Goal: Task Accomplishment & Management: Manage account settings

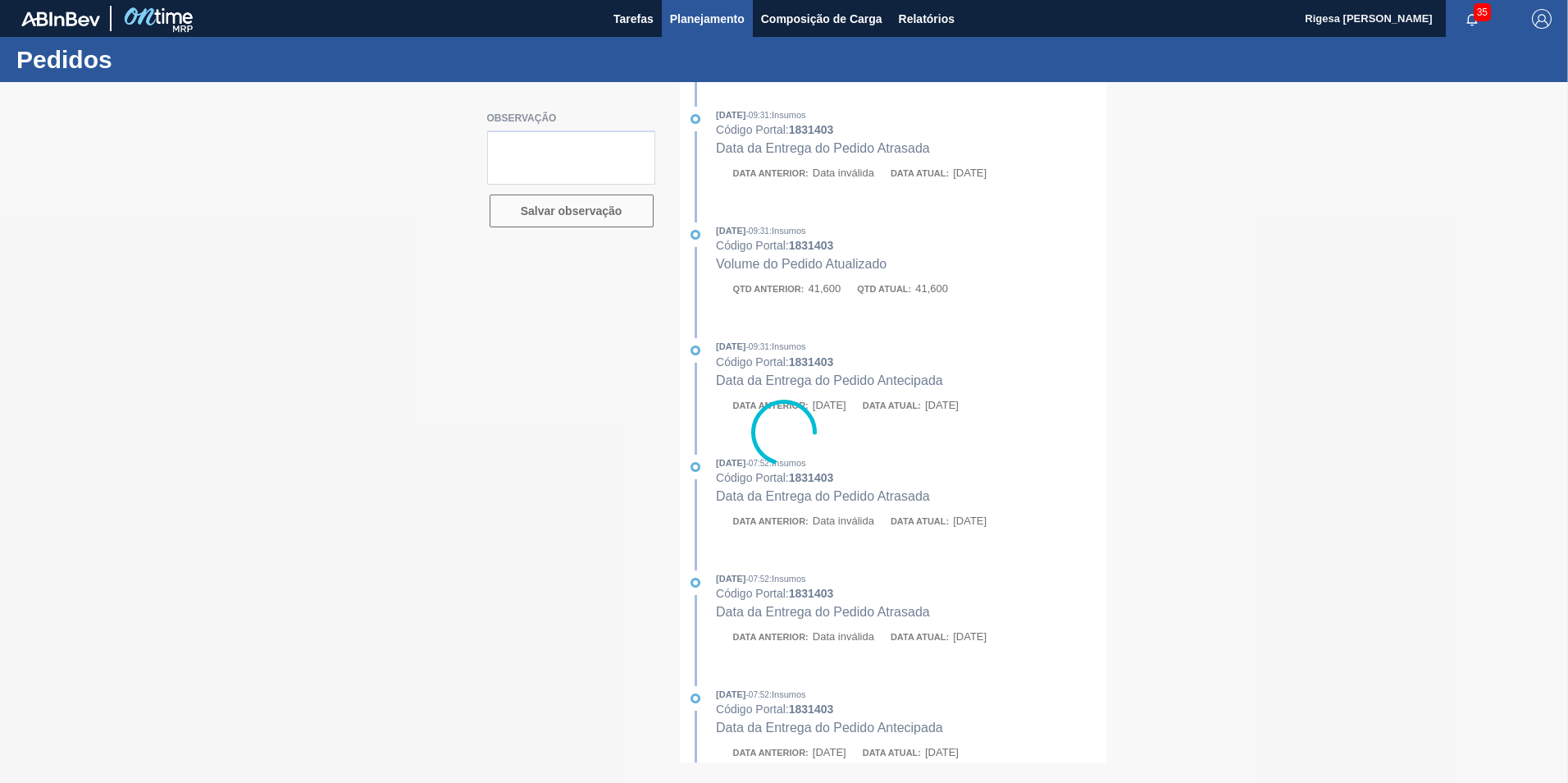
click at [726, 14] on span "Planejamento" at bounding box center [707, 19] width 74 height 20
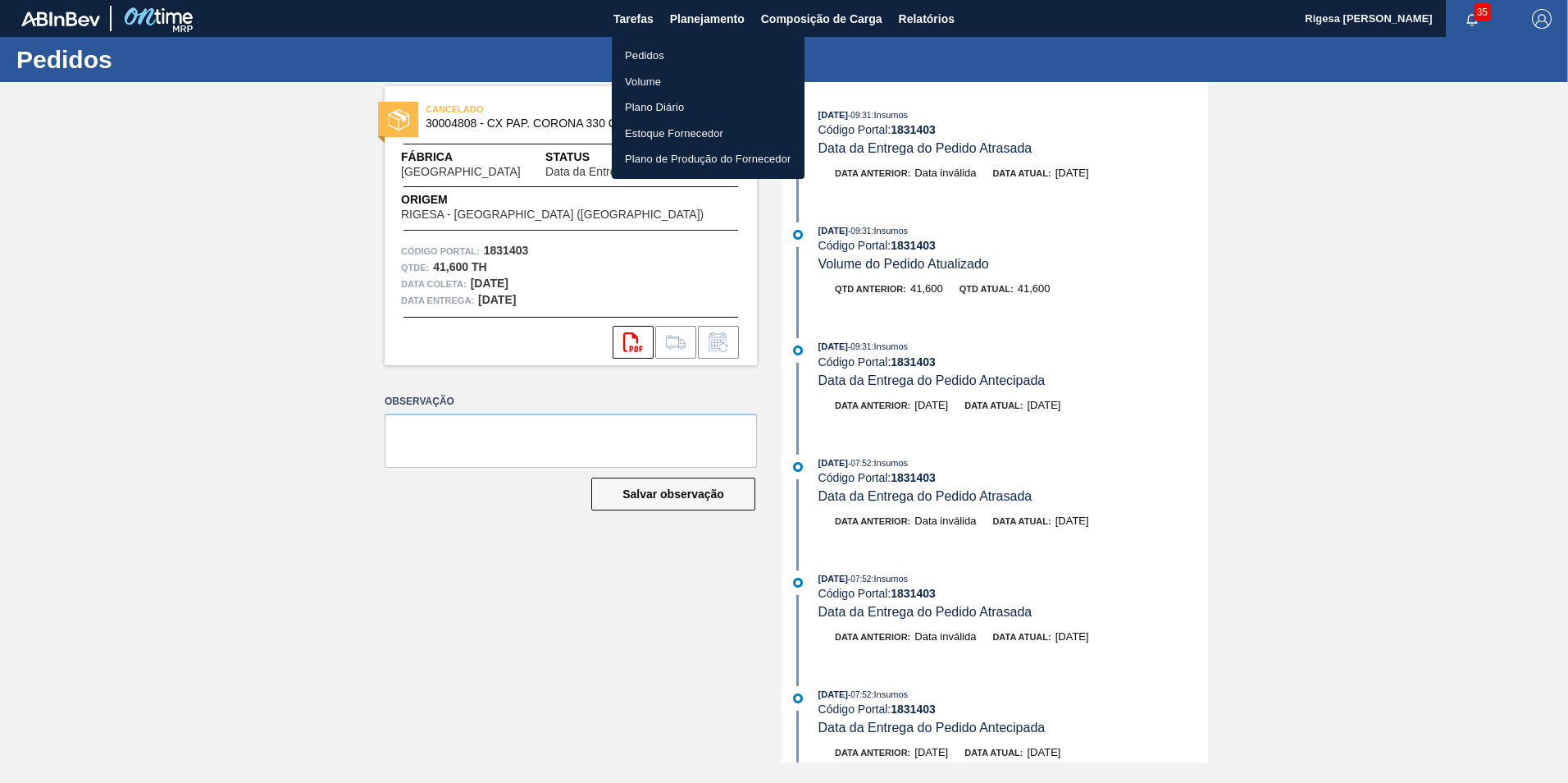
click at [675, 49] on li "Pedidos" at bounding box center [708, 56] width 193 height 26
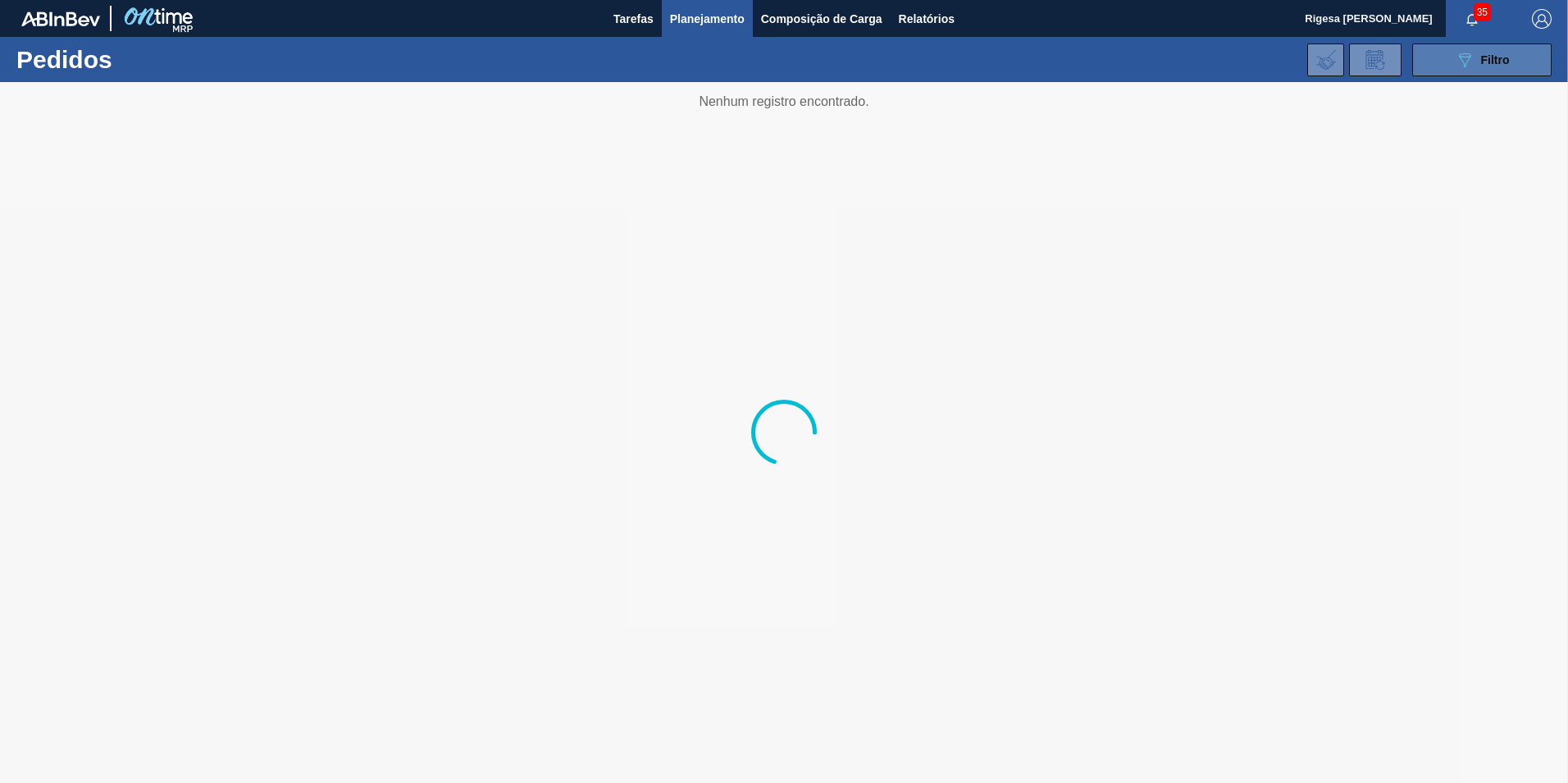
click at [1447, 62] on button "089F7B8B-B2A5-4AFE-B5C0-19BA573D28AC Filtro" at bounding box center [1481, 61] width 140 height 33
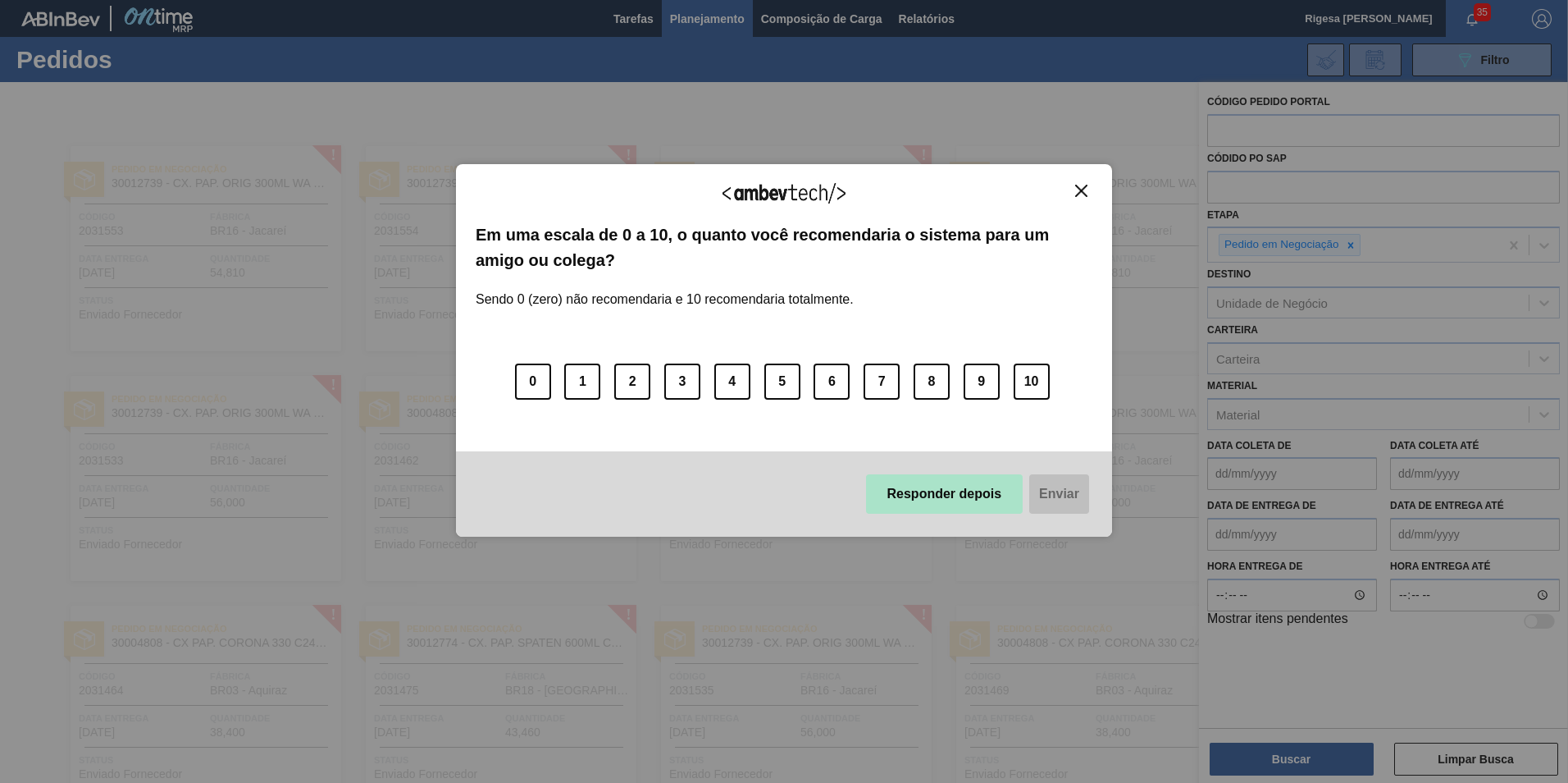
click at [994, 496] on button "Responder depois" at bounding box center [945, 494] width 157 height 39
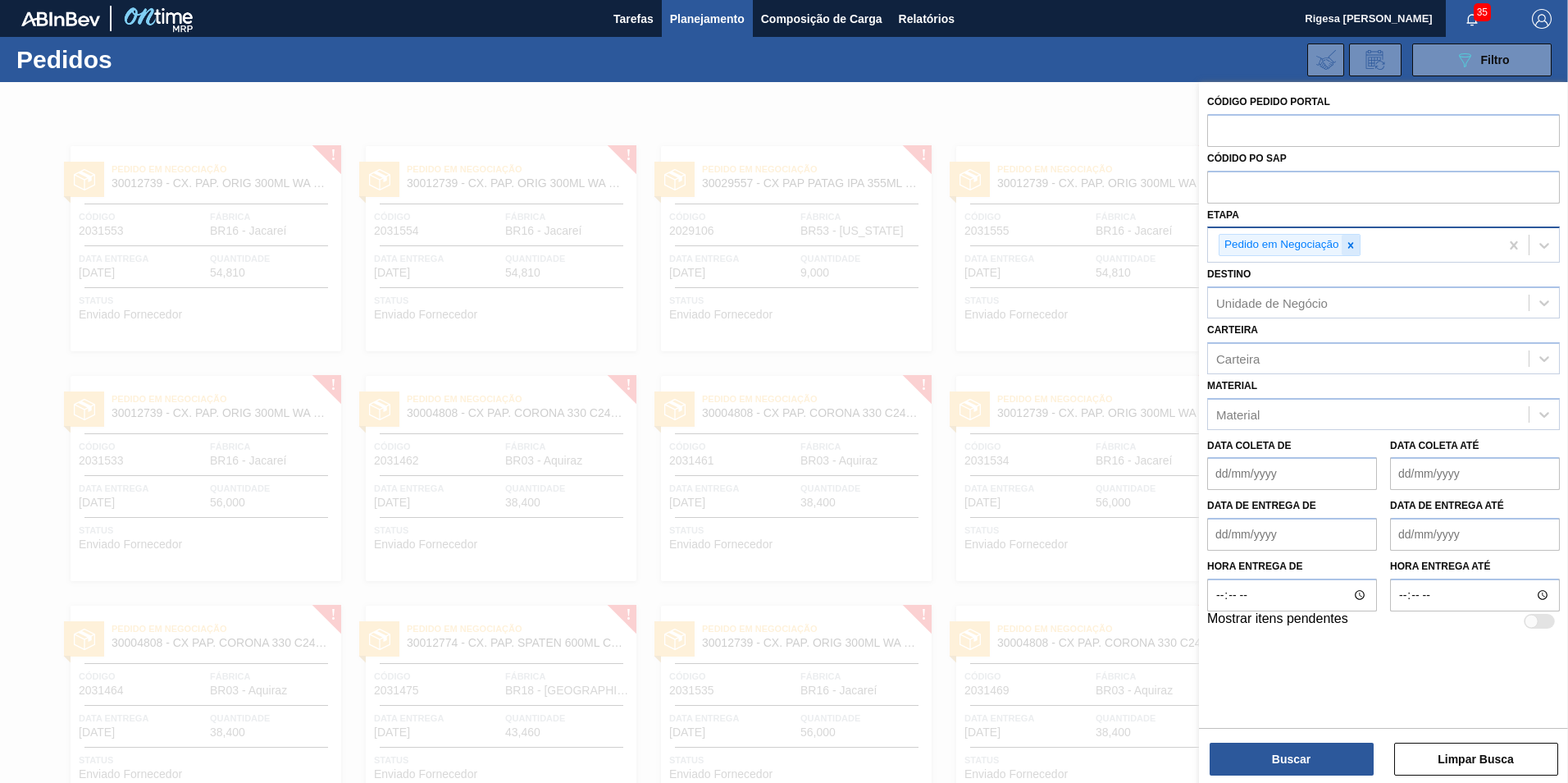
click at [1355, 245] on icon at bounding box center [1350, 245] width 12 height 12
click at [1283, 293] on div "Unidade de Negócio" at bounding box center [1271, 299] width 111 height 14
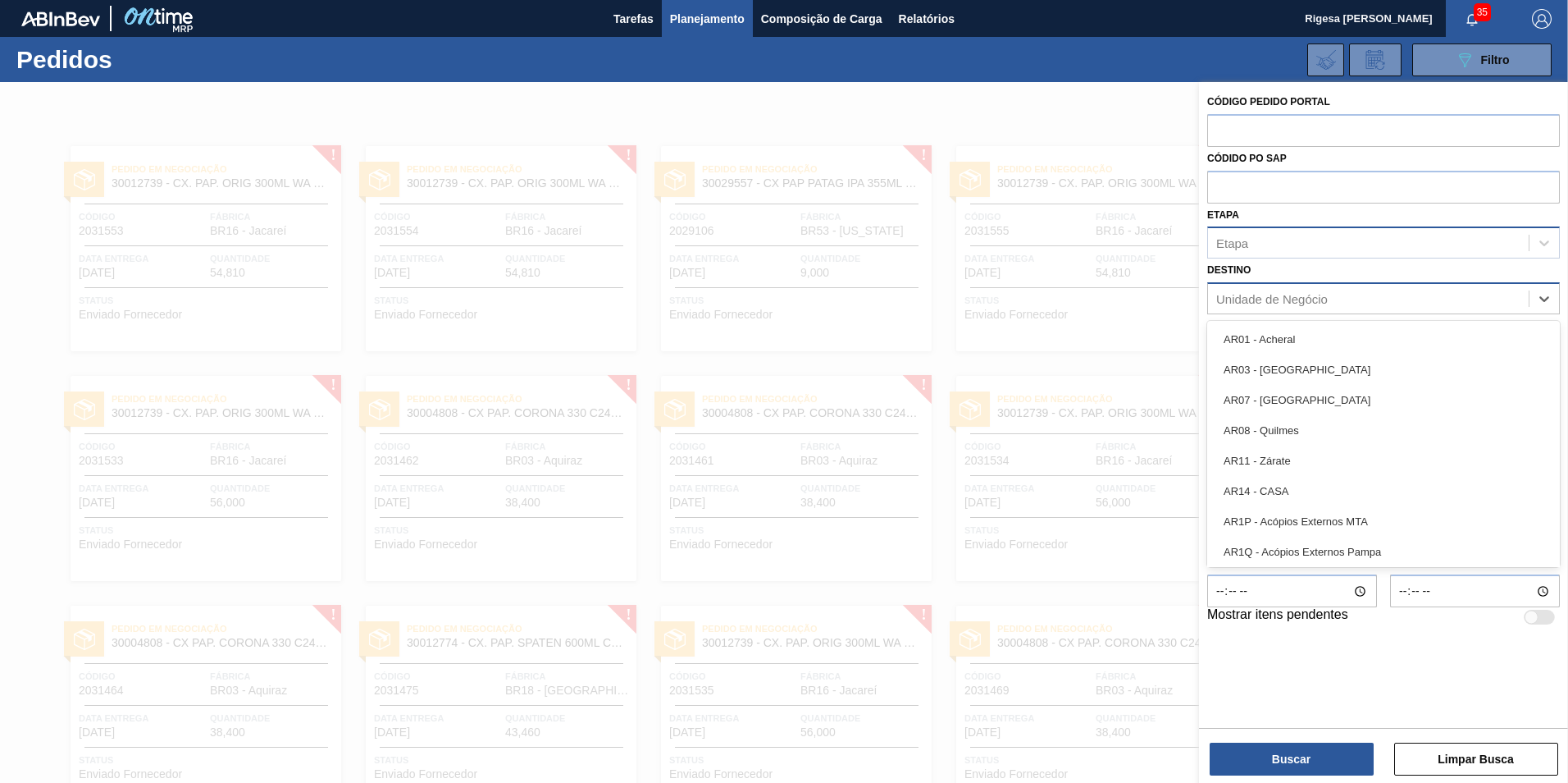
click at [1276, 296] on div "Unidade de Negócio" at bounding box center [1271, 299] width 111 height 14
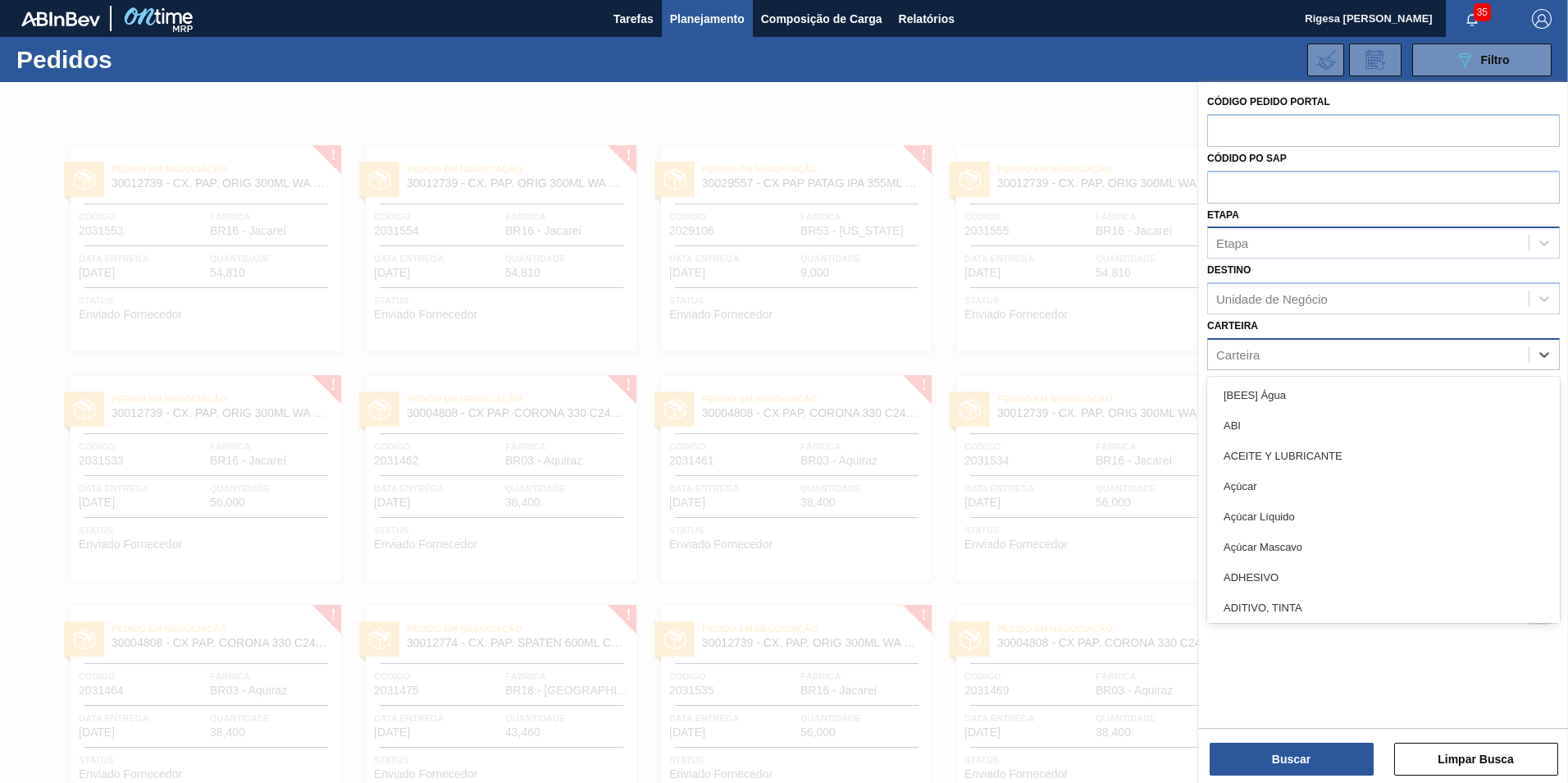
click at [1265, 350] on div "Carteira" at bounding box center [1368, 353] width 321 height 23
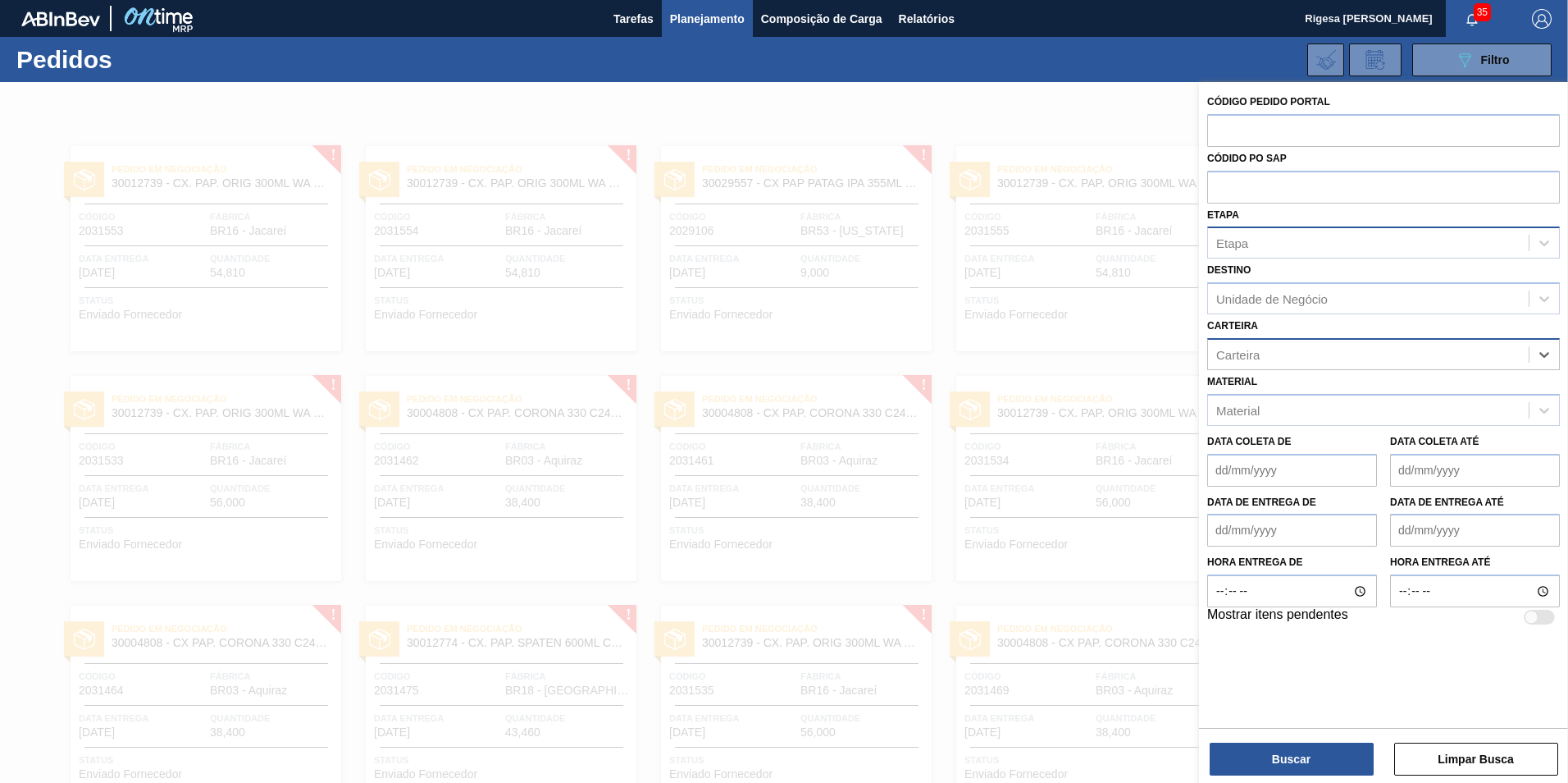
click at [1261, 352] on div "Carteira" at bounding box center [1368, 353] width 321 height 23
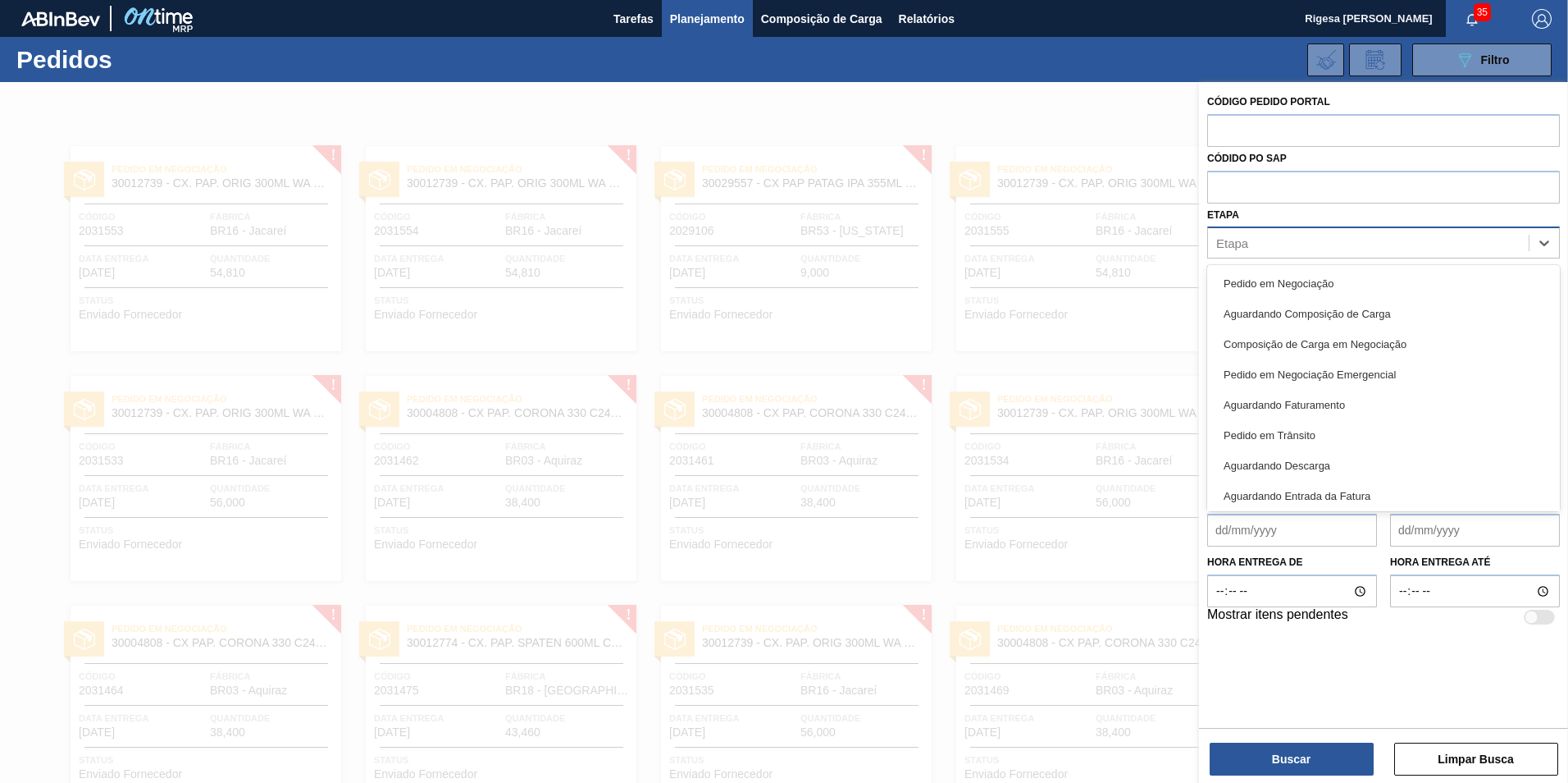
click at [1262, 234] on div "Etapa" at bounding box center [1368, 243] width 321 height 23
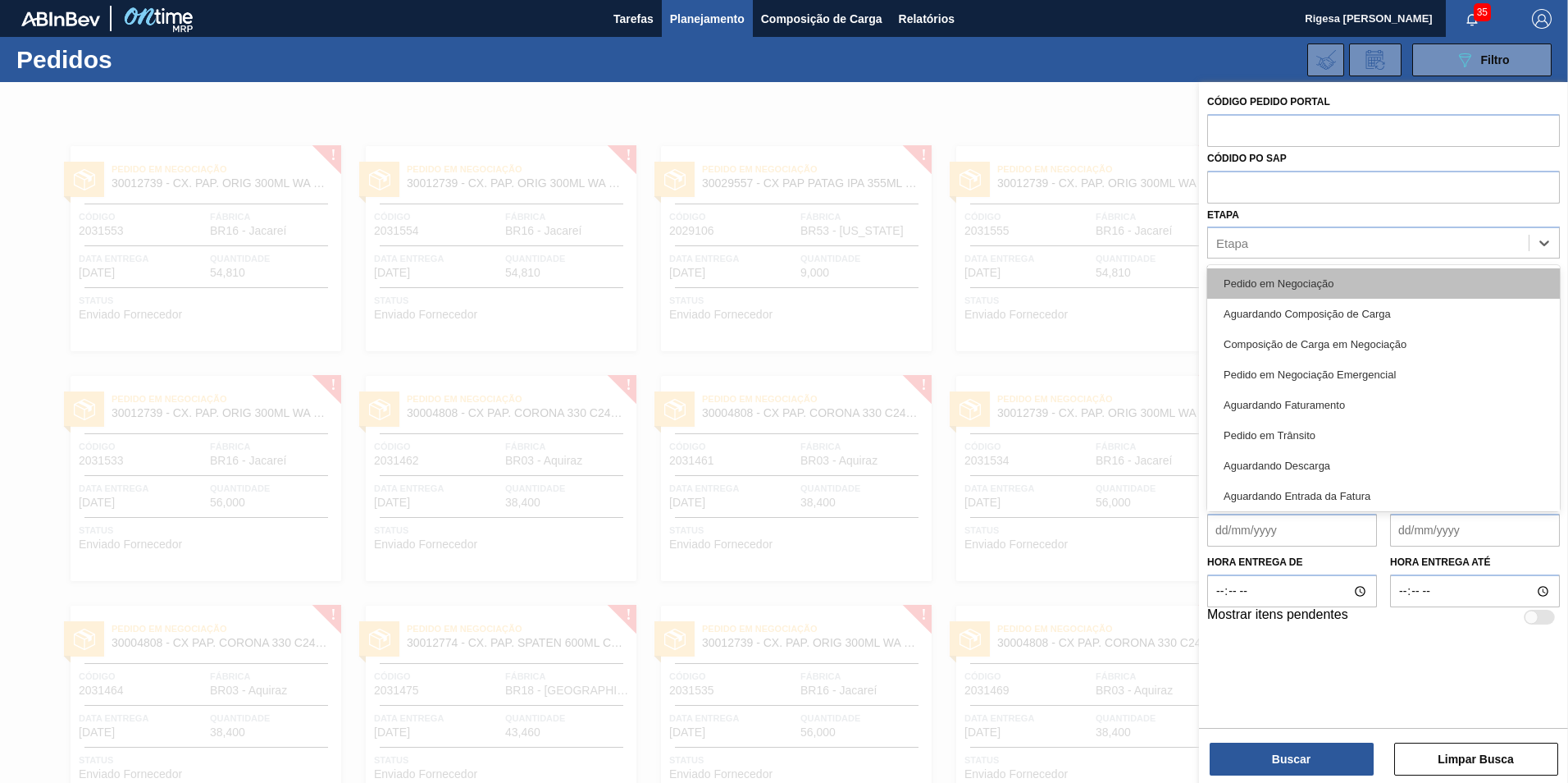
click at [1263, 282] on div "Pedido em Negociação" at bounding box center [1383, 283] width 352 height 30
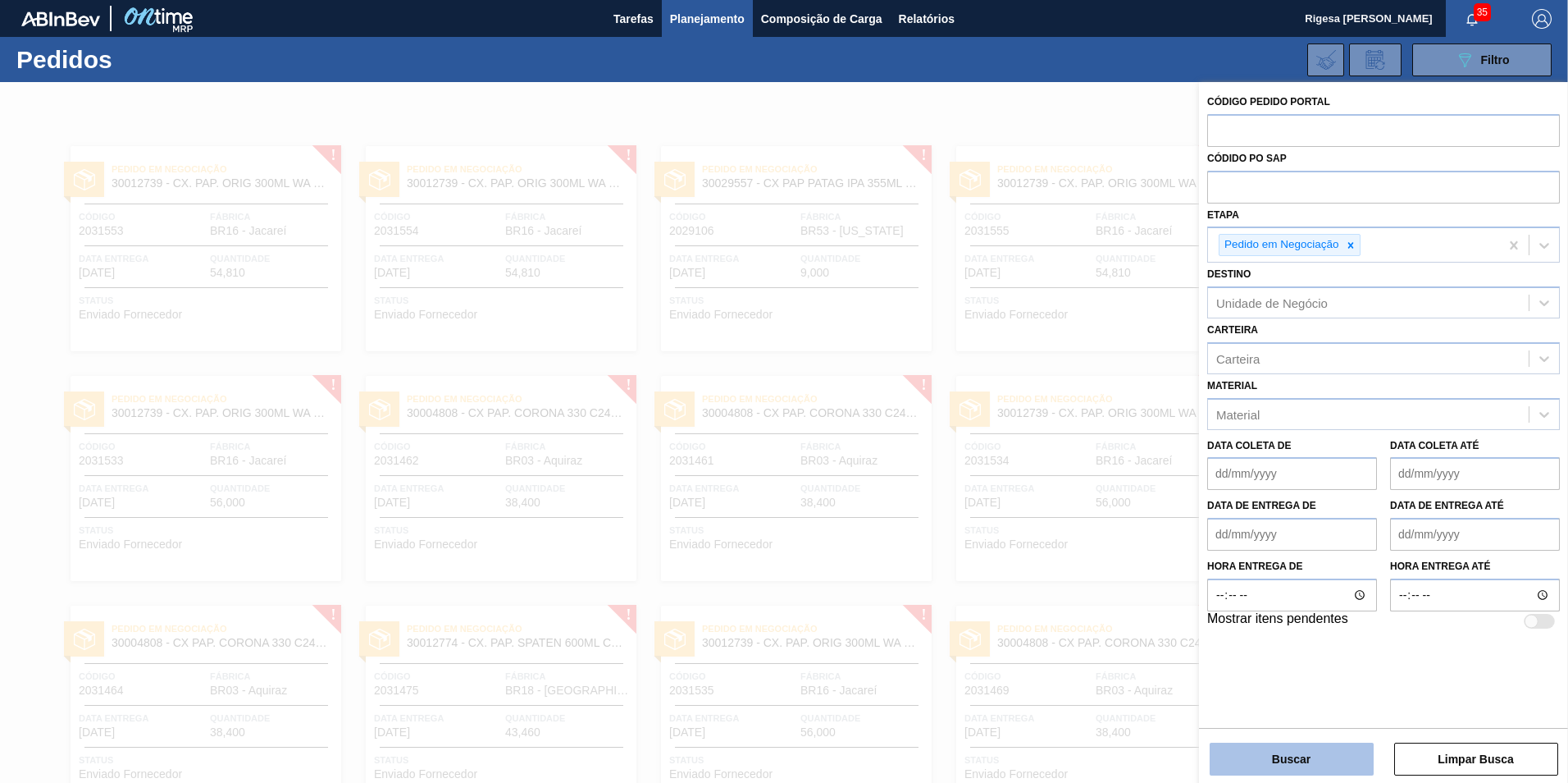
click at [1279, 755] on button "Buscar" at bounding box center [1292, 760] width 164 height 33
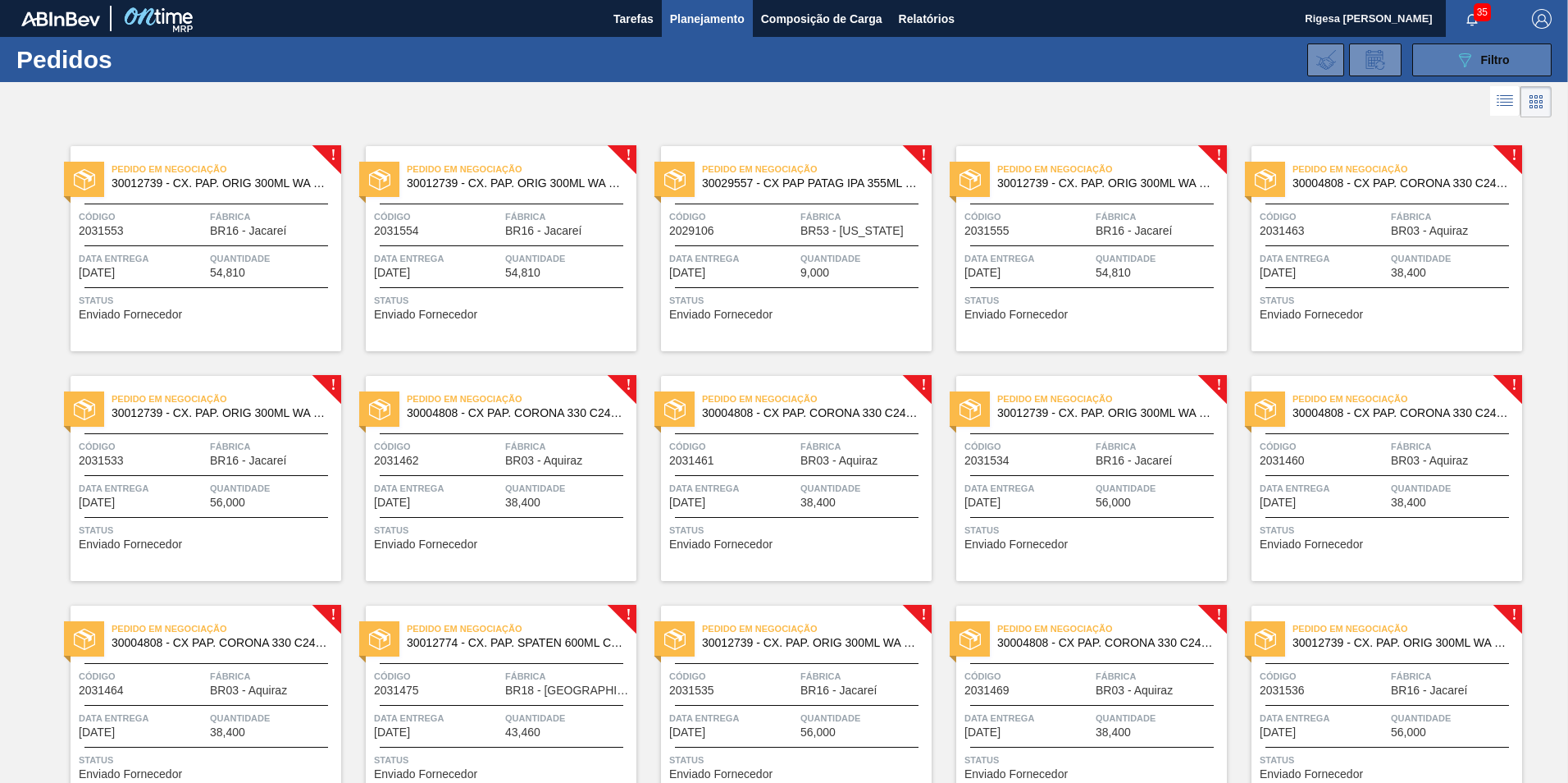
click at [1460, 59] on icon "089F7B8B-B2A5-4AFE-B5C0-19BA573D28AC" at bounding box center [1465, 60] width 20 height 20
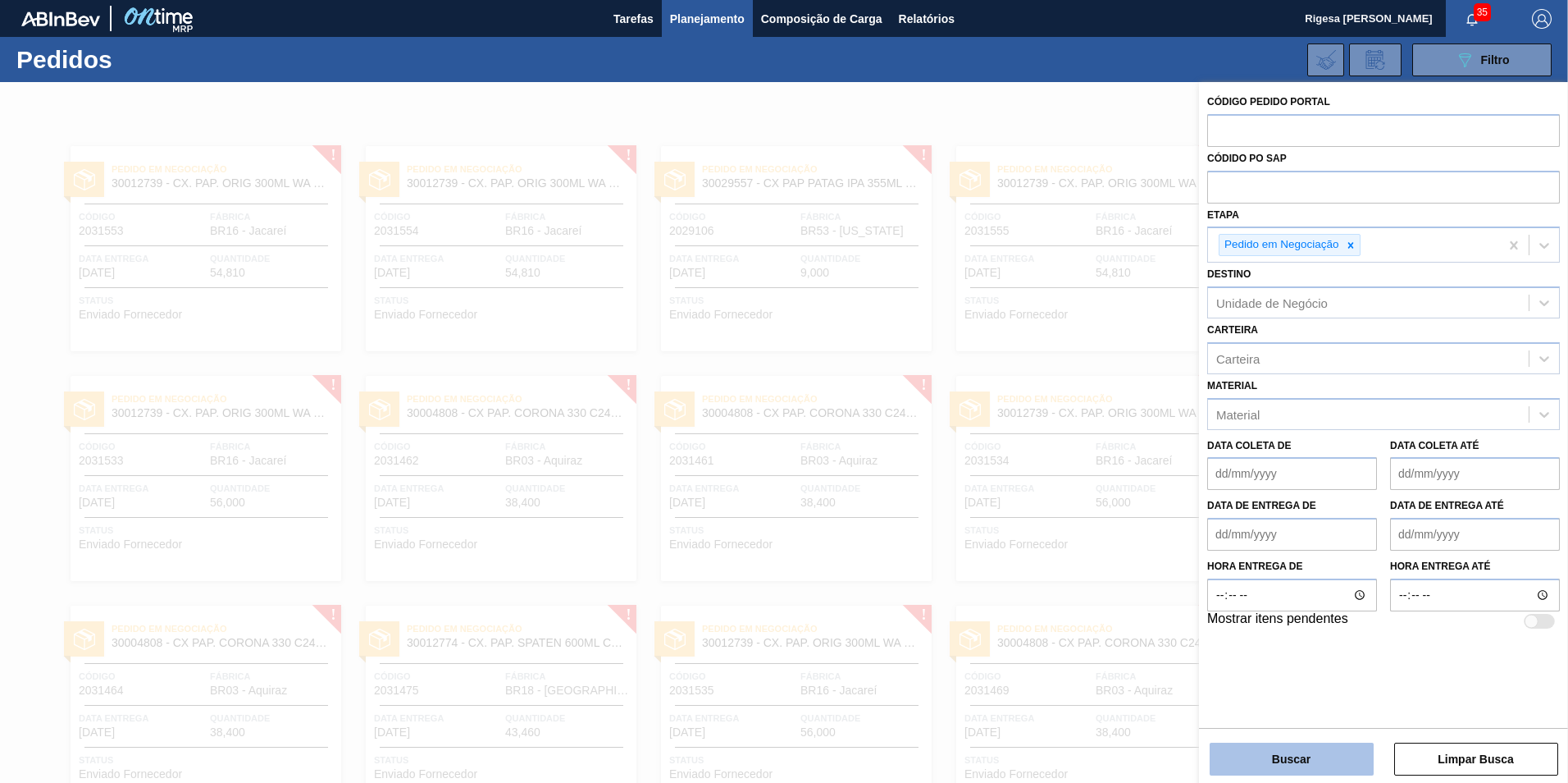
click at [1296, 766] on button "Buscar" at bounding box center [1292, 760] width 164 height 33
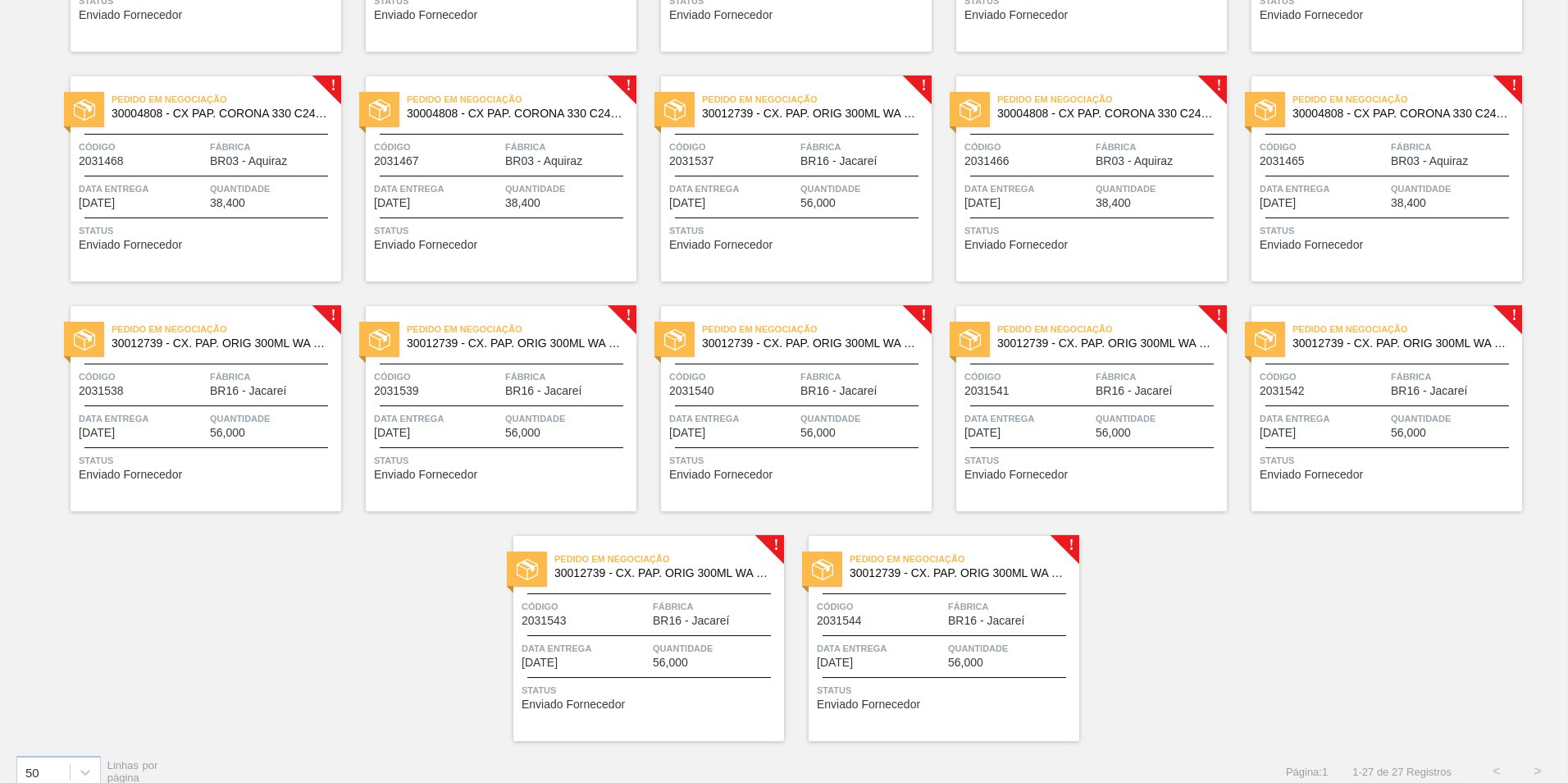
scroll to position [778, 0]
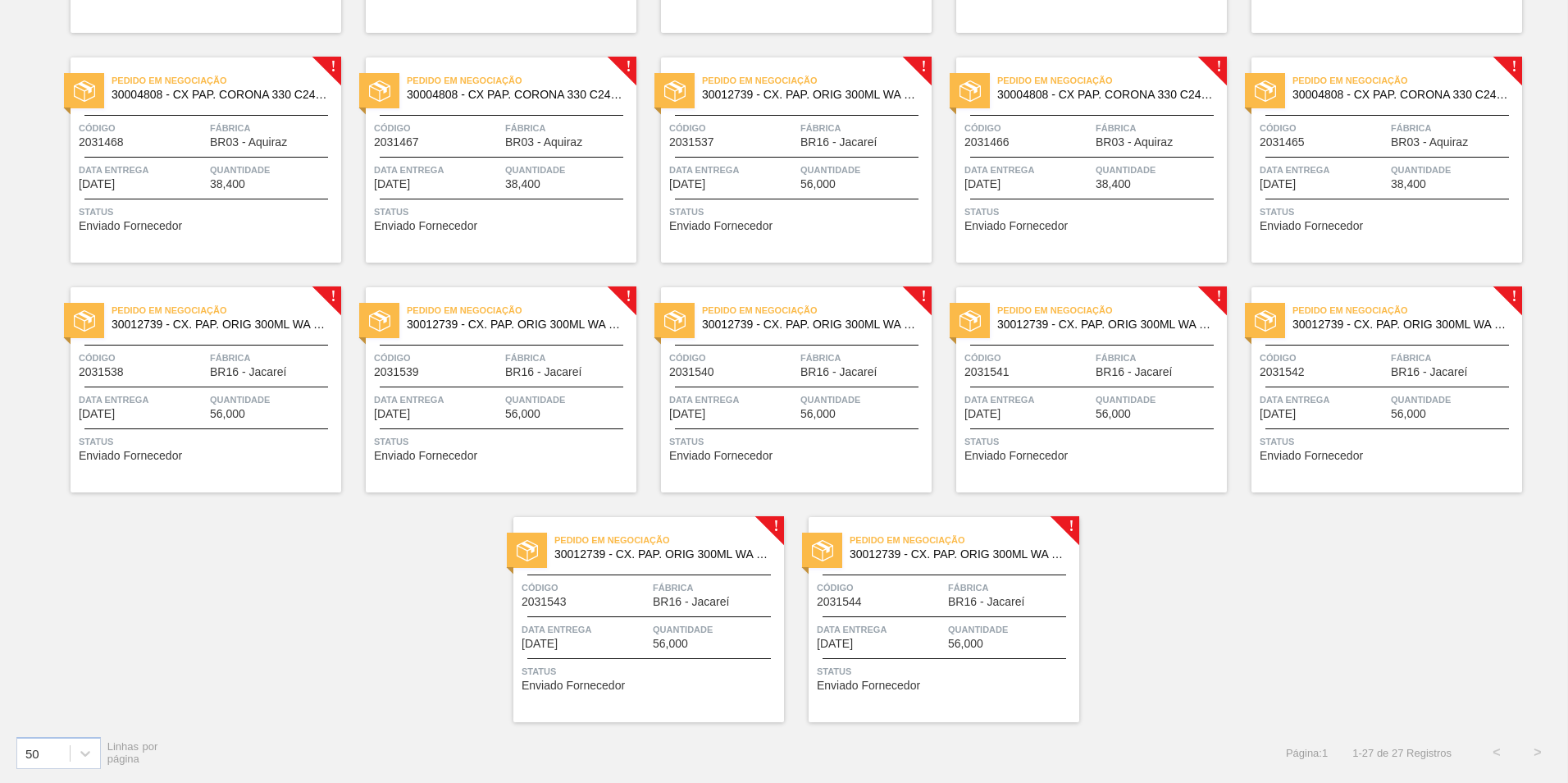
click at [882, 611] on div "Pedido em Negociação 30012739 - CX. PAP. ORIG 300ML WA 300ML PROP 429 Código 20…" at bounding box center [944, 620] width 270 height 205
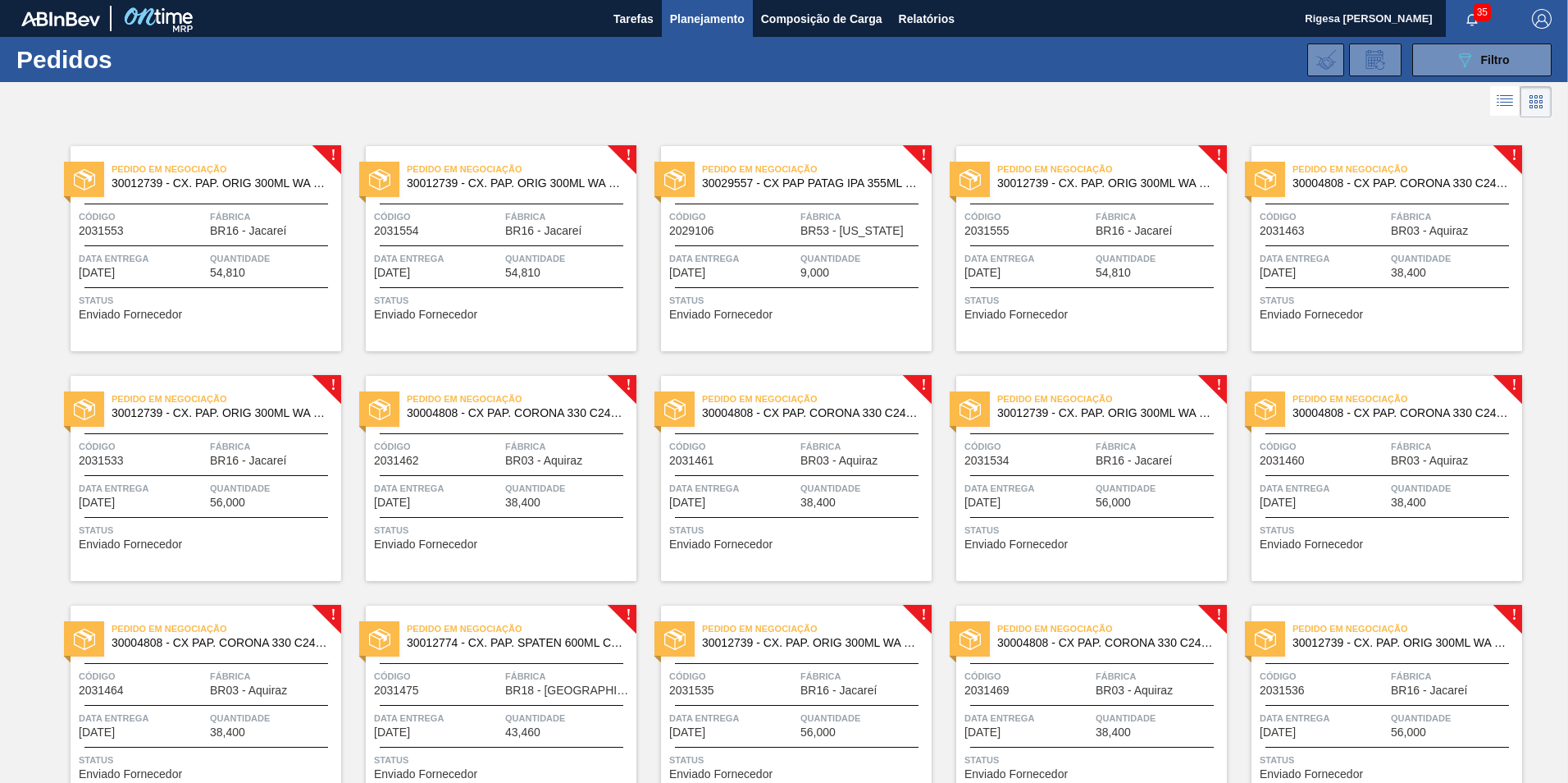
click at [168, 187] on span "30012739 - CX. PAP. ORIG 300ML WA 300ML PROP 429" at bounding box center [220, 184] width 217 height 13
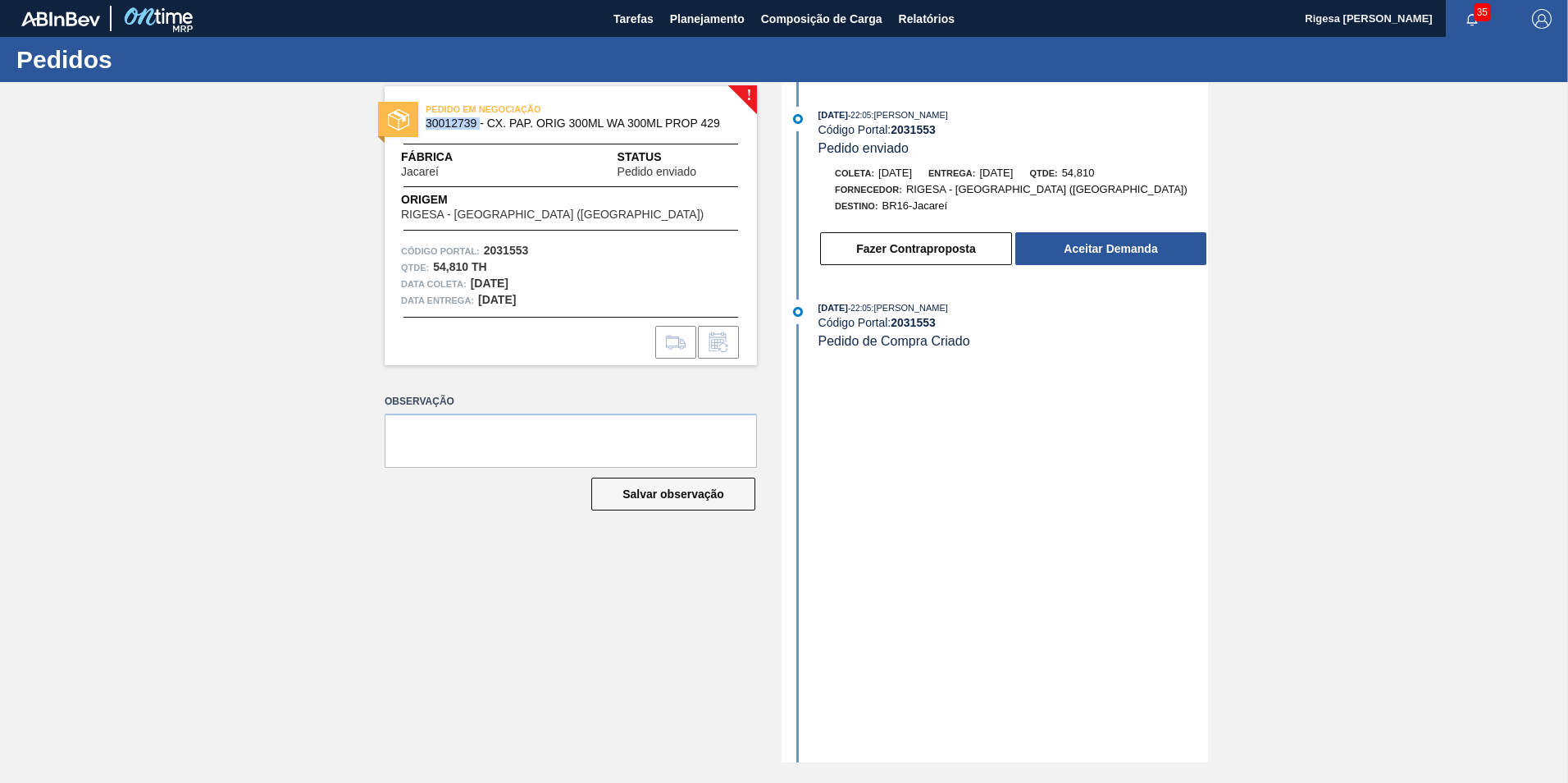
drag, startPoint x: 469, startPoint y: 123, endPoint x: 422, endPoint y: 124, distance: 47.0
click at [422, 124] on div "PEDIDO EM NEGOCIAÇÃO 30012739 - CX. PAP. ORIG 300ML WA 300ML PROP 429" at bounding box center [571, 117] width 373 height 37
copy span "30012739"
click at [1087, 252] on button "Aceitar Demanda" at bounding box center [1111, 249] width 191 height 33
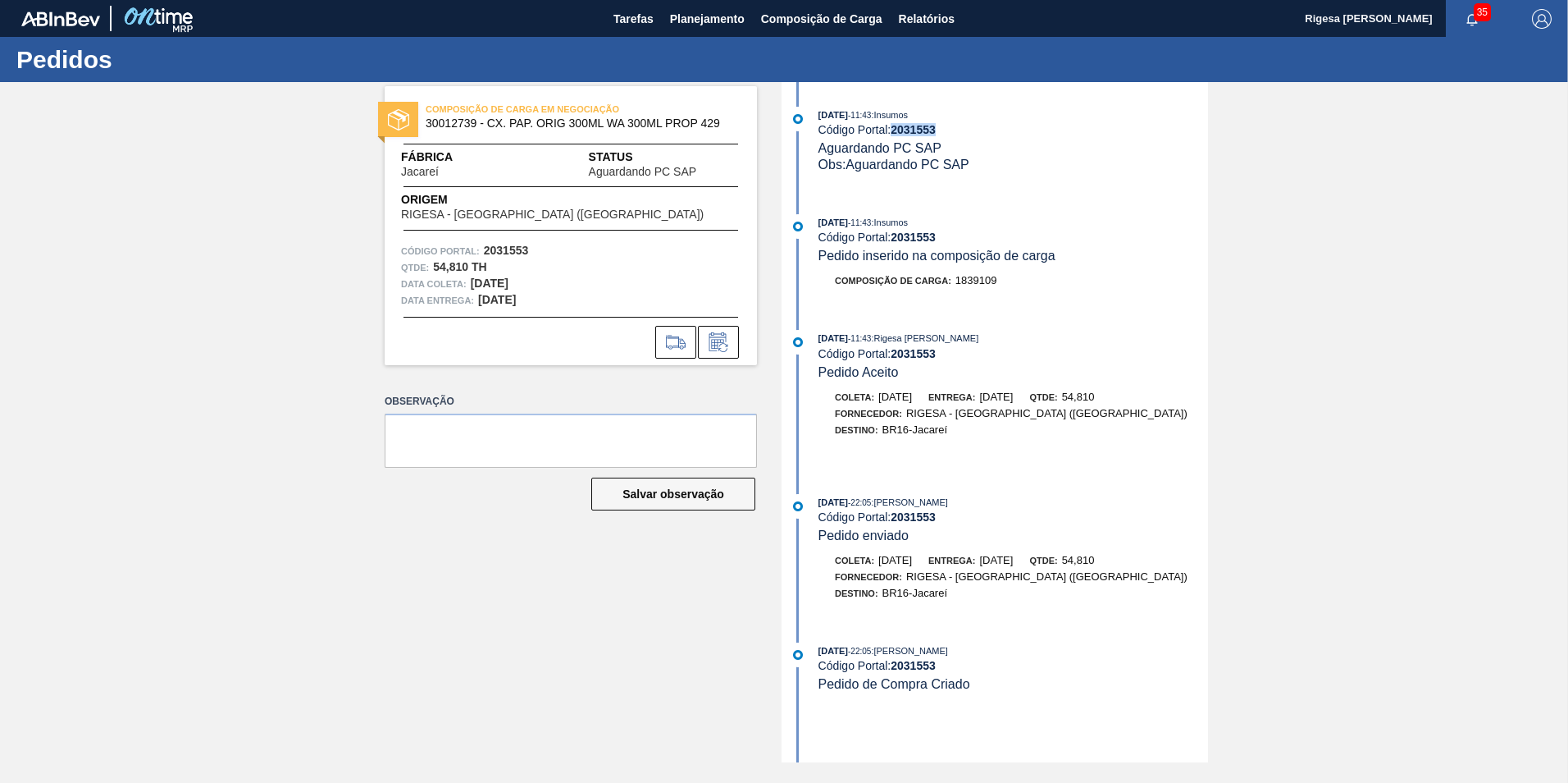
drag, startPoint x: 928, startPoint y: 132, endPoint x: 892, endPoint y: 134, distance: 36.1
click at [892, 134] on div "Código Portal: 2031553" at bounding box center [1013, 129] width 389 height 13
copy div "2031553"
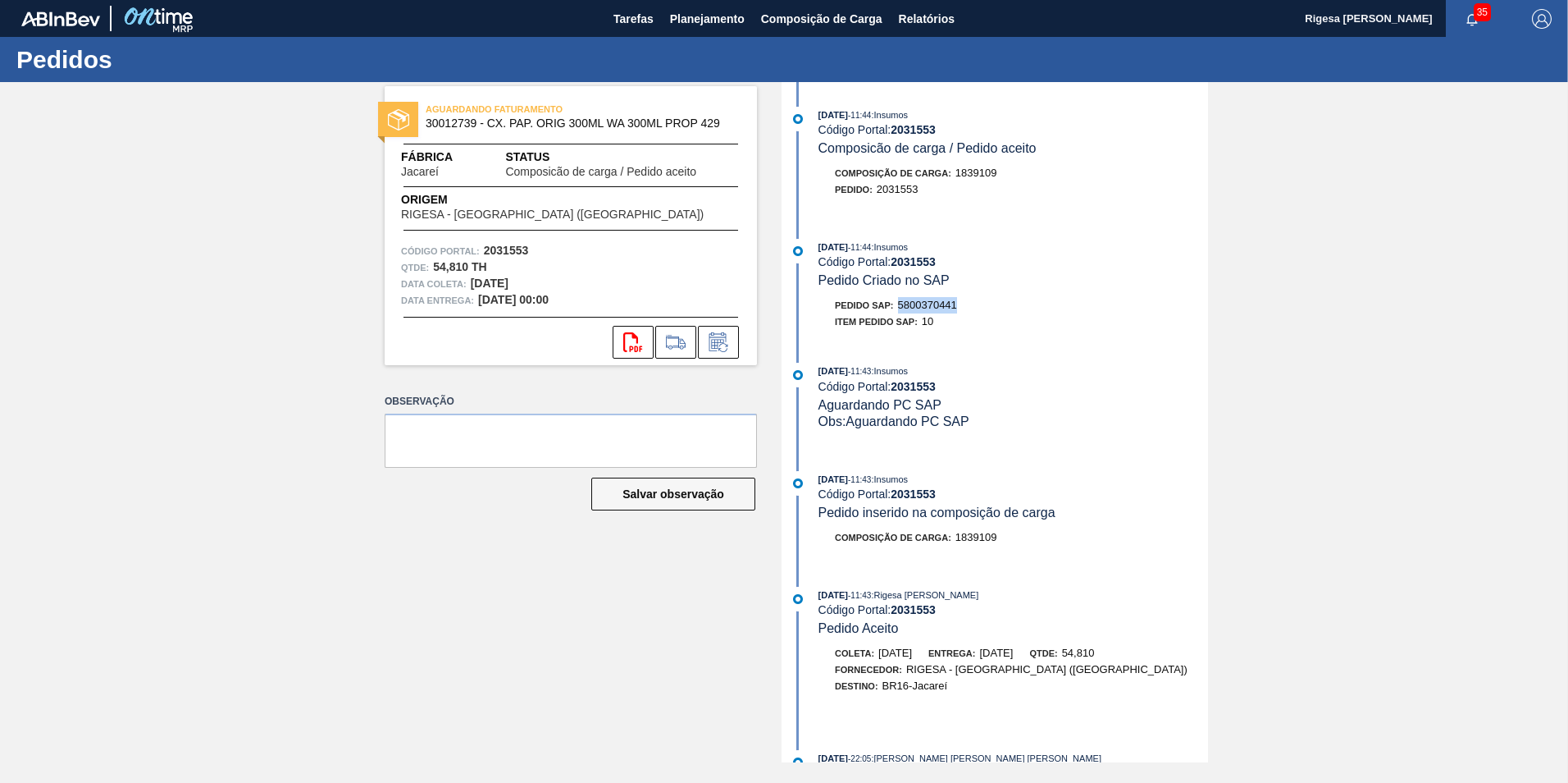
drag, startPoint x: 963, startPoint y: 307, endPoint x: 899, endPoint y: 309, distance: 64.0
click at [899, 309] on div "Pedido SAP: 5800370441" at bounding box center [1013, 305] width 389 height 17
copy span "5800370441"
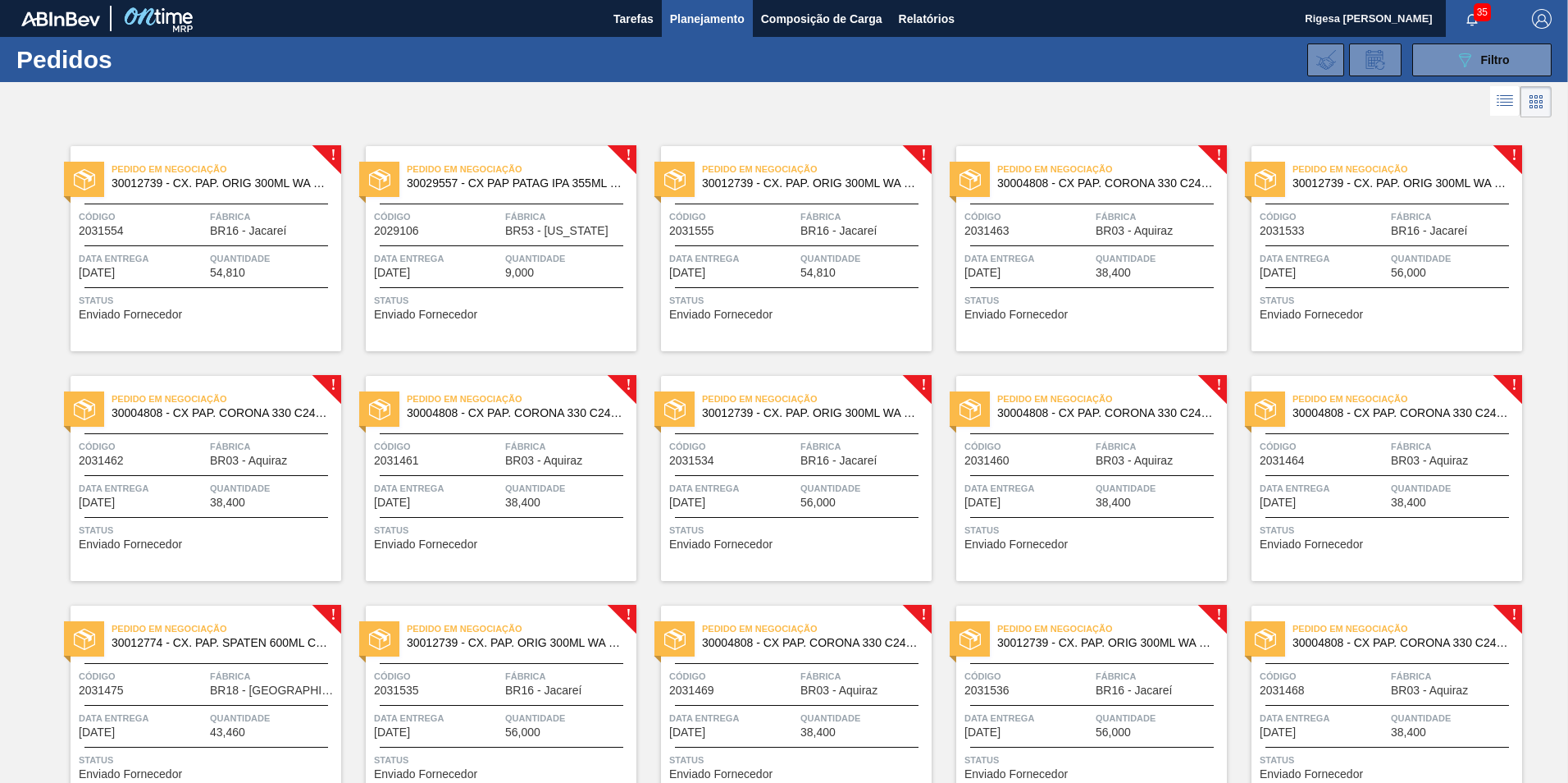
click at [169, 170] on span "Pedido em Negociação" at bounding box center [225, 169] width 229 height 17
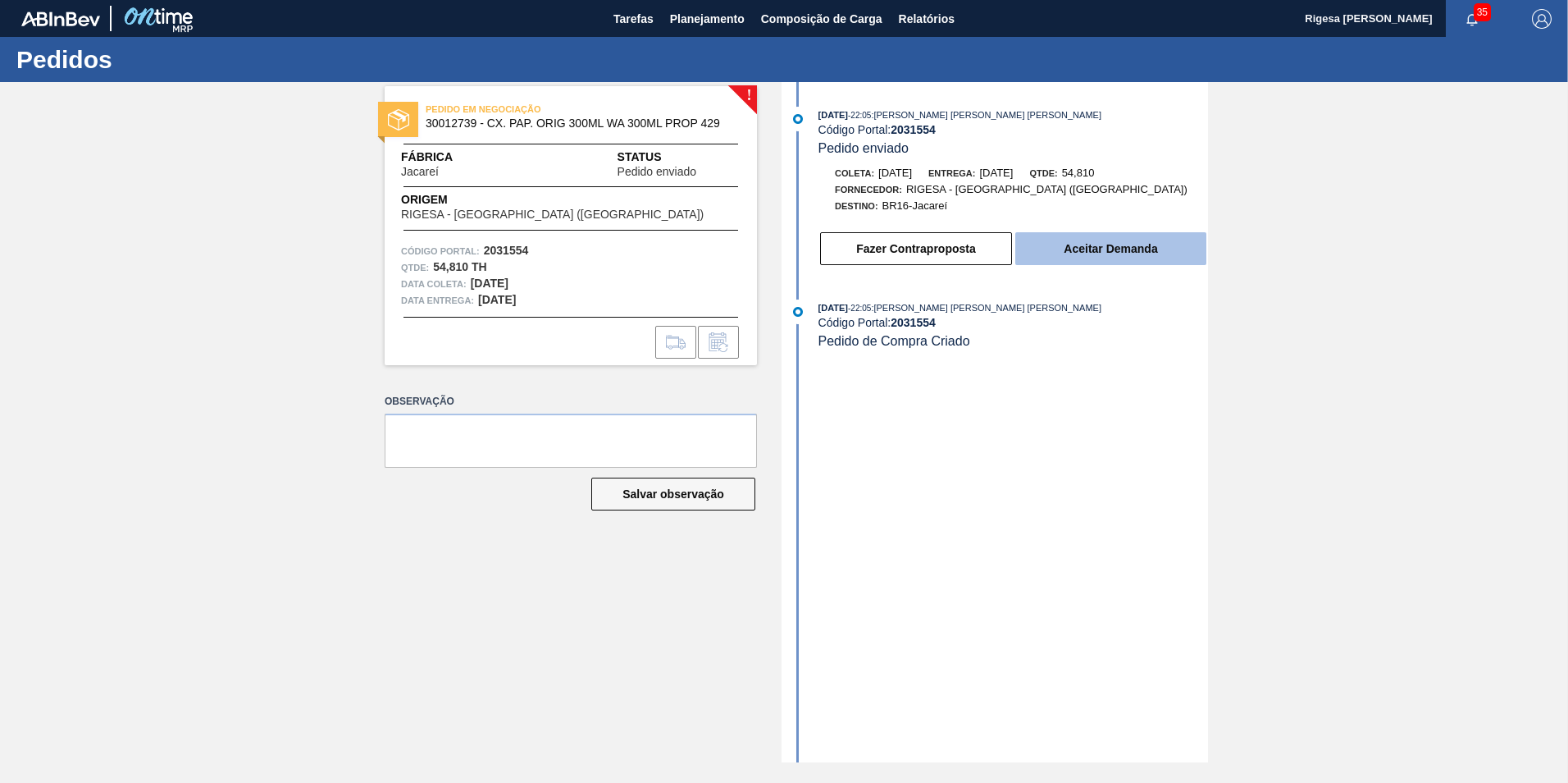
click at [1098, 241] on button "Aceitar Demanda" at bounding box center [1111, 249] width 191 height 33
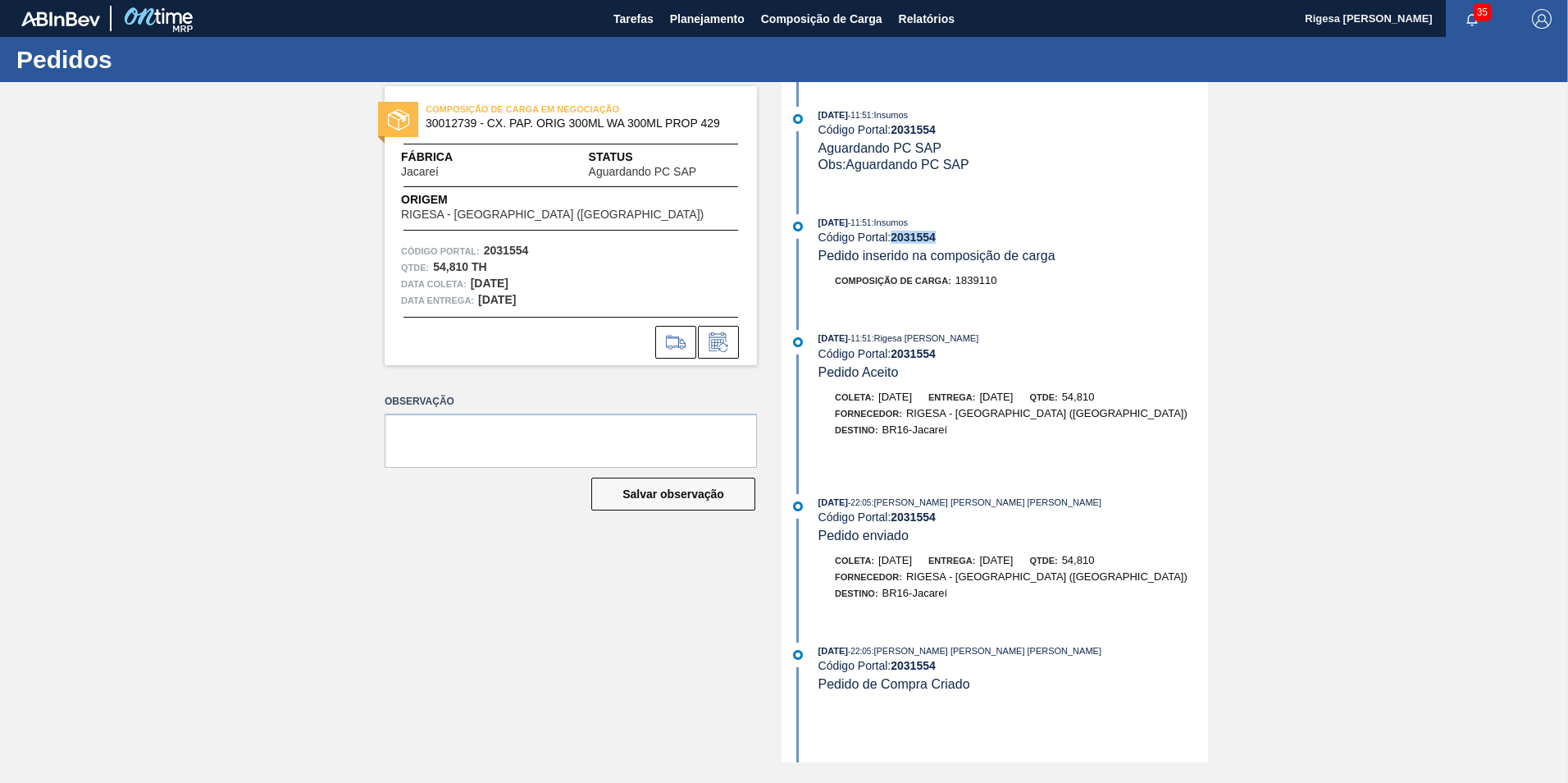
drag, startPoint x: 939, startPoint y: 234, endPoint x: 895, endPoint y: 241, distance: 44.6
click at [895, 241] on strong "2031554" at bounding box center [913, 236] width 45 height 13
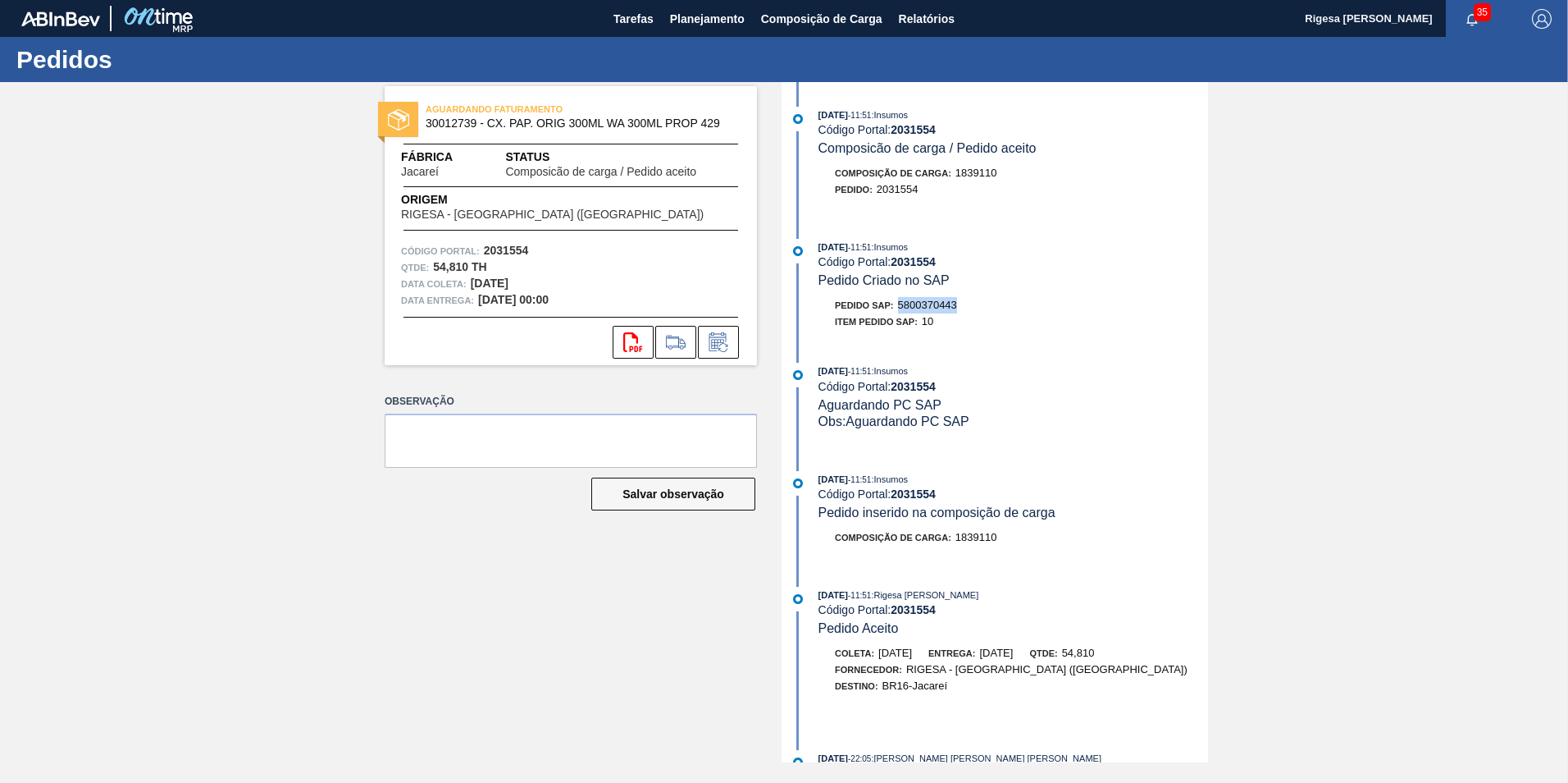
drag, startPoint x: 964, startPoint y: 307, endPoint x: 901, endPoint y: 310, distance: 63.1
click at [901, 310] on div "Pedido SAP: 5800370443" at bounding box center [1013, 305] width 389 height 17
copy span "5800370443"
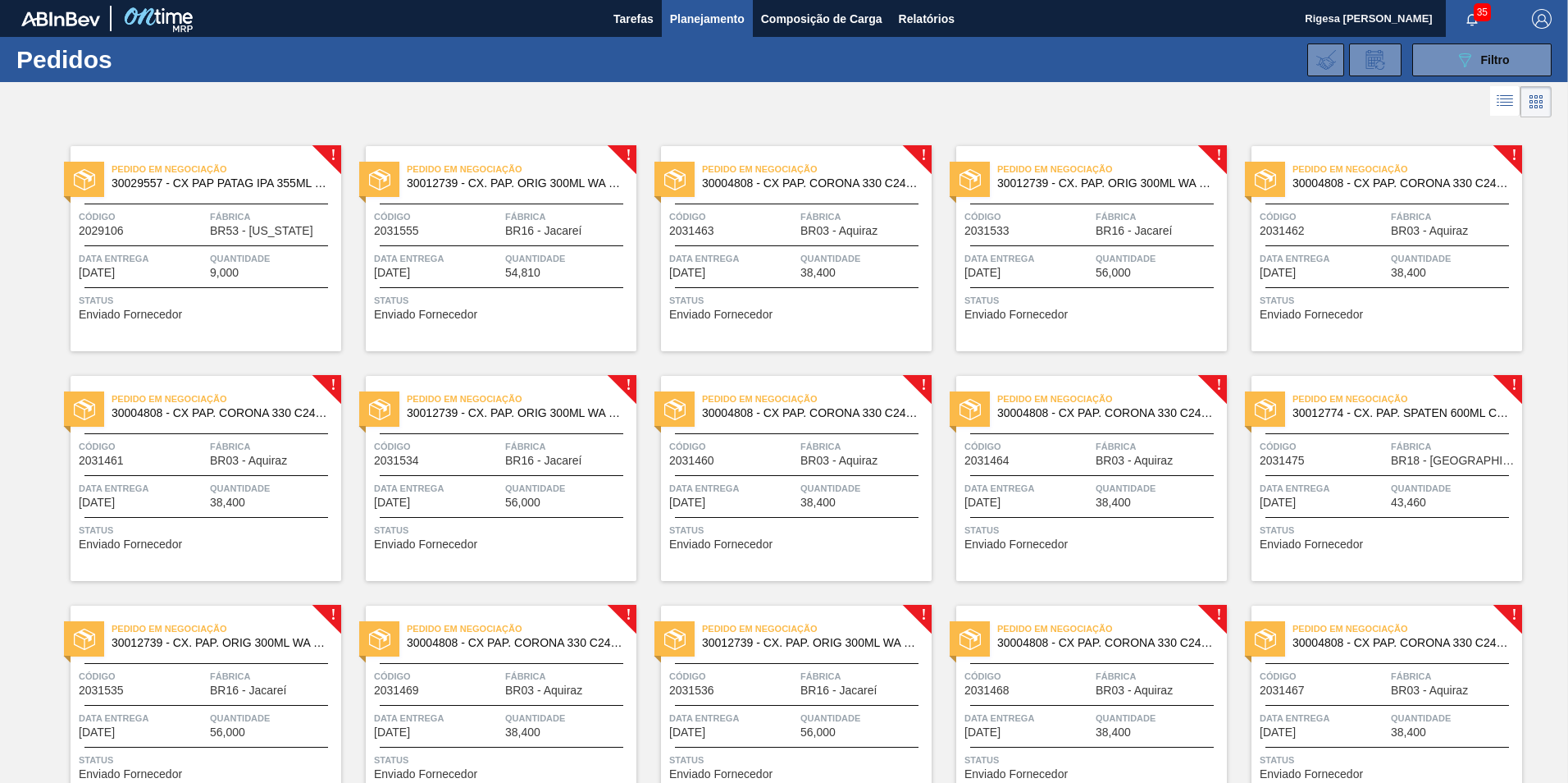
click at [467, 172] on span "Pedido em Negociação" at bounding box center [521, 169] width 229 height 17
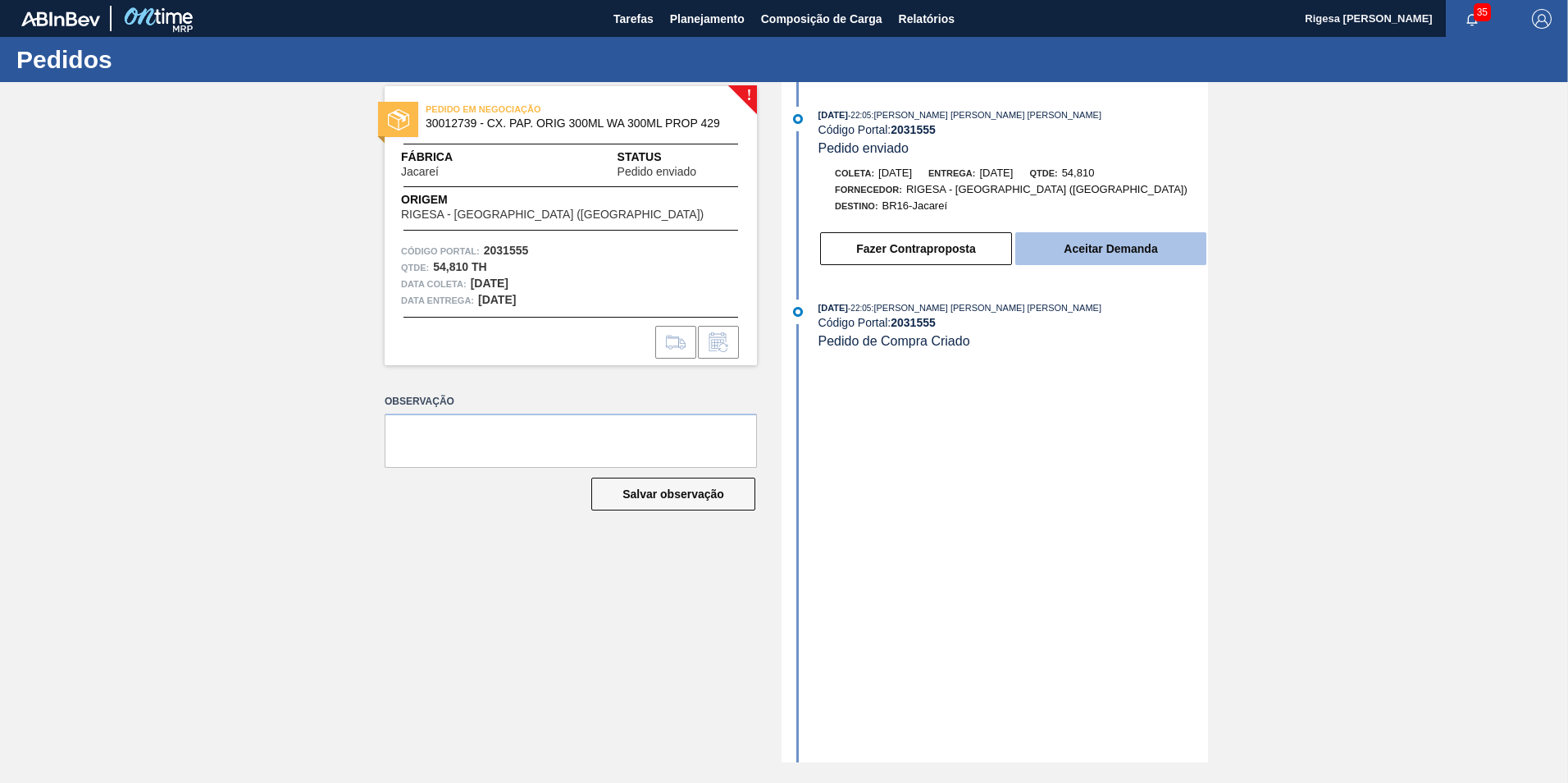
click at [1123, 250] on button "Aceitar Demanda" at bounding box center [1111, 249] width 191 height 33
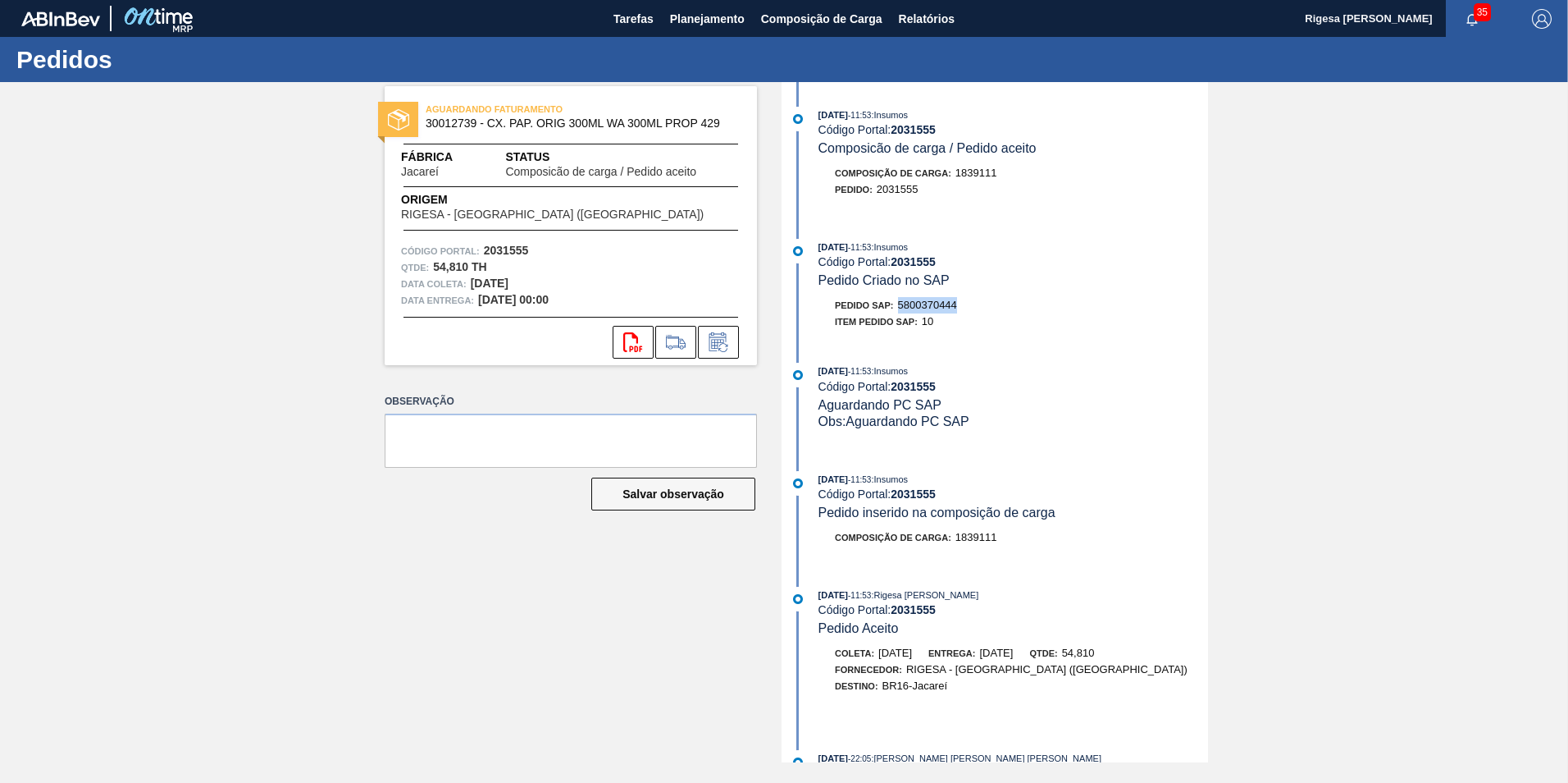
drag, startPoint x: 937, startPoint y: 304, endPoint x: 898, endPoint y: 305, distance: 39.0
click at [898, 305] on div "Pedido SAP: 5800370444" at bounding box center [1013, 305] width 389 height 17
copy span "5800370444"
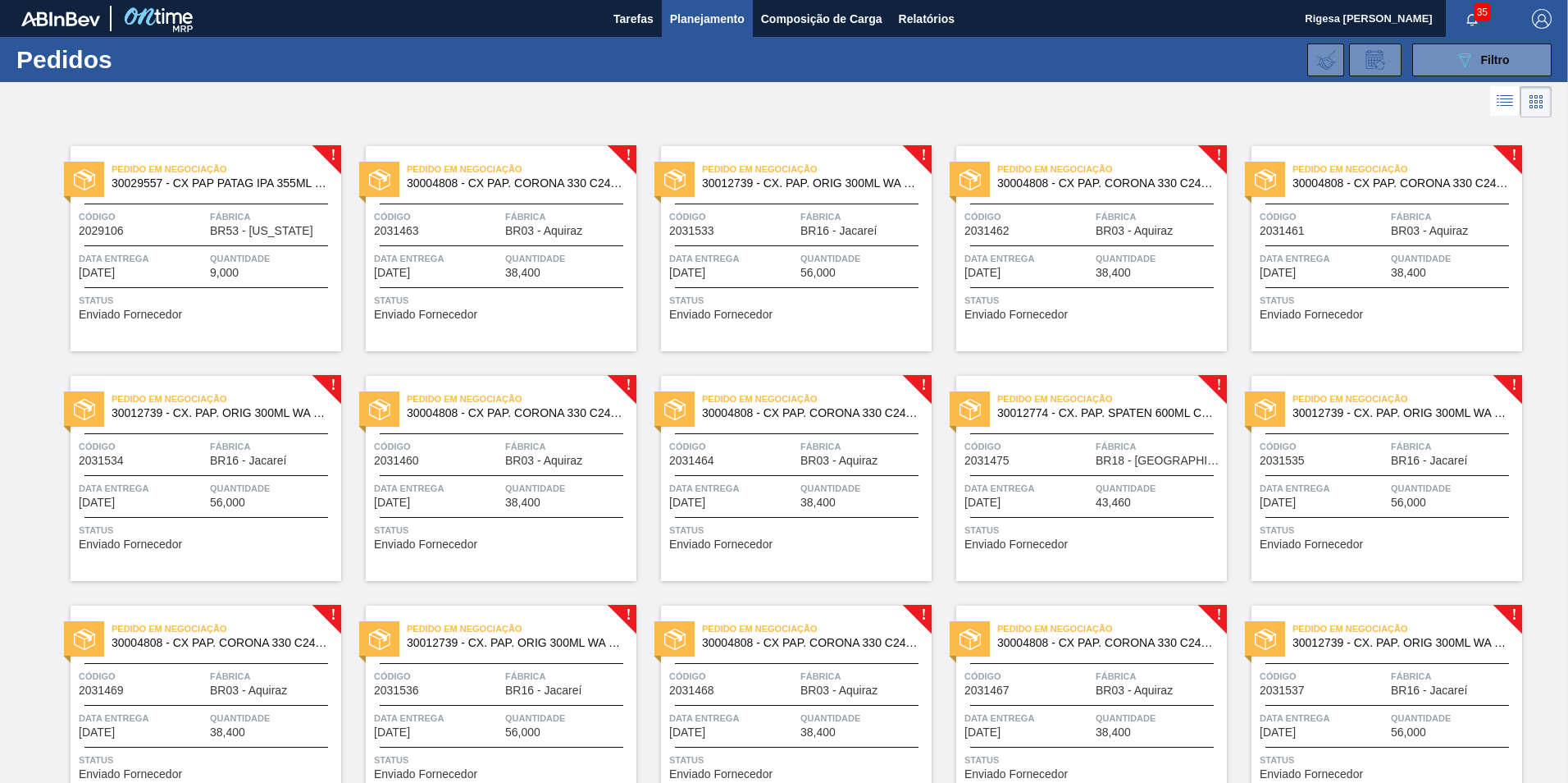
click at [765, 186] on span "30012739 - CX. PAP. ORIG 300ML WA 300ML PROP 429" at bounding box center [810, 184] width 217 height 13
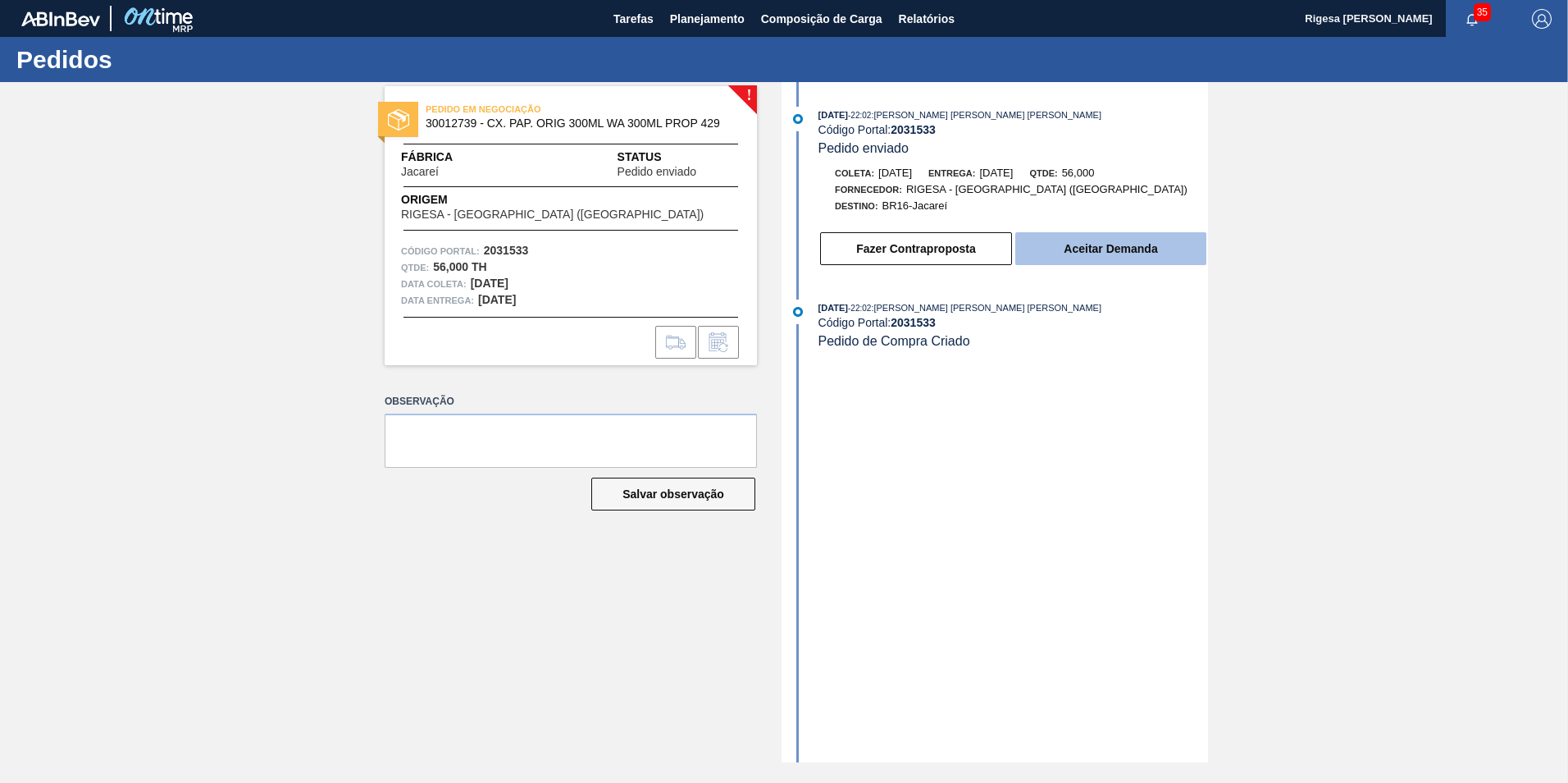
click at [1146, 250] on button "Aceitar Demanda" at bounding box center [1111, 249] width 191 height 33
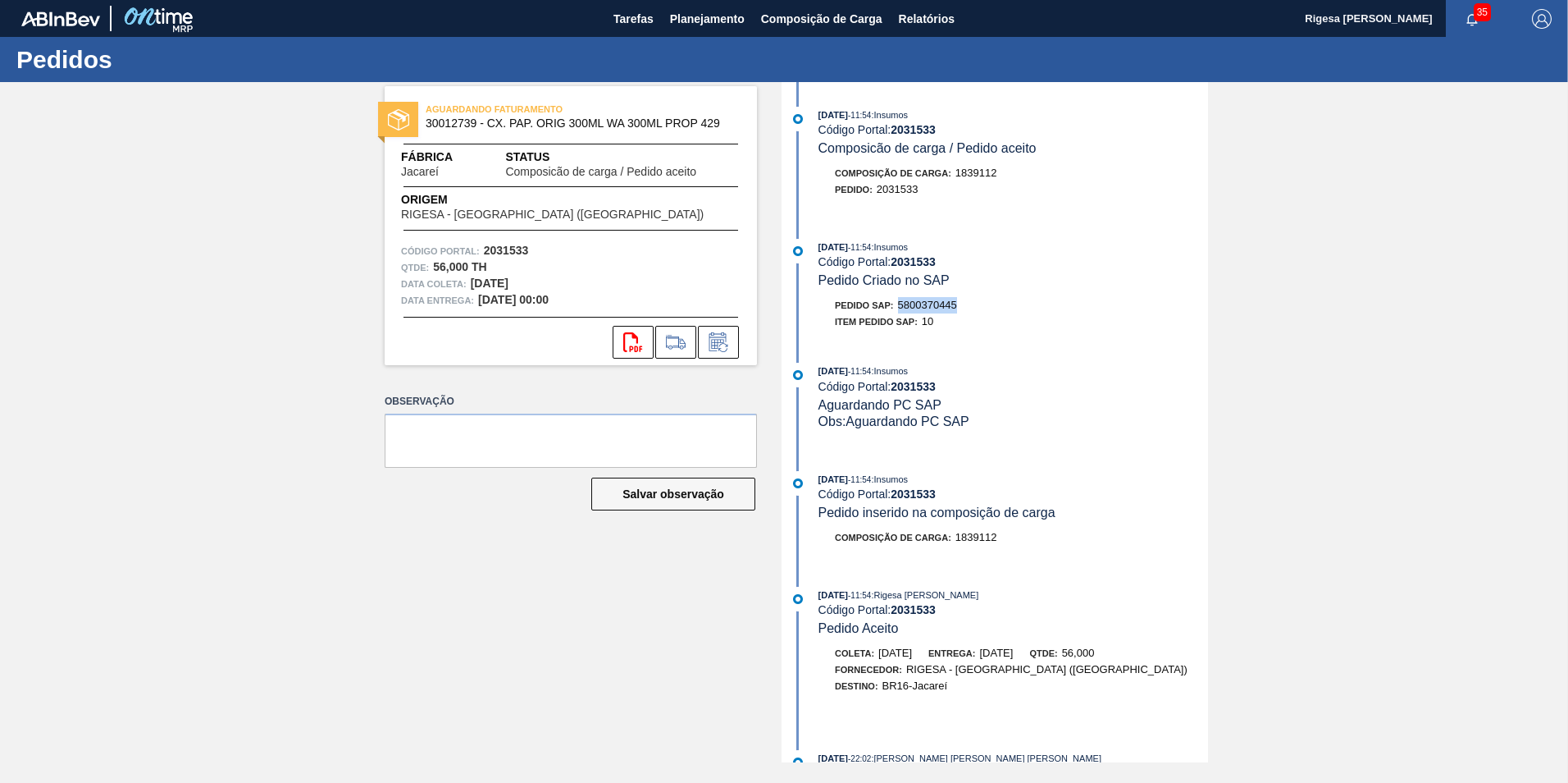
drag, startPoint x: 959, startPoint y: 301, endPoint x: 902, endPoint y: 304, distance: 57.1
click at [902, 304] on span "5800370445" at bounding box center [927, 305] width 60 height 13
copy span "5800370445"
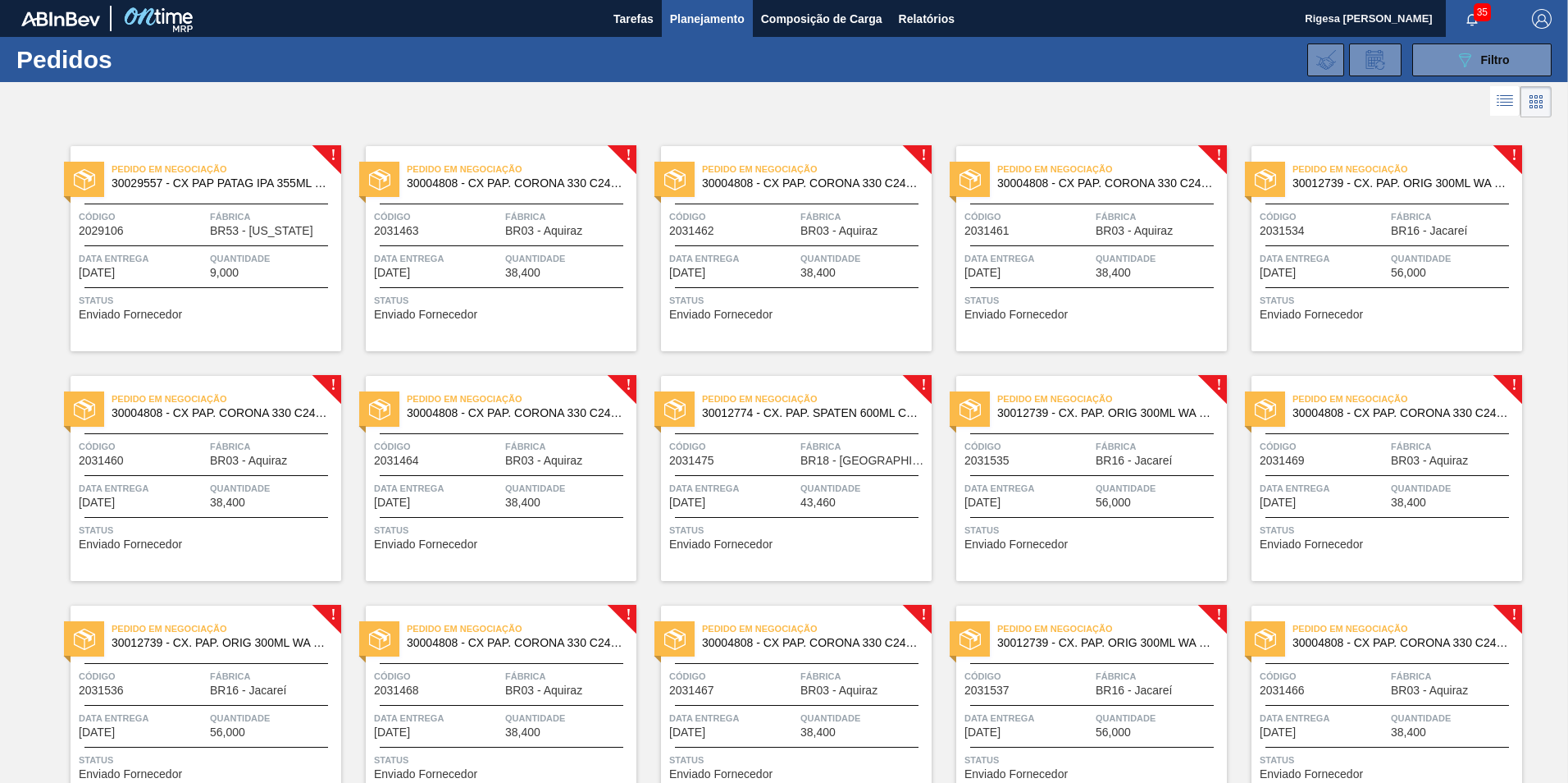
click at [1353, 178] on span "Pedido em Negociação" at bounding box center [1407, 169] width 229 height 17
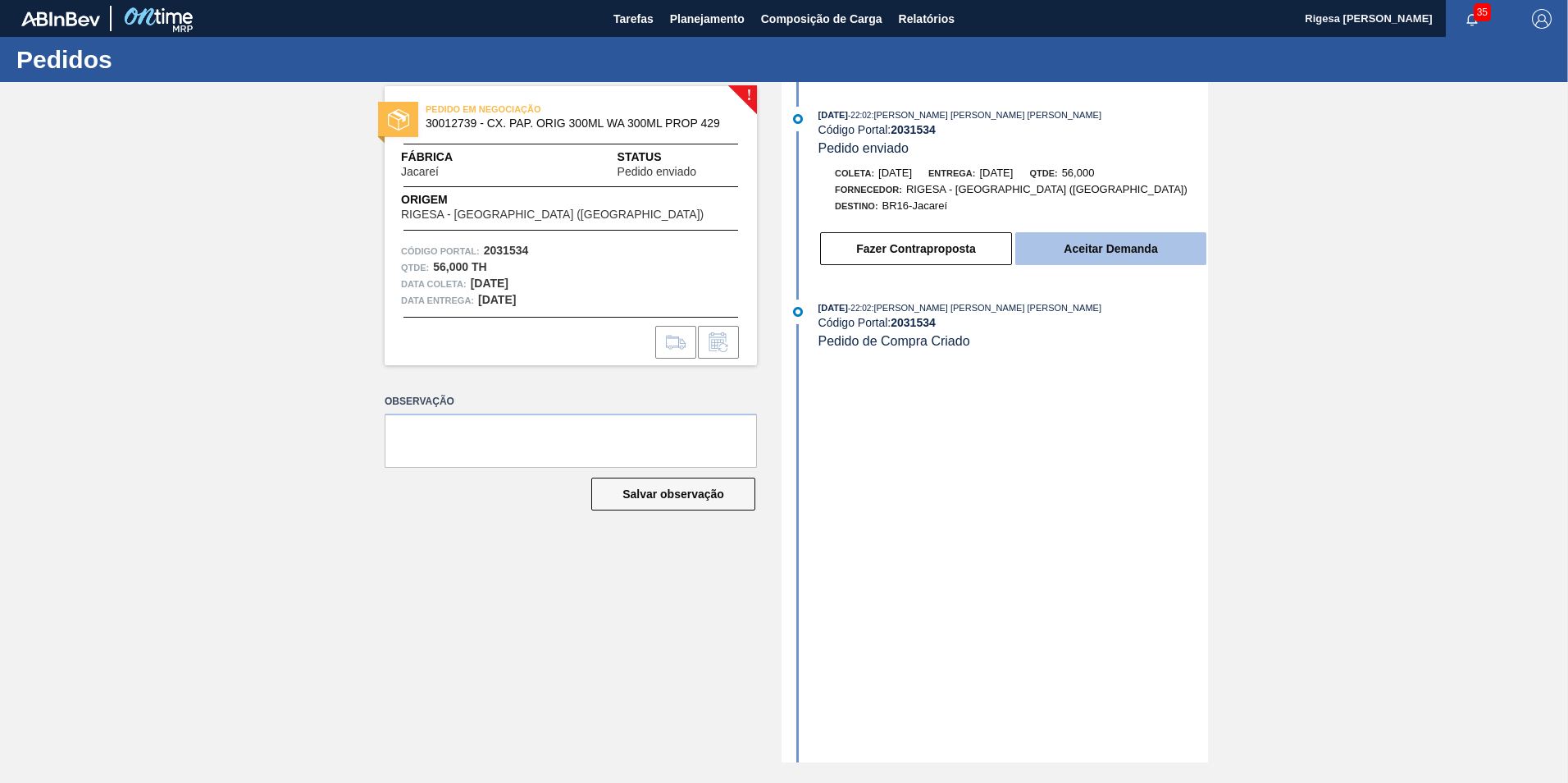
click at [1068, 246] on button "Aceitar Demanda" at bounding box center [1111, 249] width 191 height 33
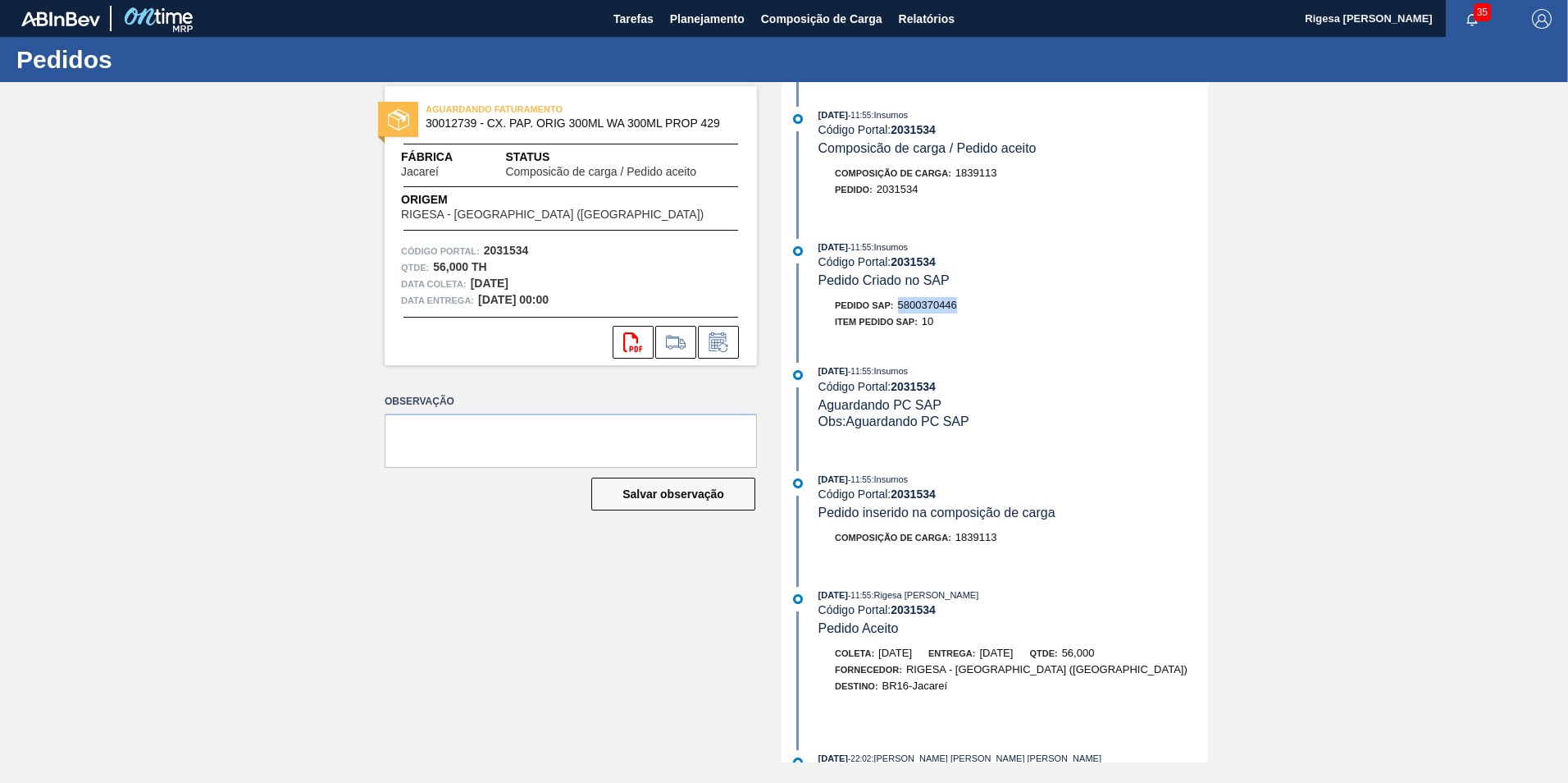
drag, startPoint x: 968, startPoint y: 298, endPoint x: 898, endPoint y: 305, distance: 70.3
click at [898, 305] on div "Pedido SAP: 5800370446" at bounding box center [1013, 305] width 389 height 17
copy span "5800370446"
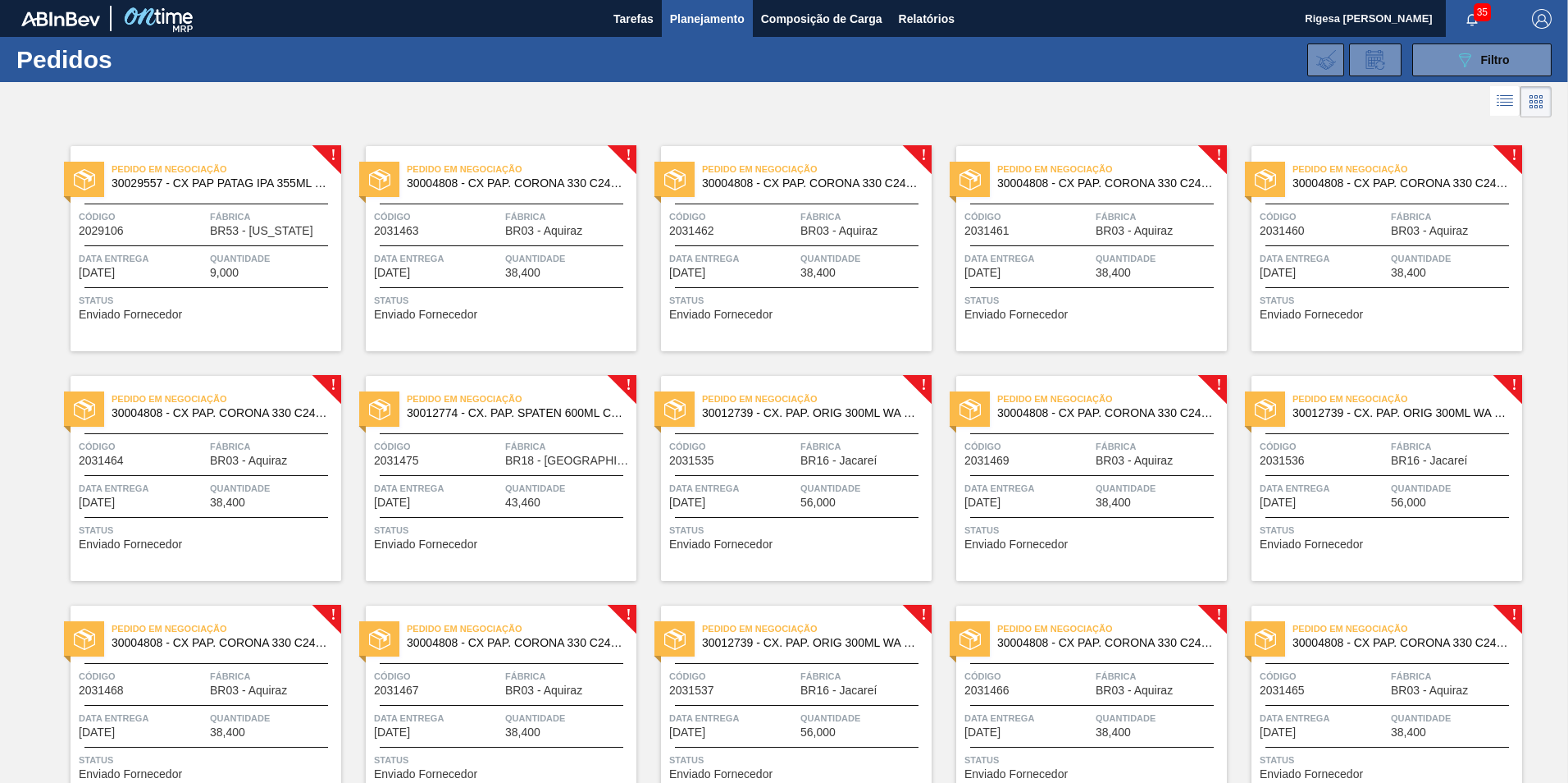
click at [757, 399] on span "Pedido em Negociação" at bounding box center [816, 398] width 229 height 17
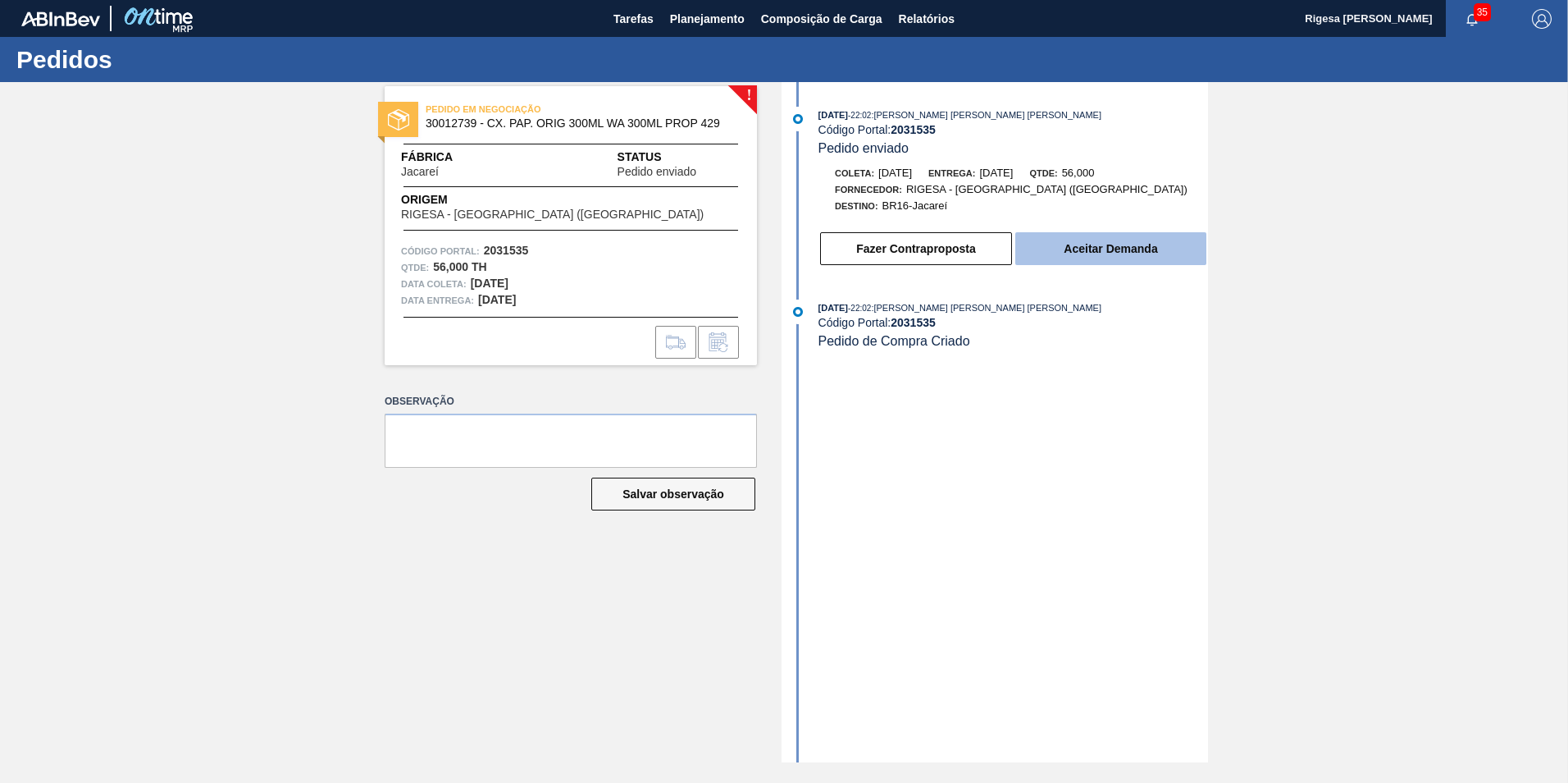
click at [1061, 250] on button "Aceitar Demanda" at bounding box center [1111, 249] width 191 height 33
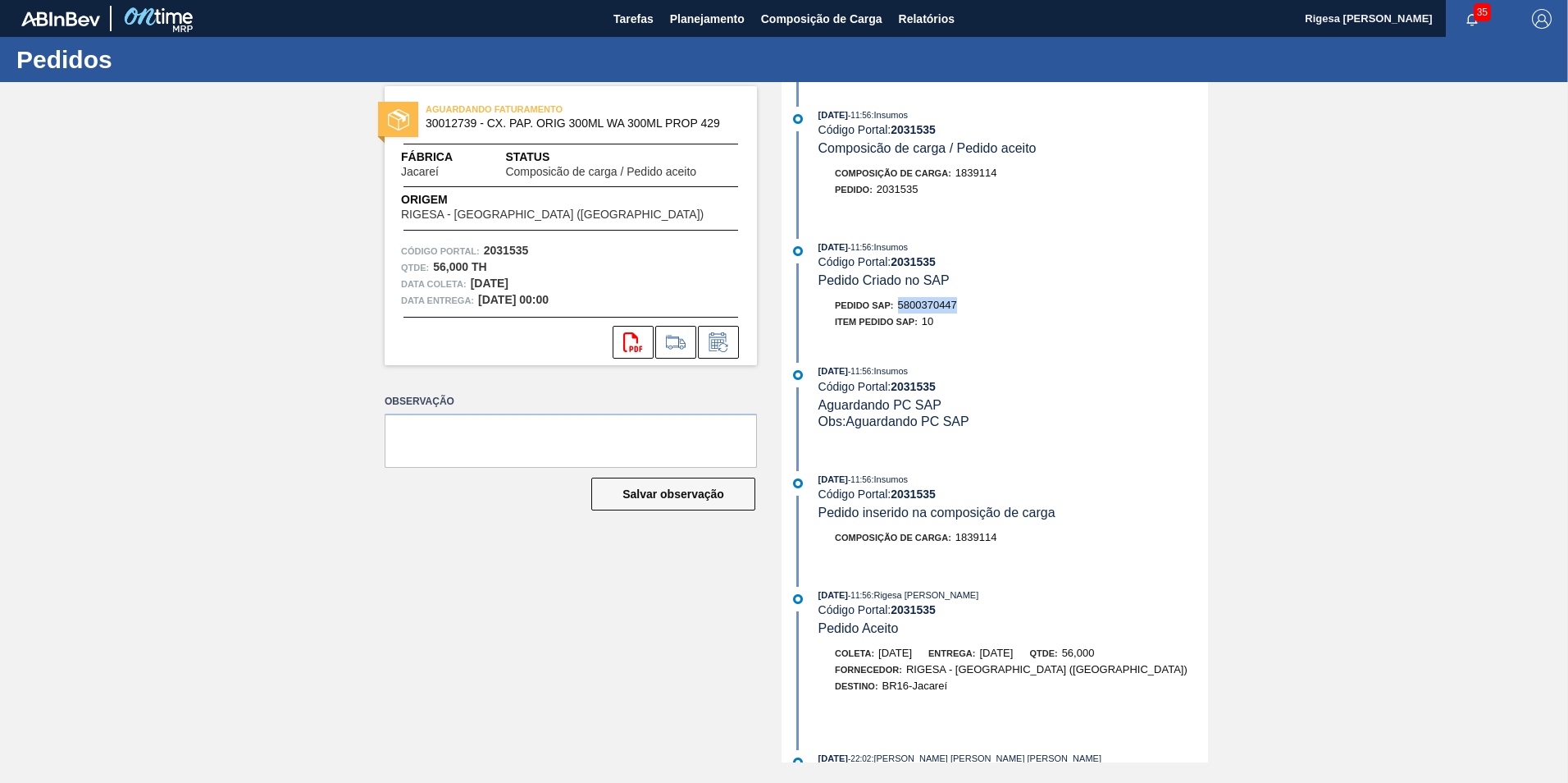
drag, startPoint x: 964, startPoint y: 306, endPoint x: 903, endPoint y: 306, distance: 61.0
click at [903, 306] on div "Pedido SAP: 5800370447" at bounding box center [1013, 305] width 389 height 17
copy span "5800370447"
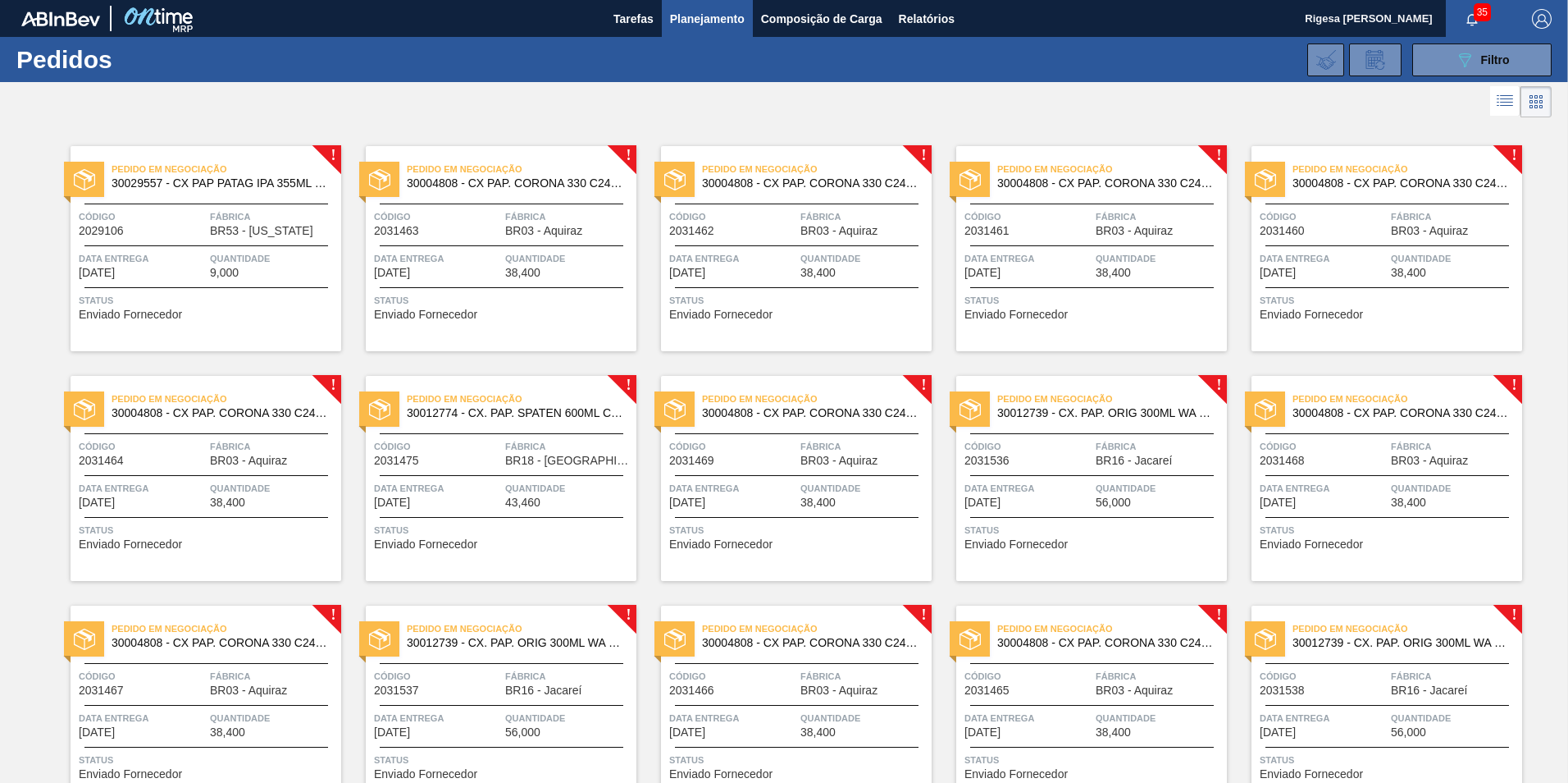
click at [1037, 438] on span "Código" at bounding box center [1027, 446] width 127 height 17
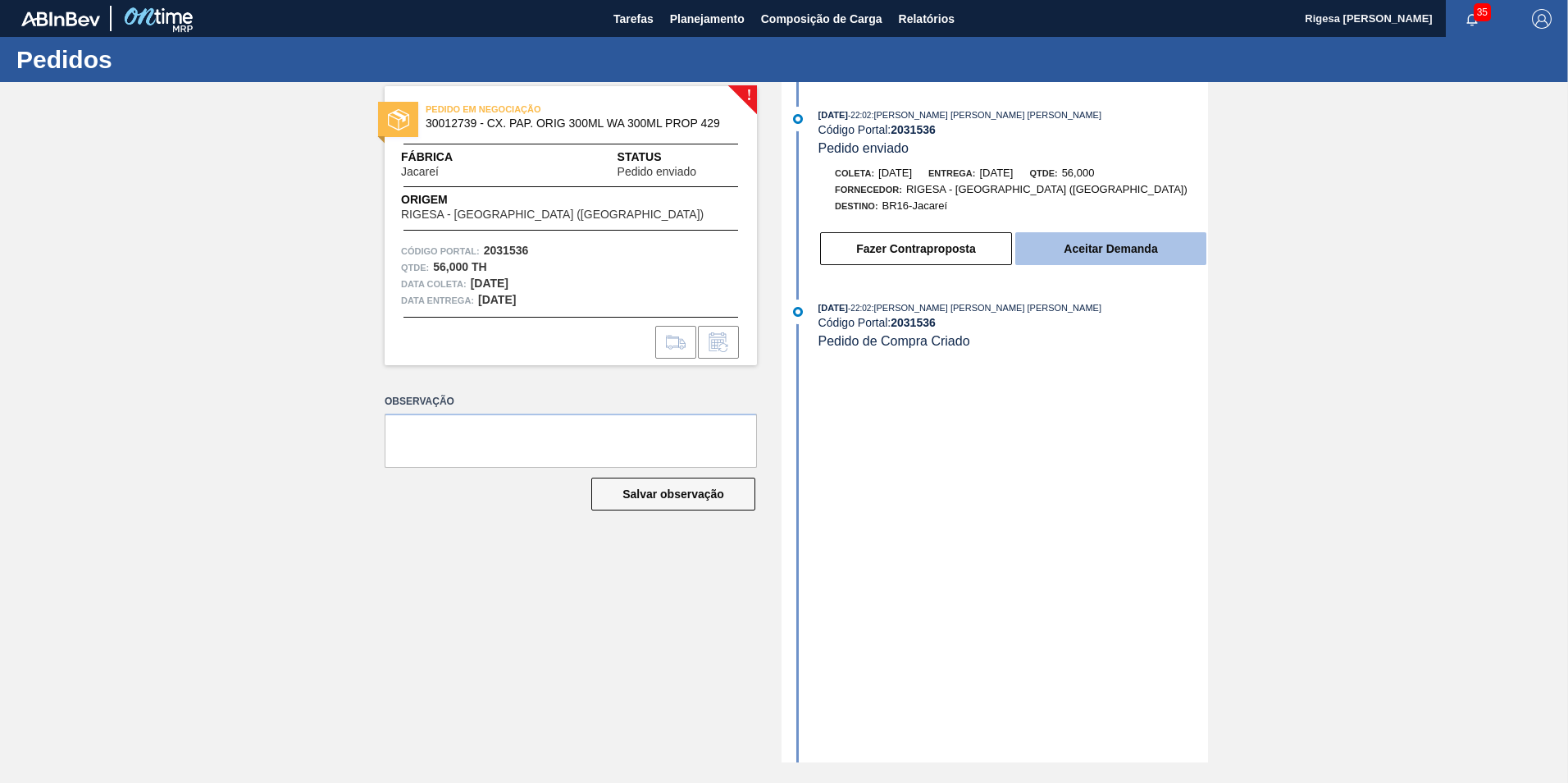
click at [1062, 244] on button "Aceitar Demanda" at bounding box center [1111, 249] width 191 height 33
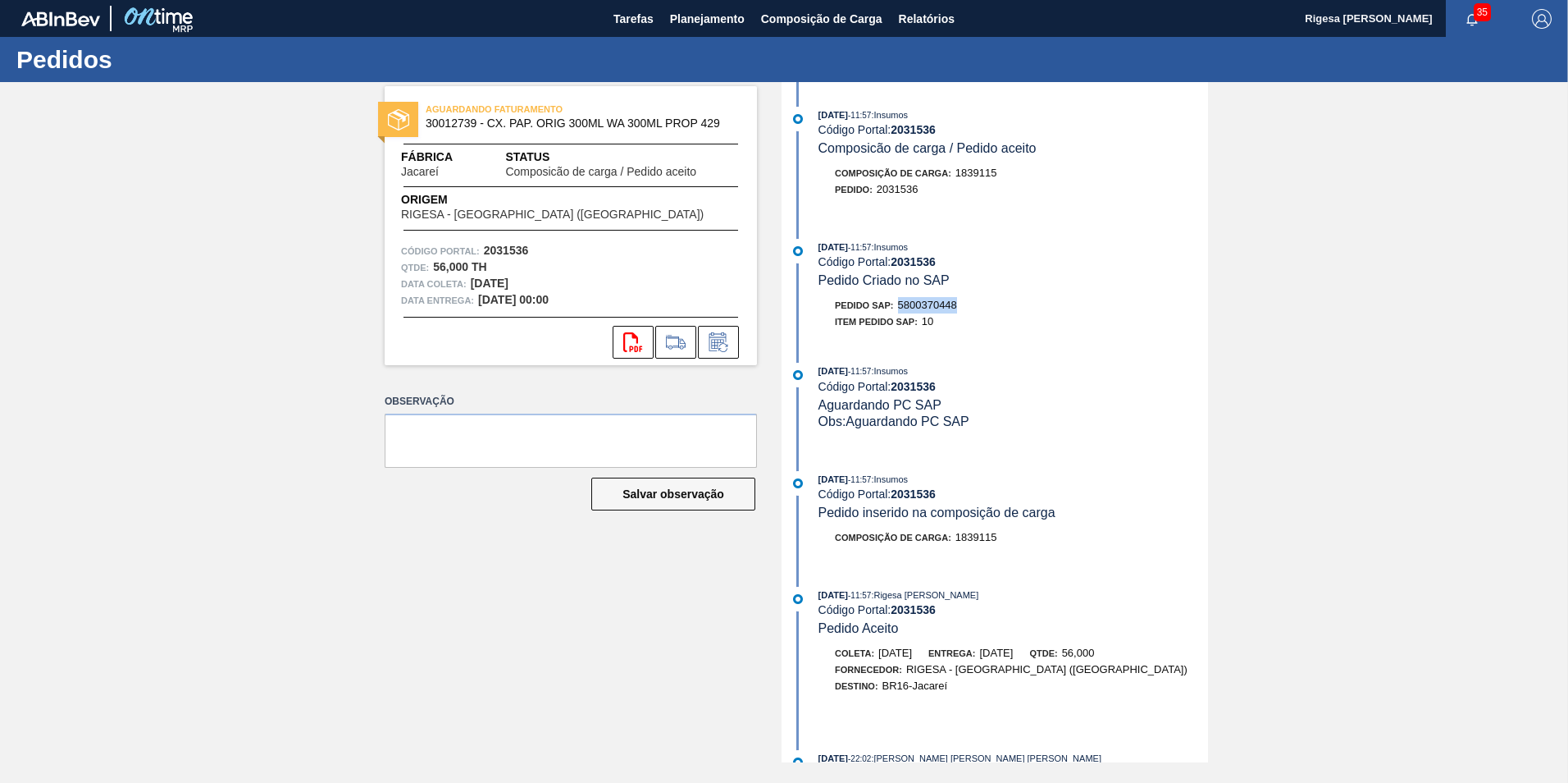
drag, startPoint x: 963, startPoint y: 303, endPoint x: 901, endPoint y: 307, distance: 62.1
click at [901, 307] on div "Pedido SAP: 5800370448" at bounding box center [1013, 305] width 389 height 17
copy span "5800370448"
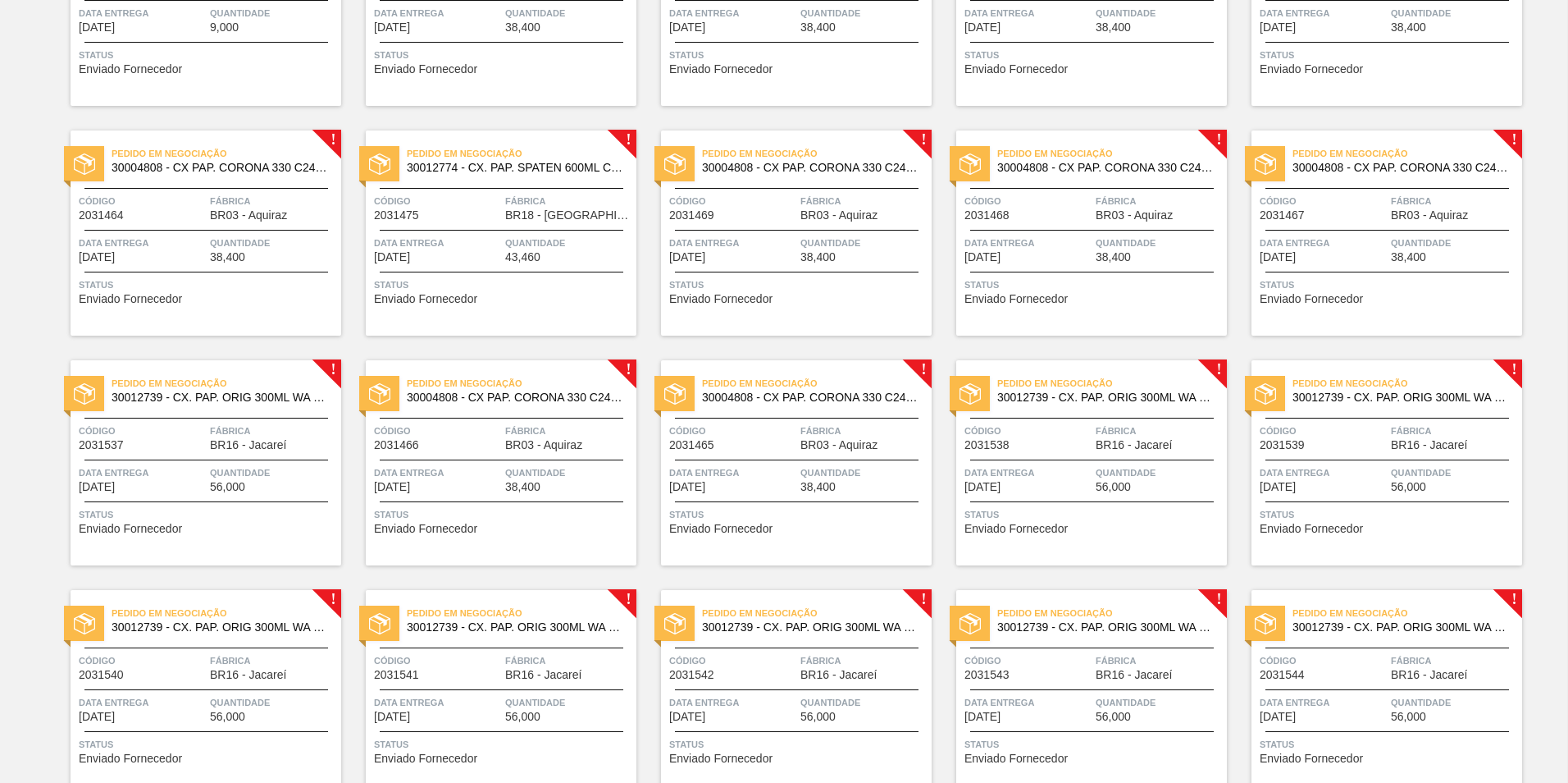
scroll to position [246, 0]
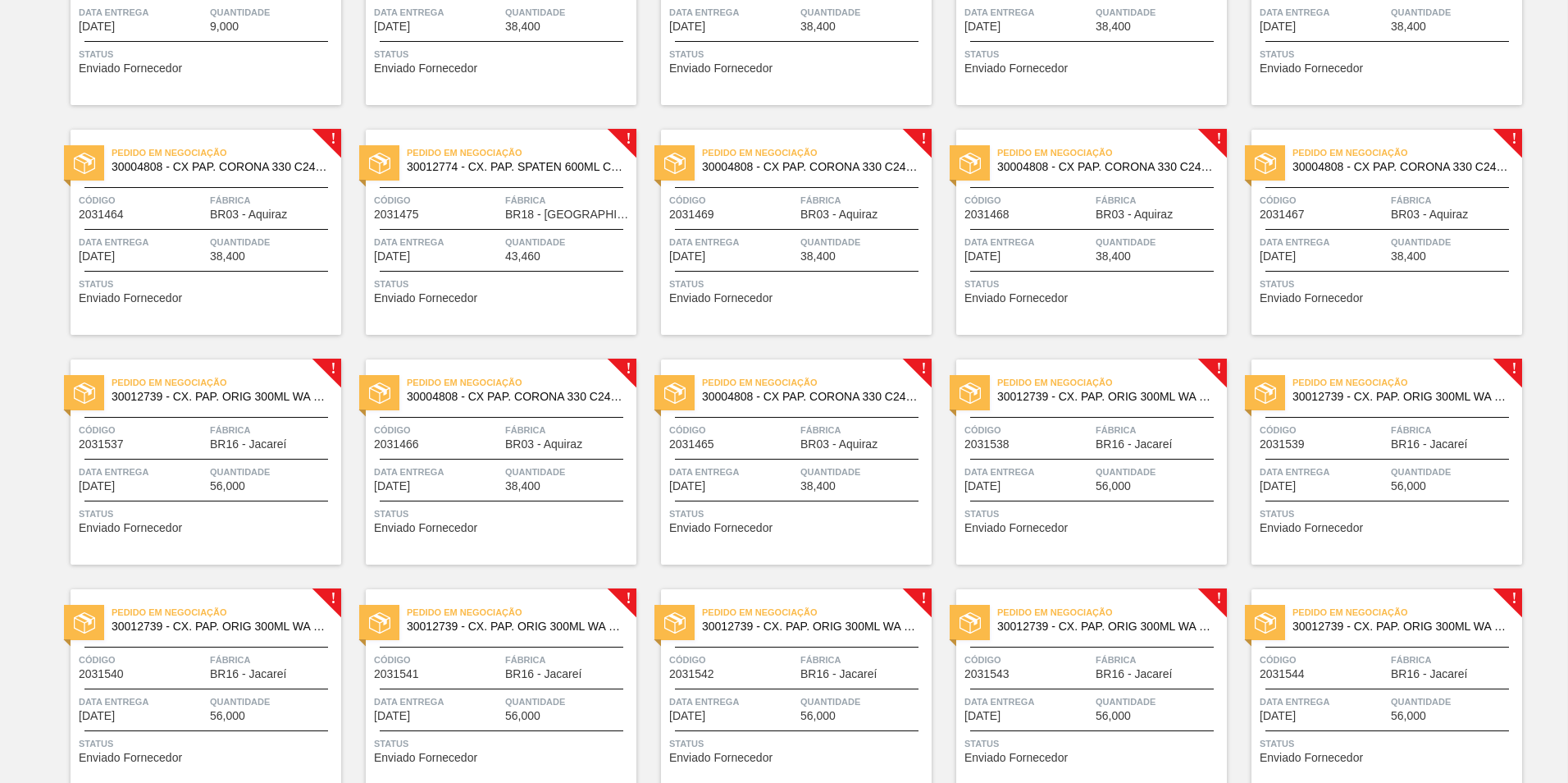
click at [175, 387] on span "Pedido em Negociação" at bounding box center [225, 382] width 229 height 17
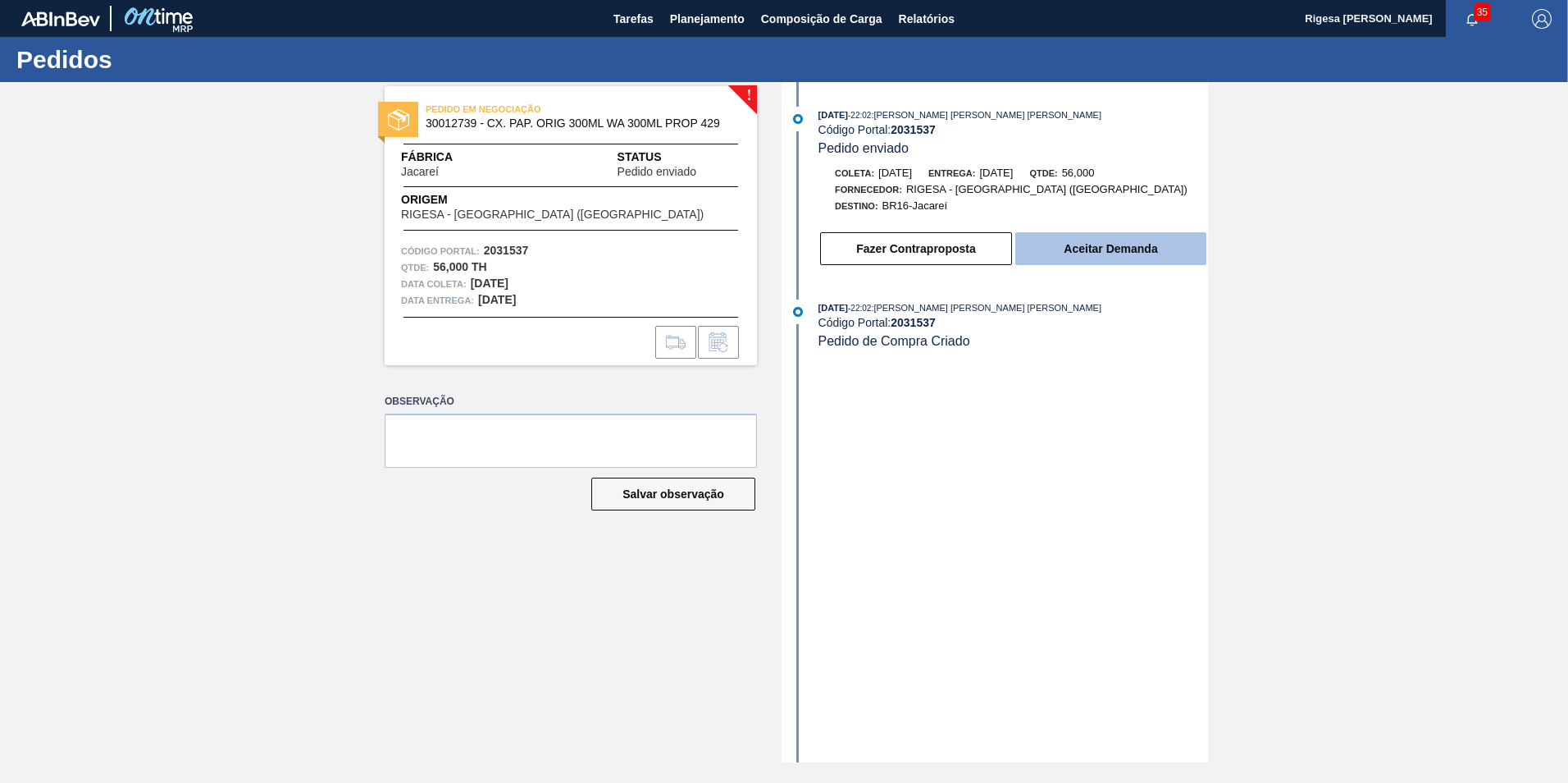
click at [1058, 248] on button "Aceitar Demanda" at bounding box center [1111, 249] width 191 height 33
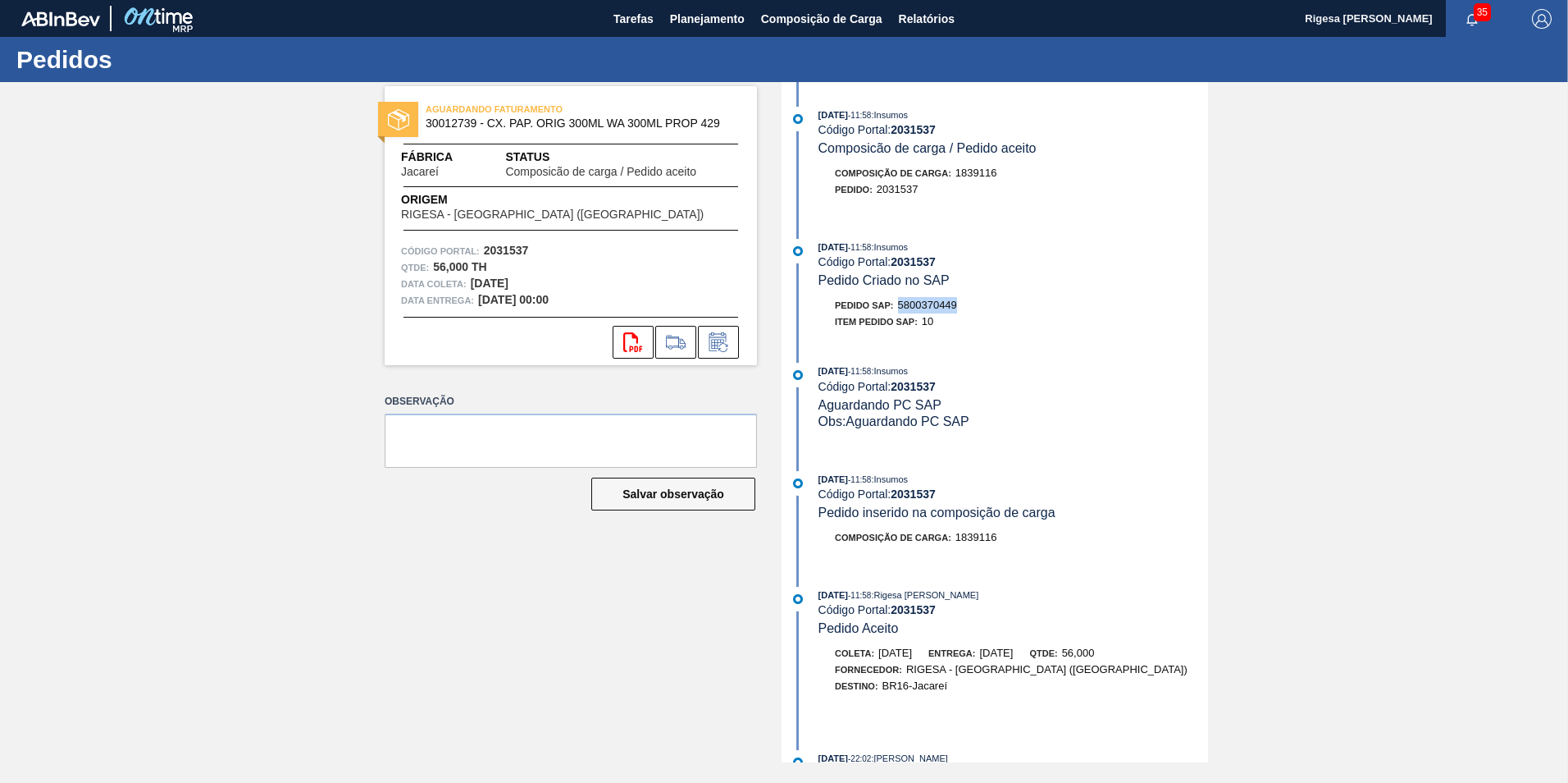
drag, startPoint x: 965, startPoint y: 301, endPoint x: 902, endPoint y: 307, distance: 63.3
click at [902, 307] on div "Pedido SAP: 5800370449" at bounding box center [1013, 305] width 389 height 17
copy span "5800370449"
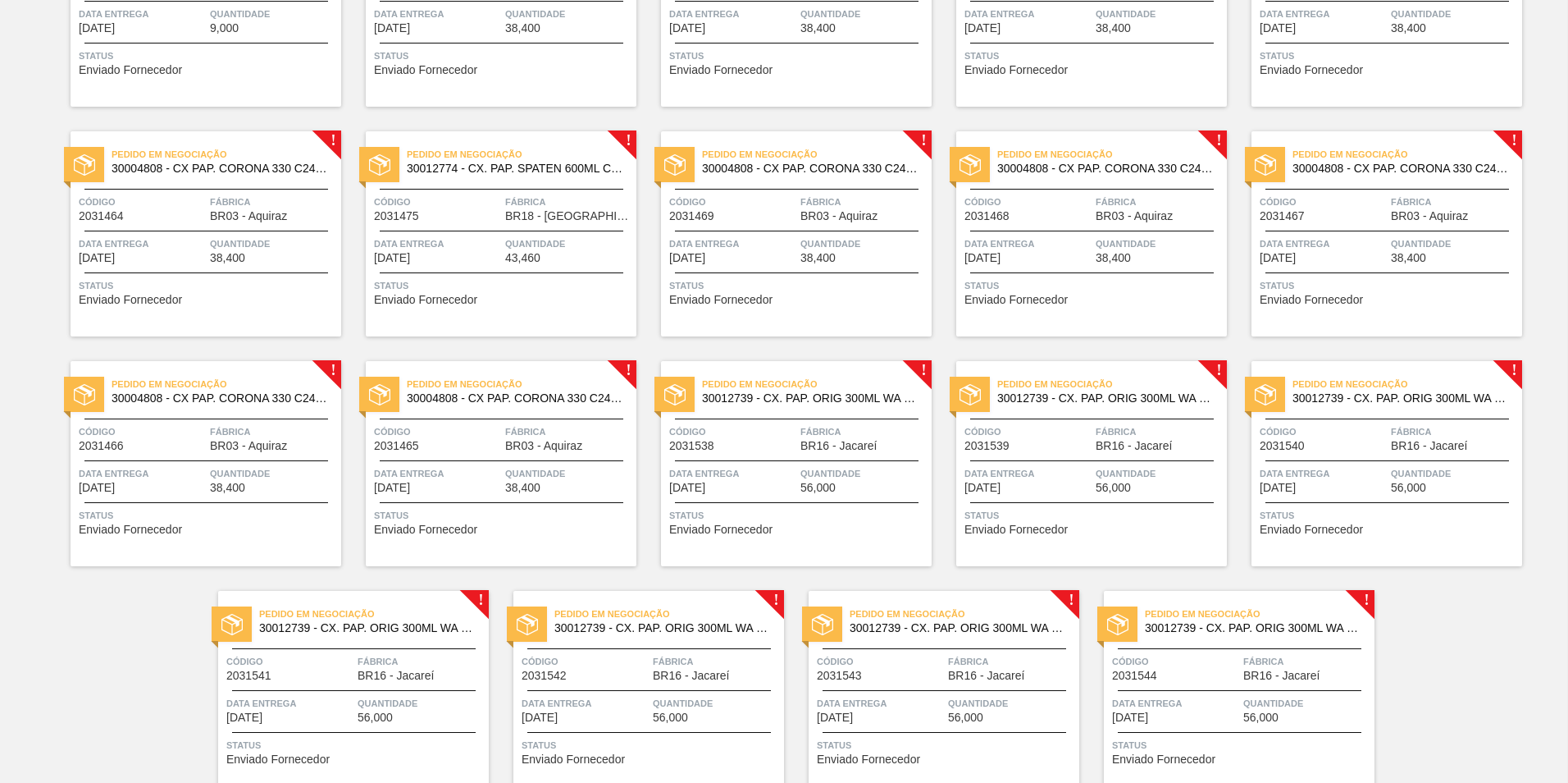
scroll to position [246, 0]
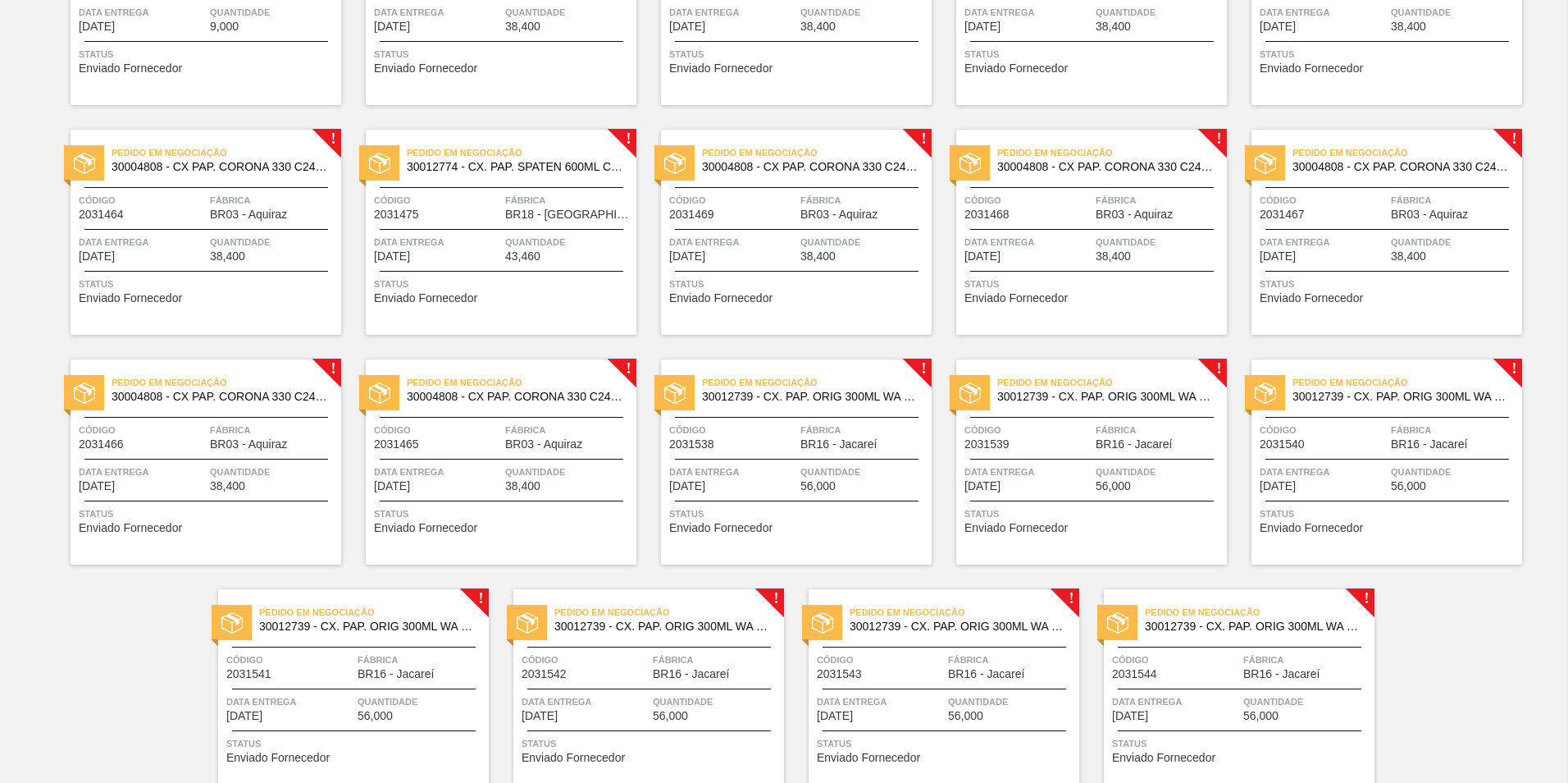
click at [770, 420] on div "Pedido em Negociação 30012739 - CX. PAP. ORIG 300ML WA 300ML PROP 429 Código 20…" at bounding box center [795, 462] width 270 height 205
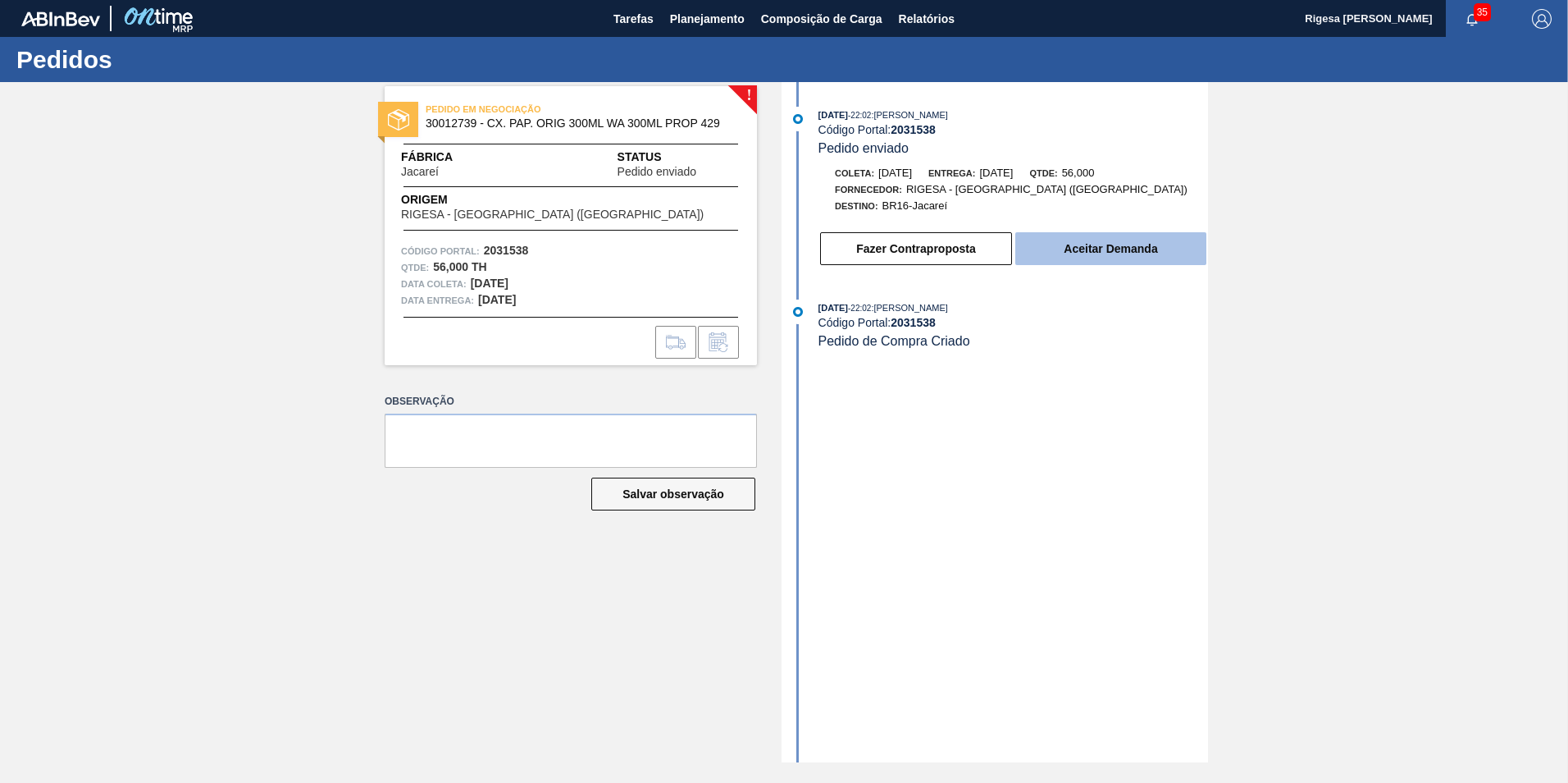
click at [1156, 235] on button "Aceitar Demanda" at bounding box center [1111, 249] width 191 height 33
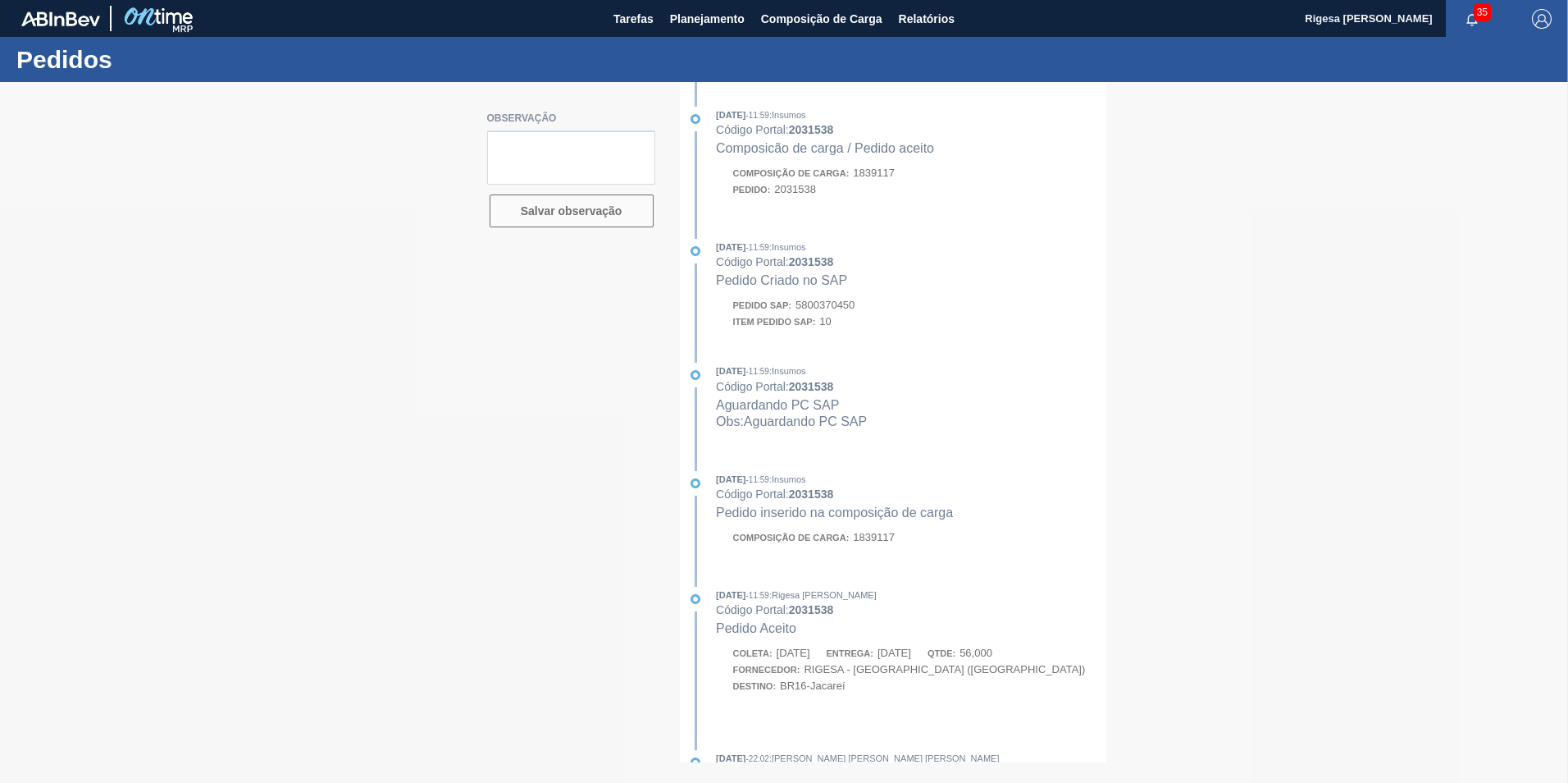
drag, startPoint x: 861, startPoint y: 301, endPoint x: 806, endPoint y: 309, distance: 55.6
click at [806, 309] on div at bounding box center [784, 433] width 1568 height 701
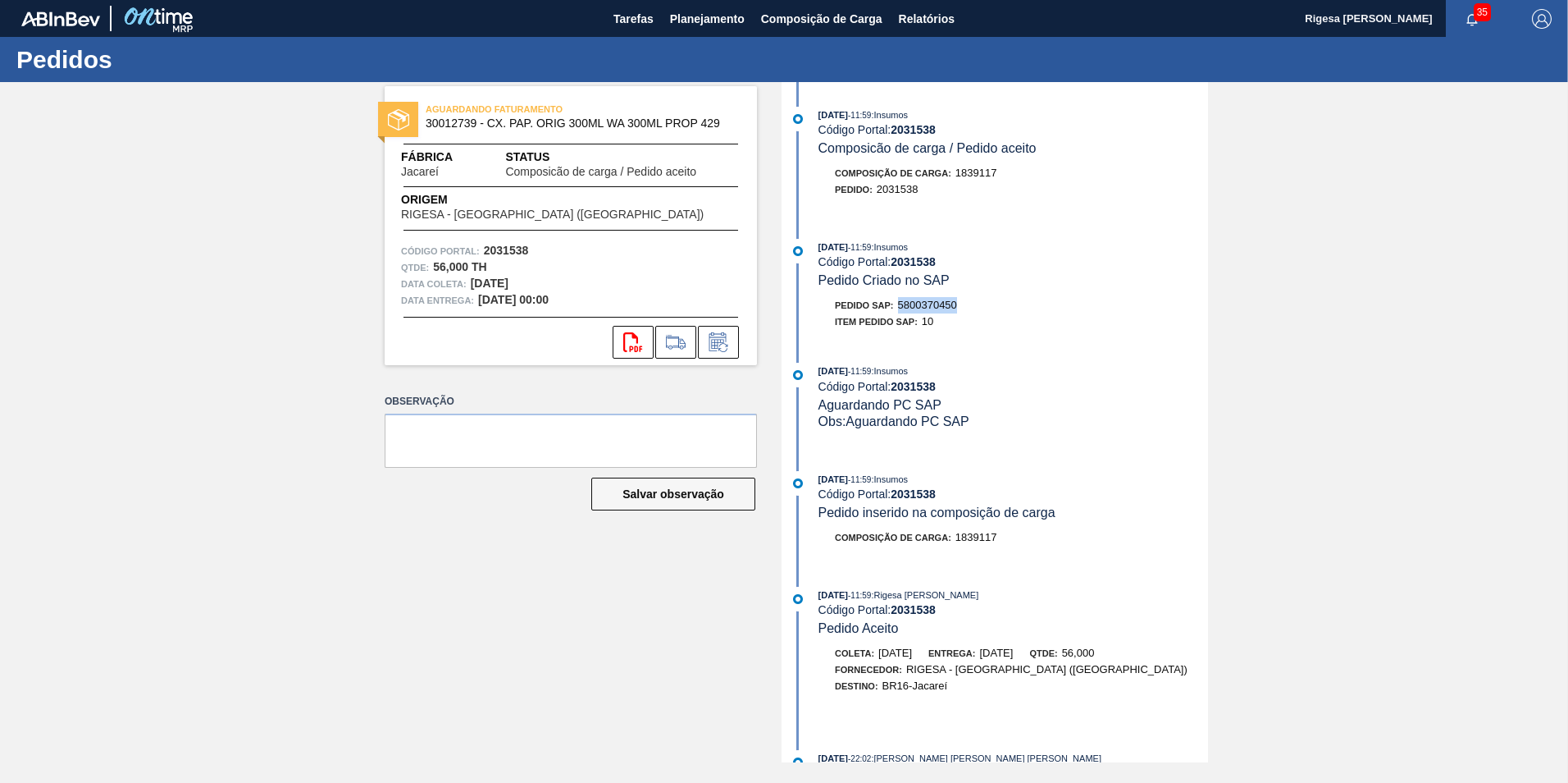
drag, startPoint x: 960, startPoint y: 302, endPoint x: 901, endPoint y: 308, distance: 59.3
click at [901, 308] on div "Pedido SAP: 5800370450" at bounding box center [1013, 305] width 389 height 17
copy span "5800370450"
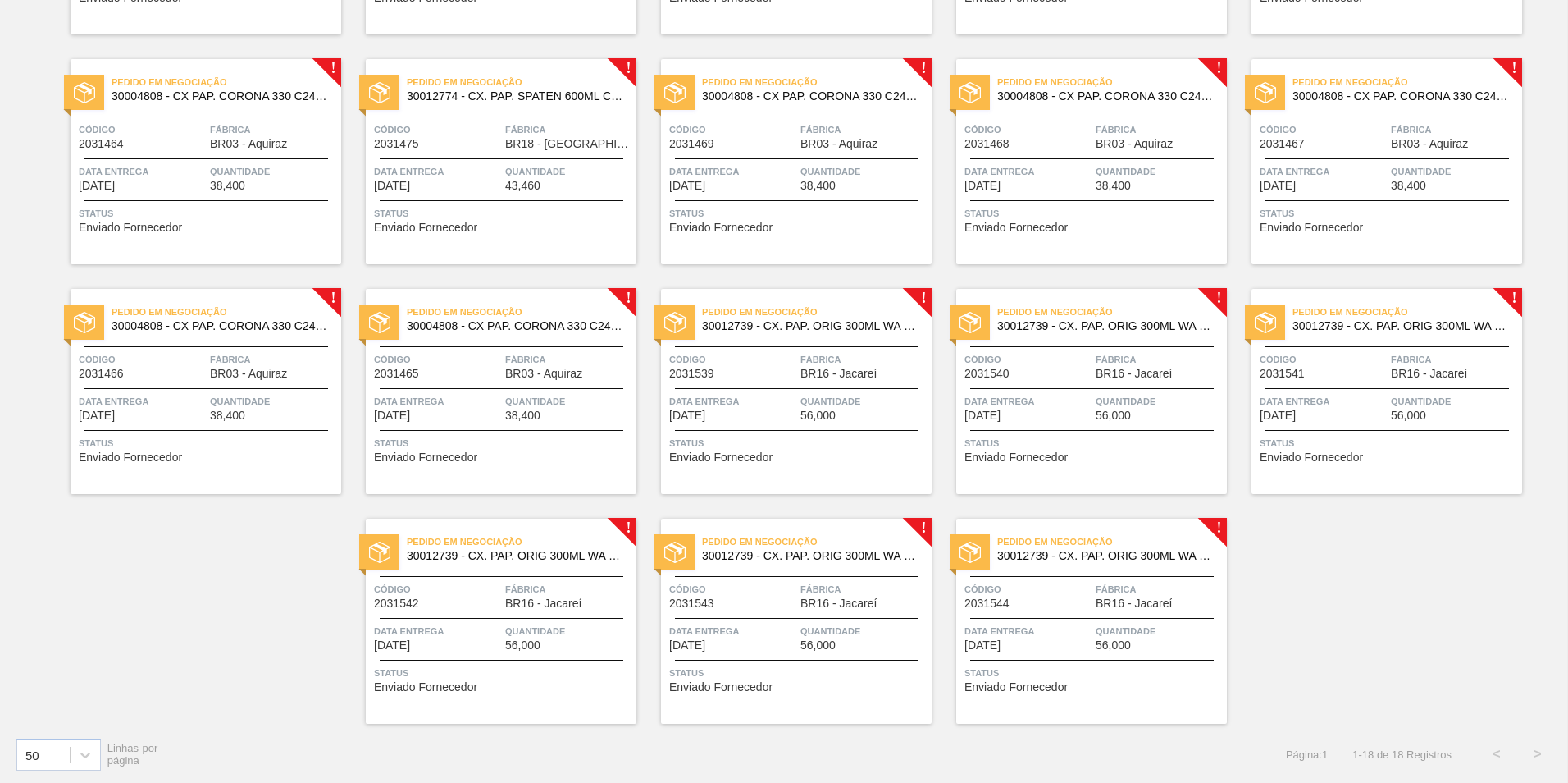
scroll to position [318, 0]
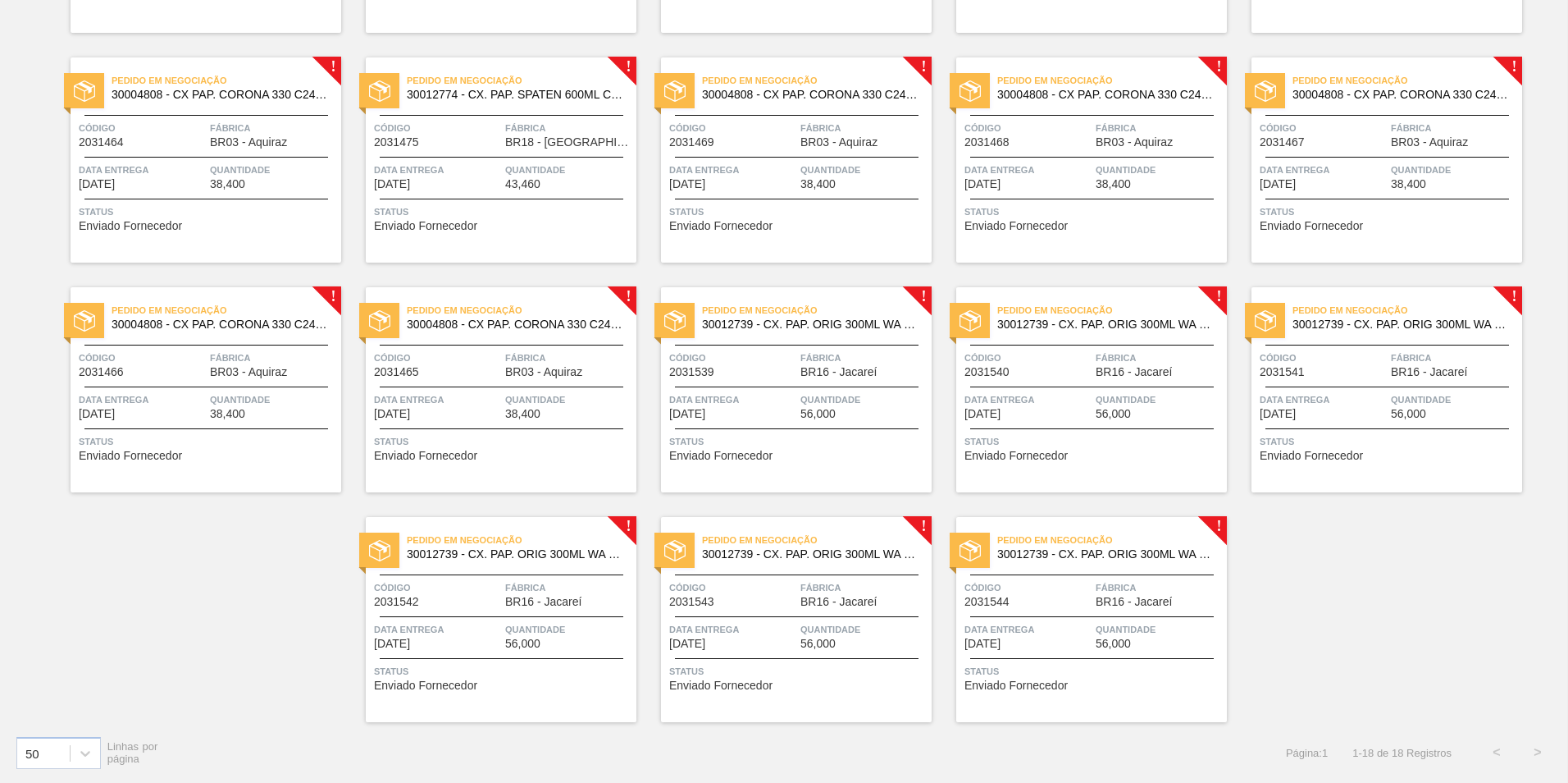
click at [744, 352] on span "Código" at bounding box center [733, 357] width 127 height 17
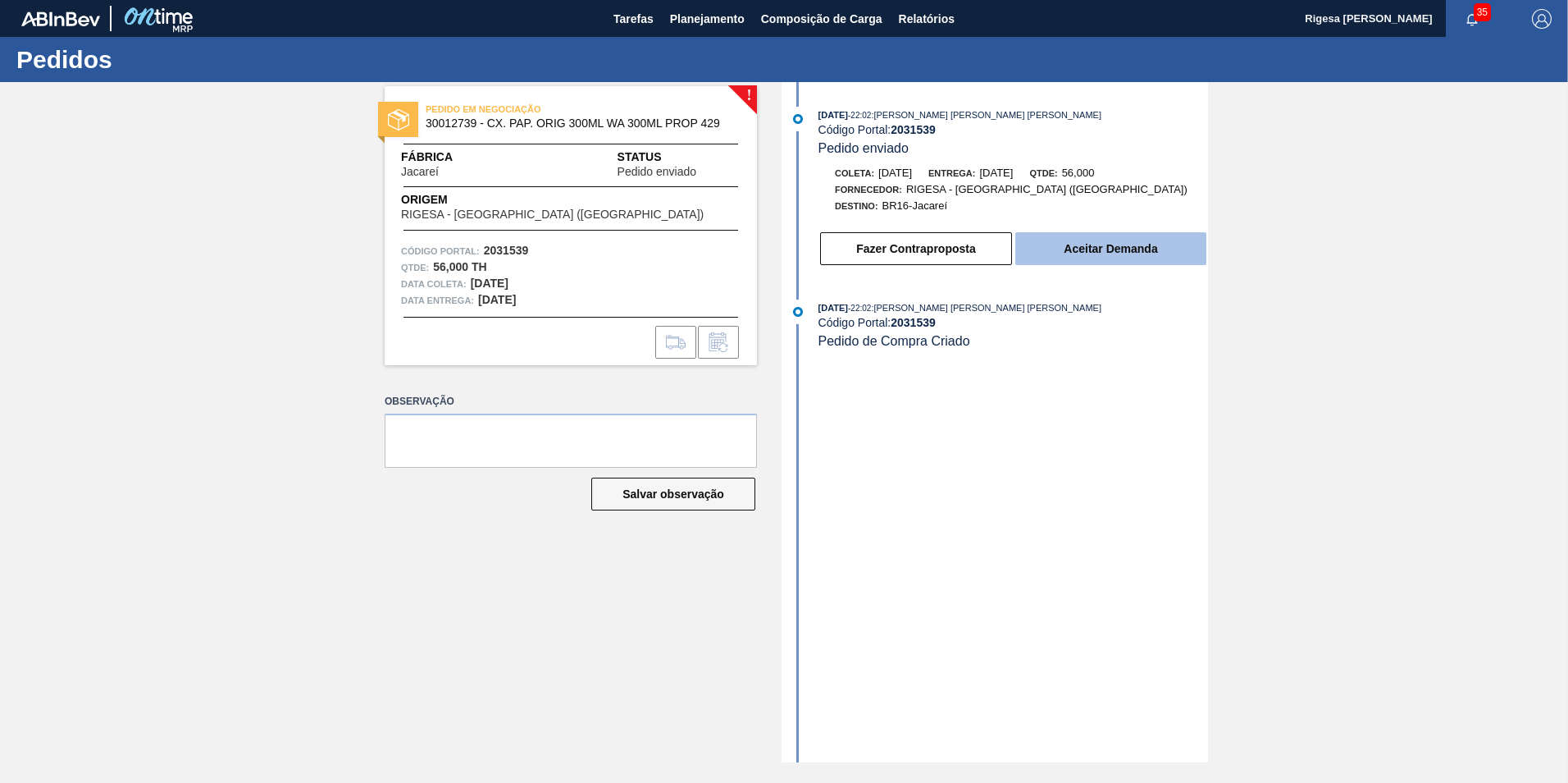
click at [1103, 250] on button "Aceitar Demanda" at bounding box center [1111, 249] width 191 height 33
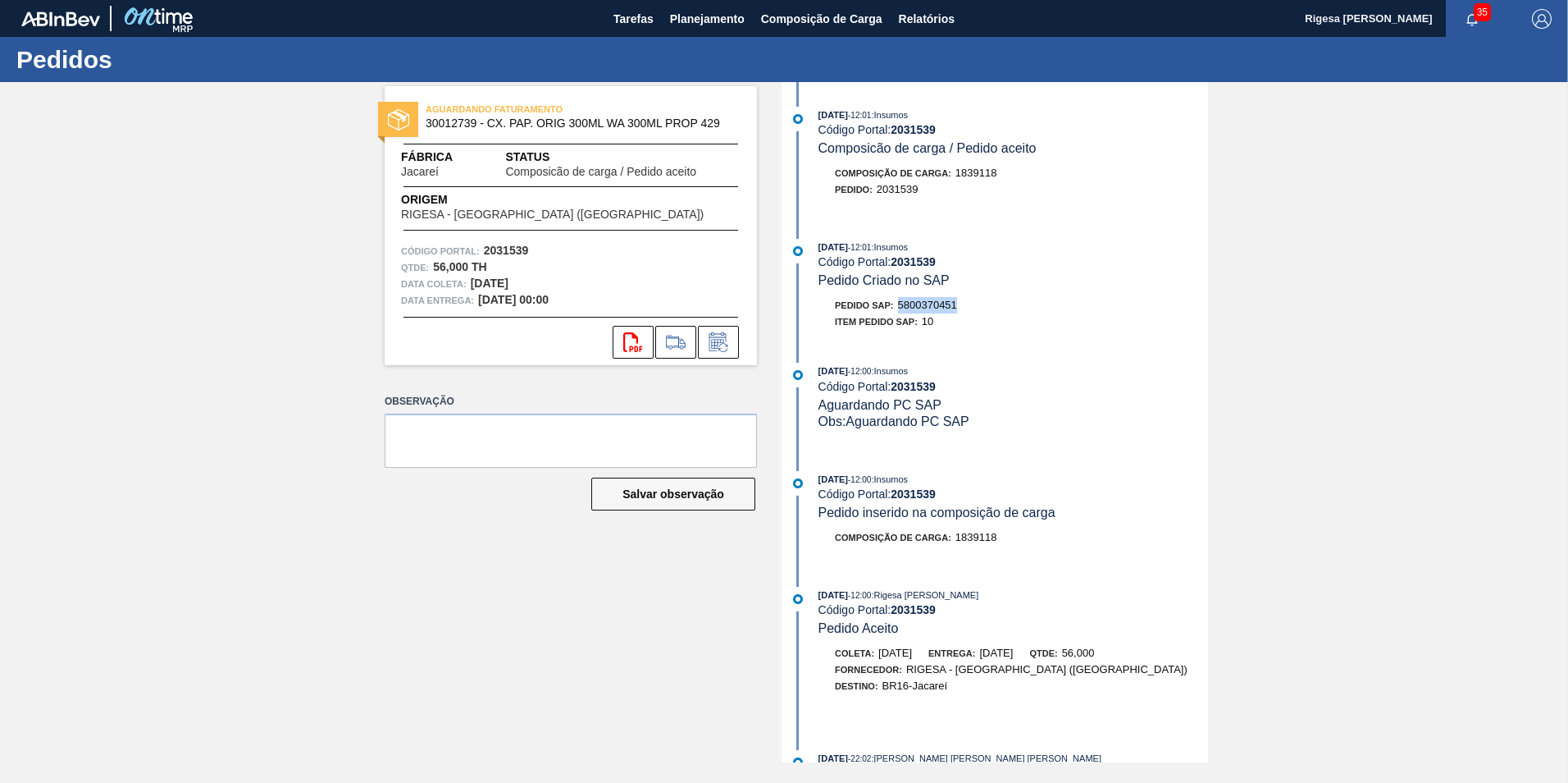
drag, startPoint x: 962, startPoint y: 301, endPoint x: 899, endPoint y: 307, distance: 63.3
click at [899, 307] on div "Pedido SAP: 5800370451" at bounding box center [1013, 305] width 389 height 17
copy span "5800370451"
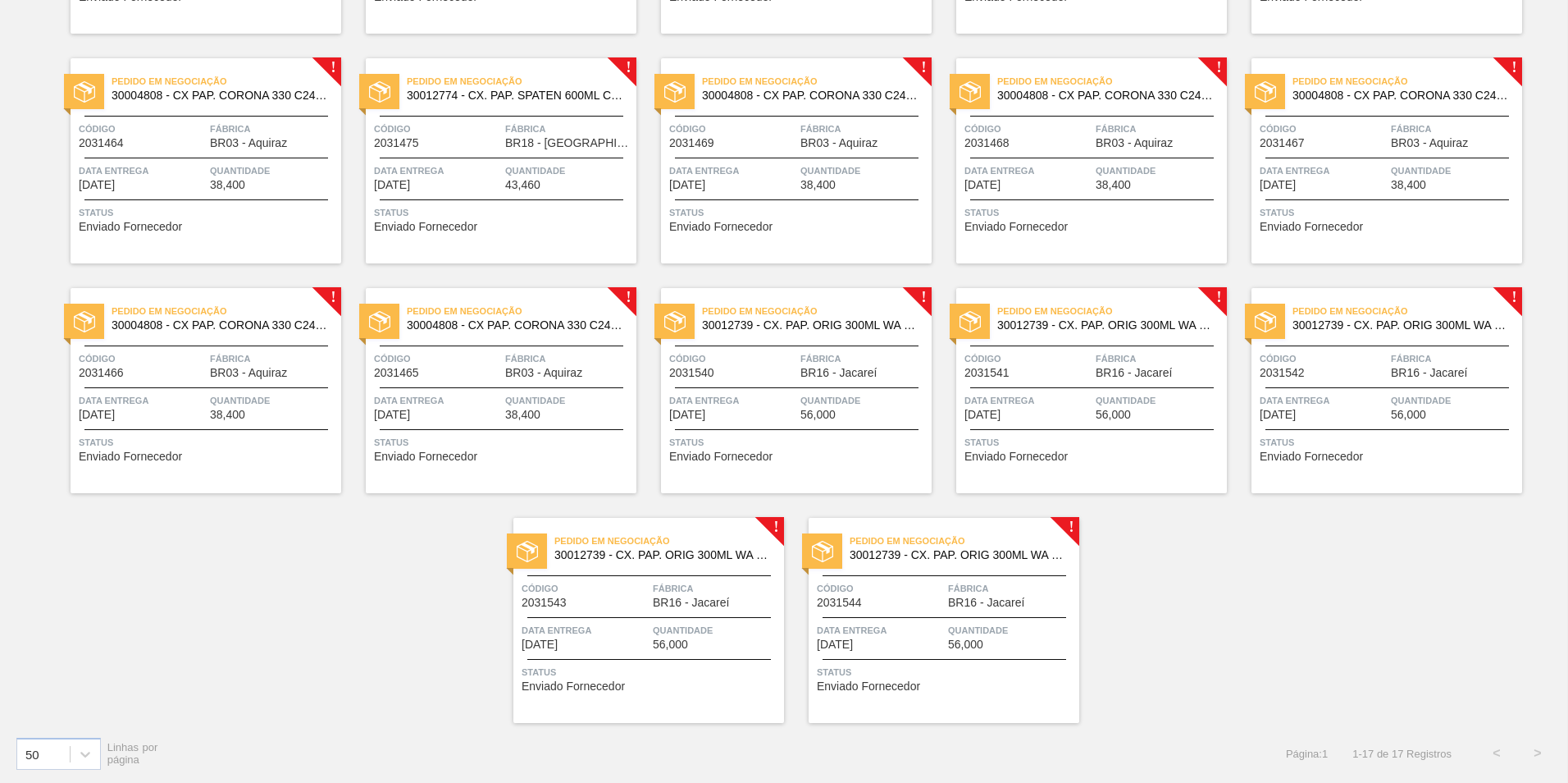
scroll to position [318, 0]
click at [797, 352] on div "Código 2031540 Fábrica BR16 - Jacareí" at bounding box center [795, 363] width 270 height 28
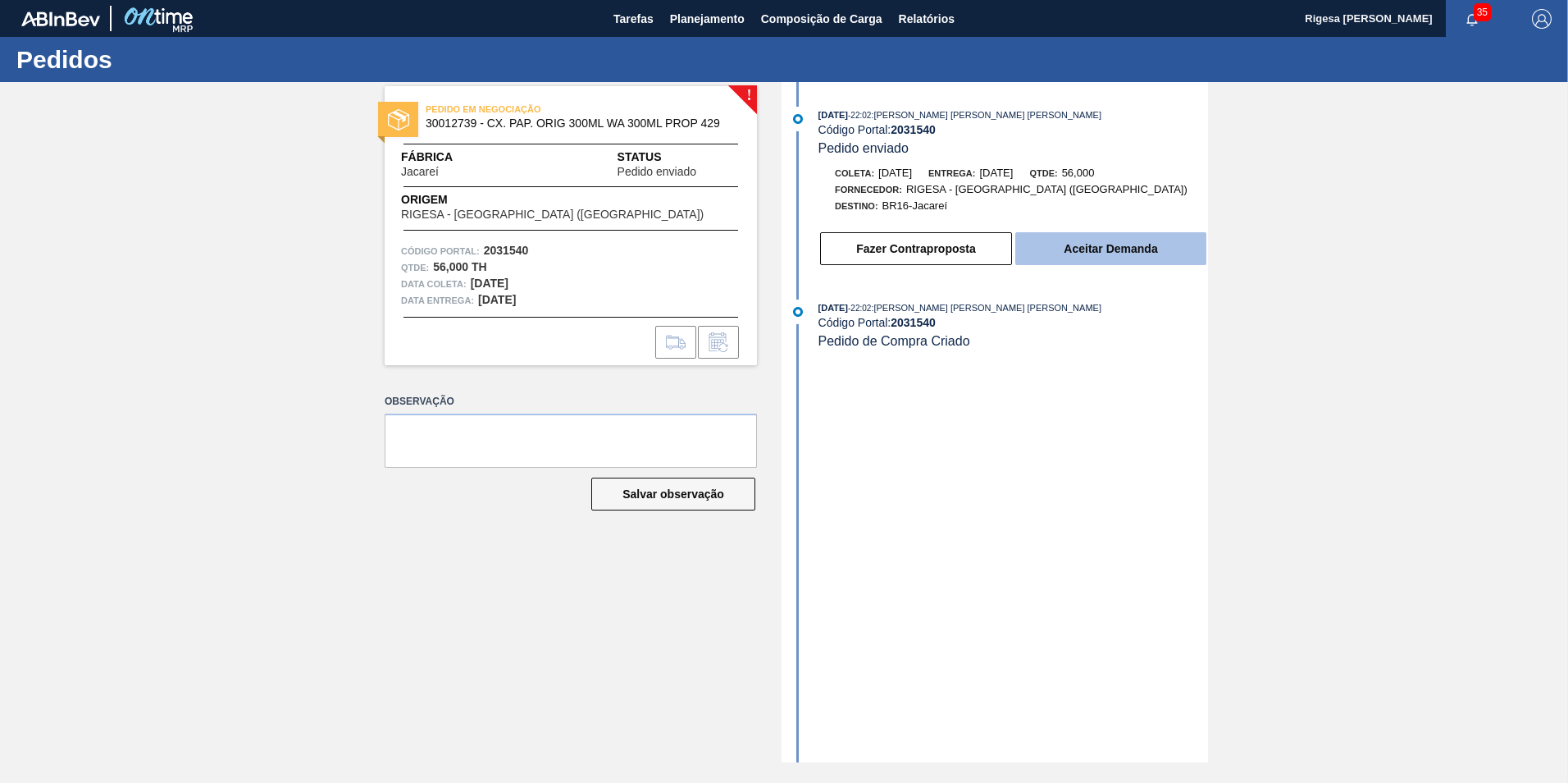
click at [1071, 249] on button "Aceitar Demanda" at bounding box center [1111, 249] width 191 height 33
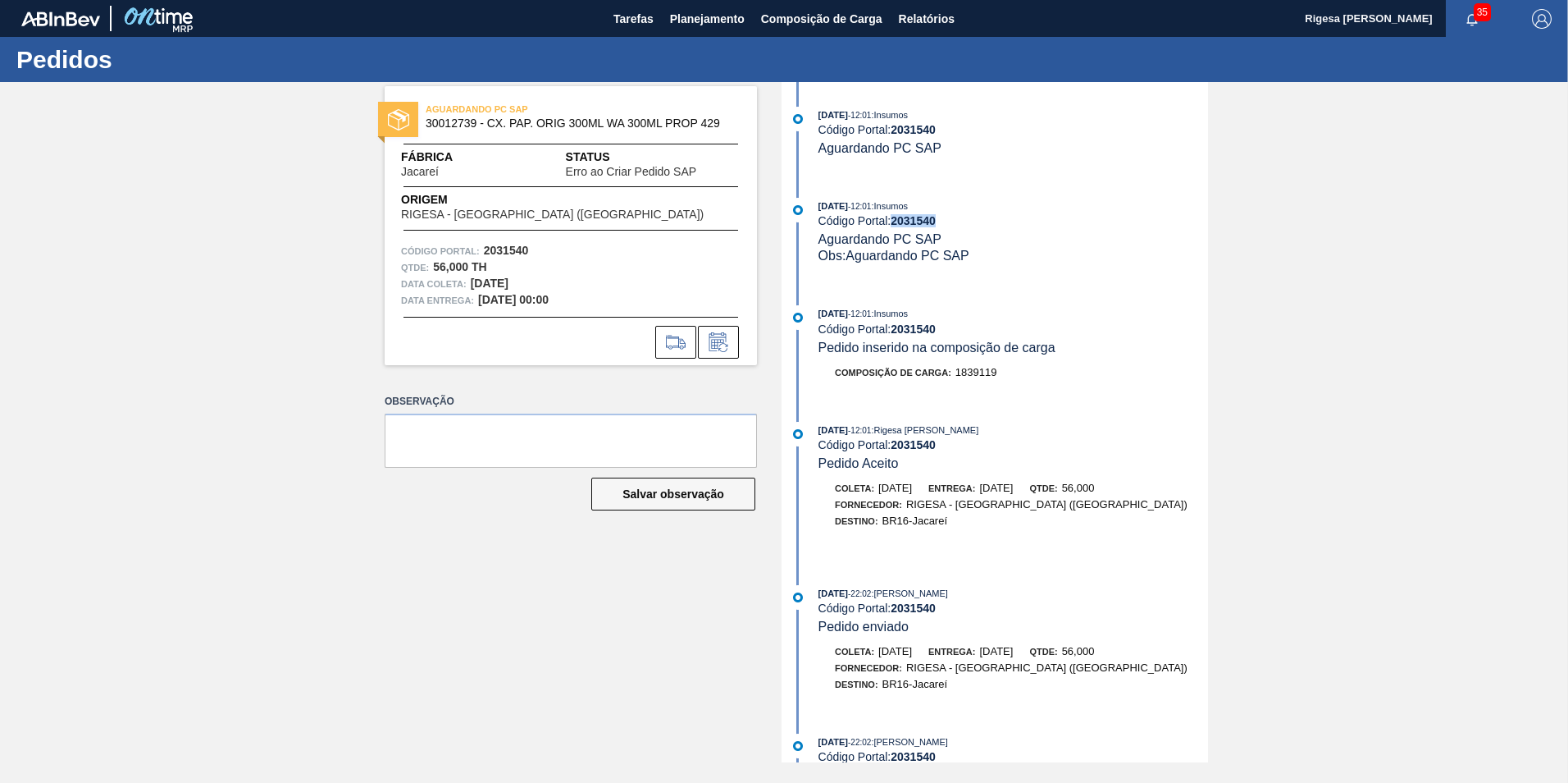
drag, startPoint x: 936, startPoint y: 216, endPoint x: 894, endPoint y: 217, distance: 42.0
click at [894, 217] on strong "2031540" at bounding box center [913, 220] width 45 height 13
copy strong "2031540"
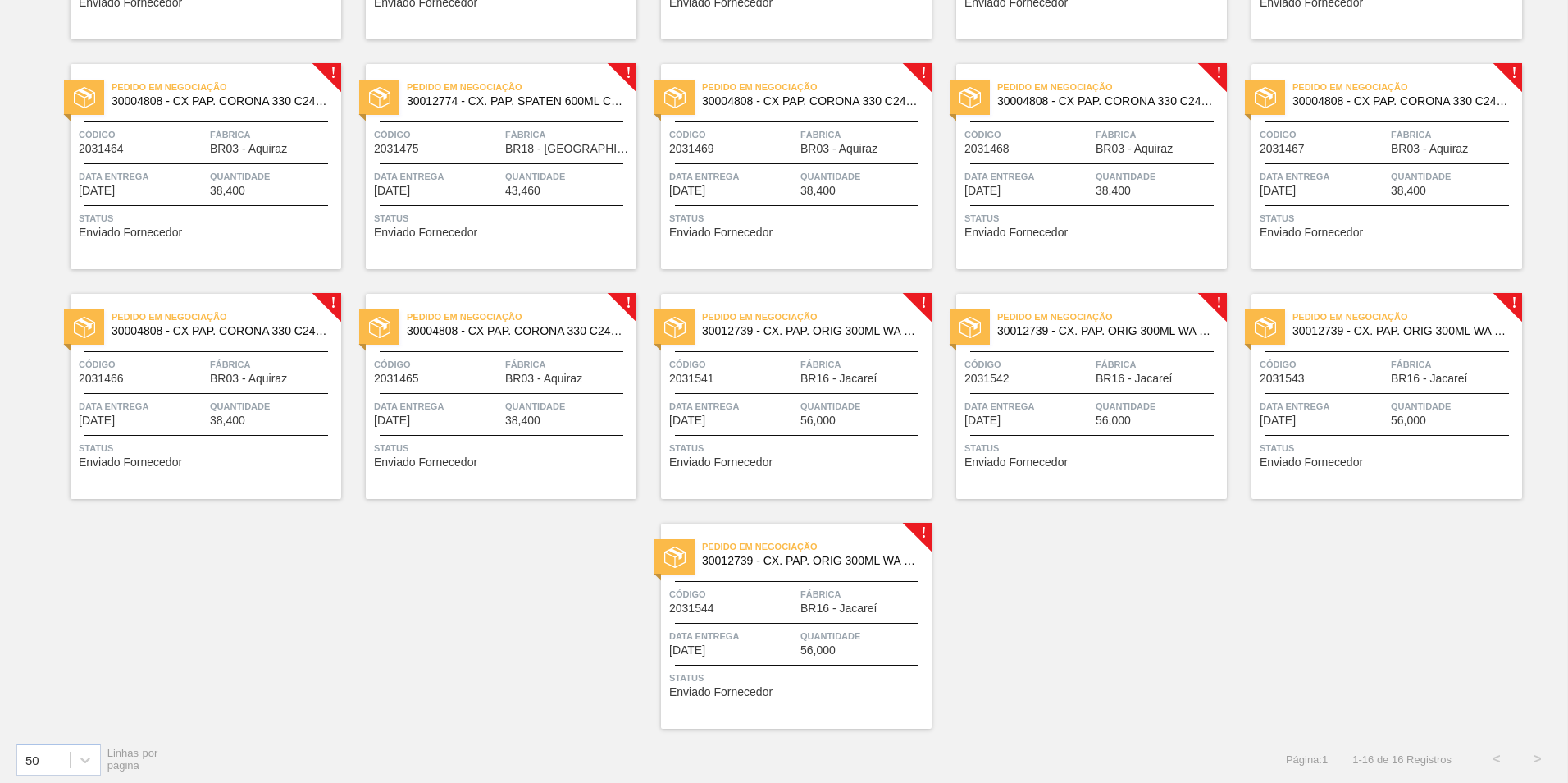
scroll to position [318, 0]
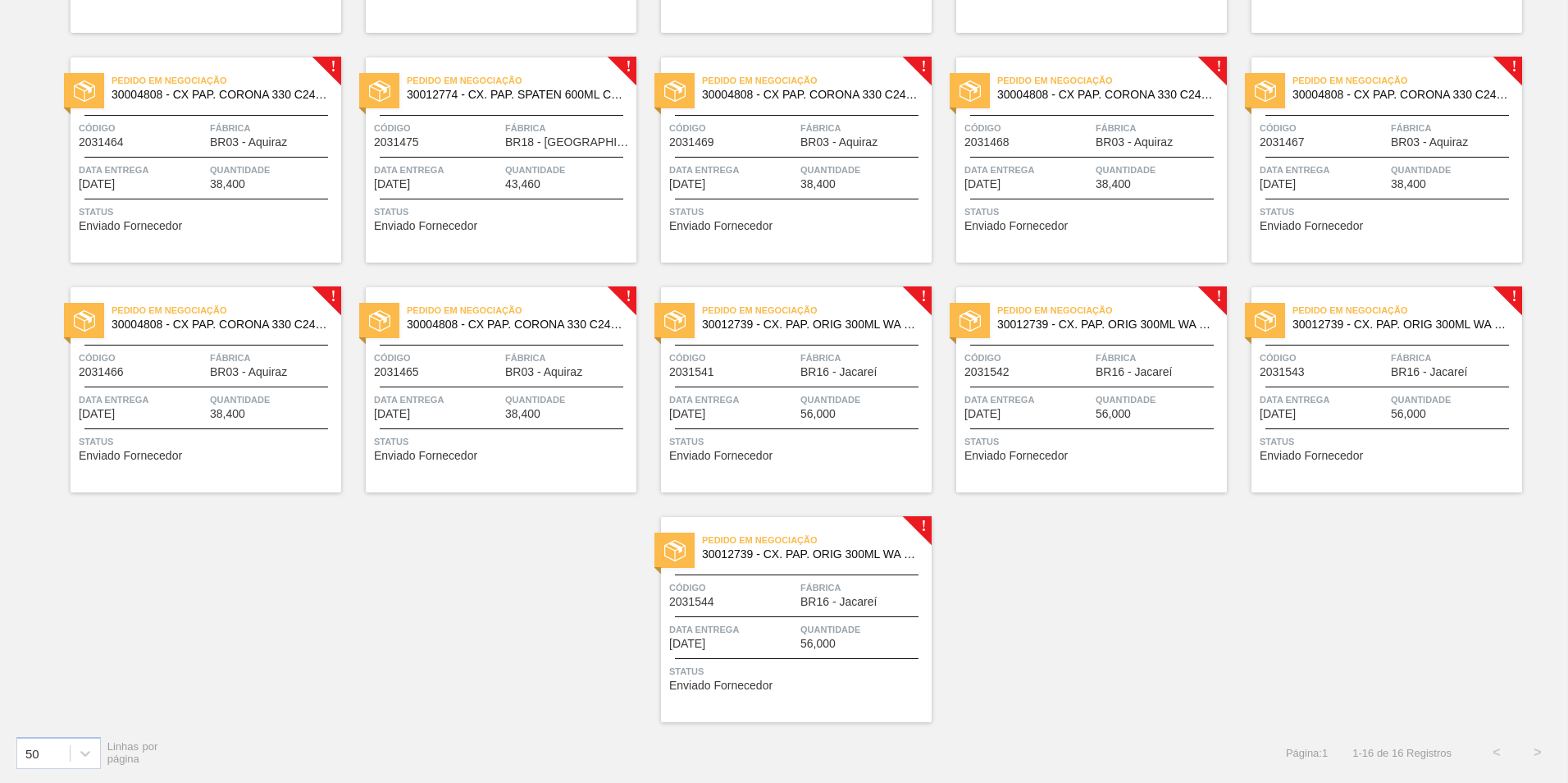
click at [787, 382] on div "Pedido em Negociação 30012739 - CX. PAP. ORIG 300ML WA 300ML PROP 429 Código 20…" at bounding box center [795, 390] width 270 height 205
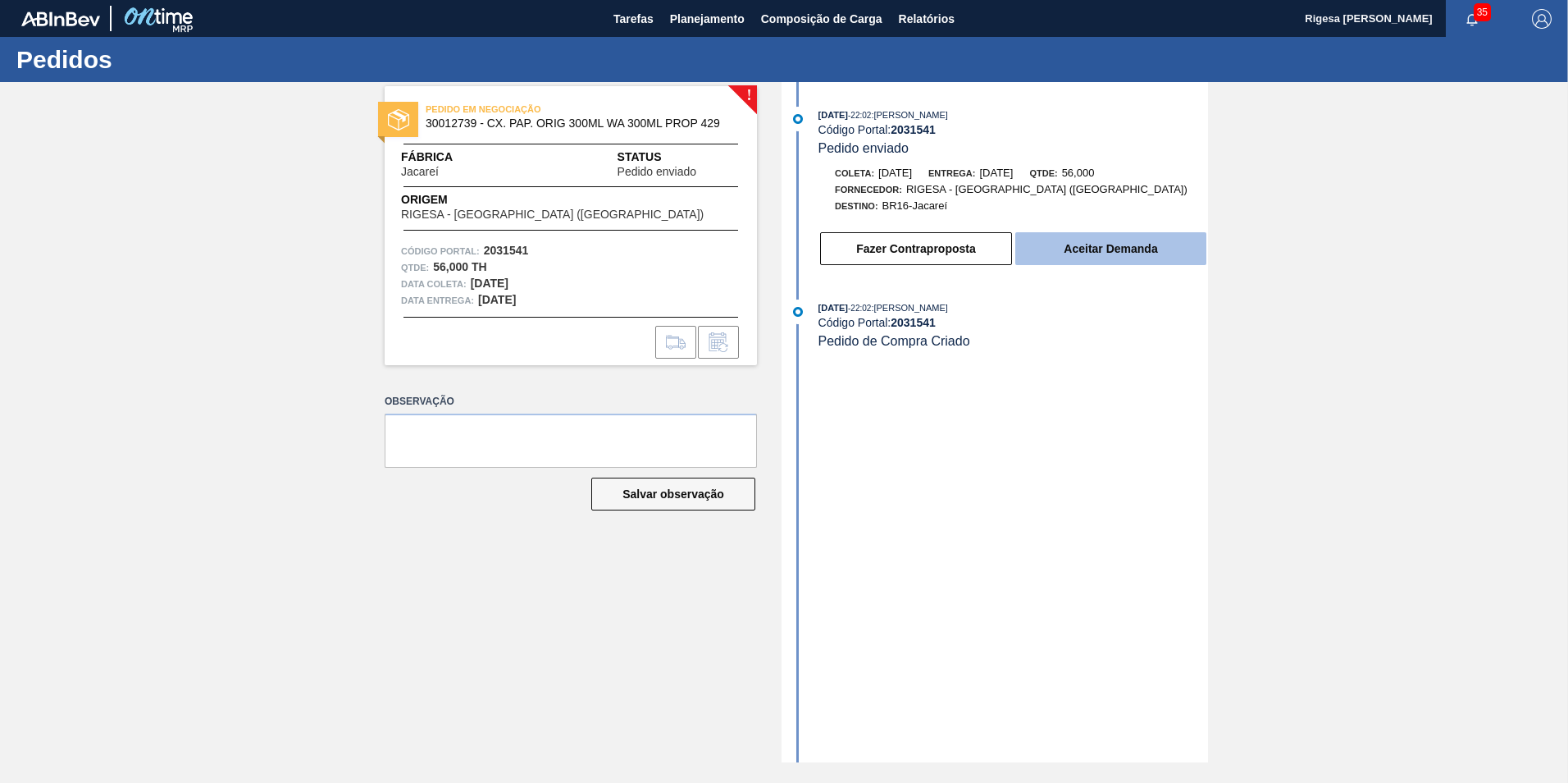
click at [1057, 254] on button "Aceitar Demanda" at bounding box center [1111, 249] width 191 height 33
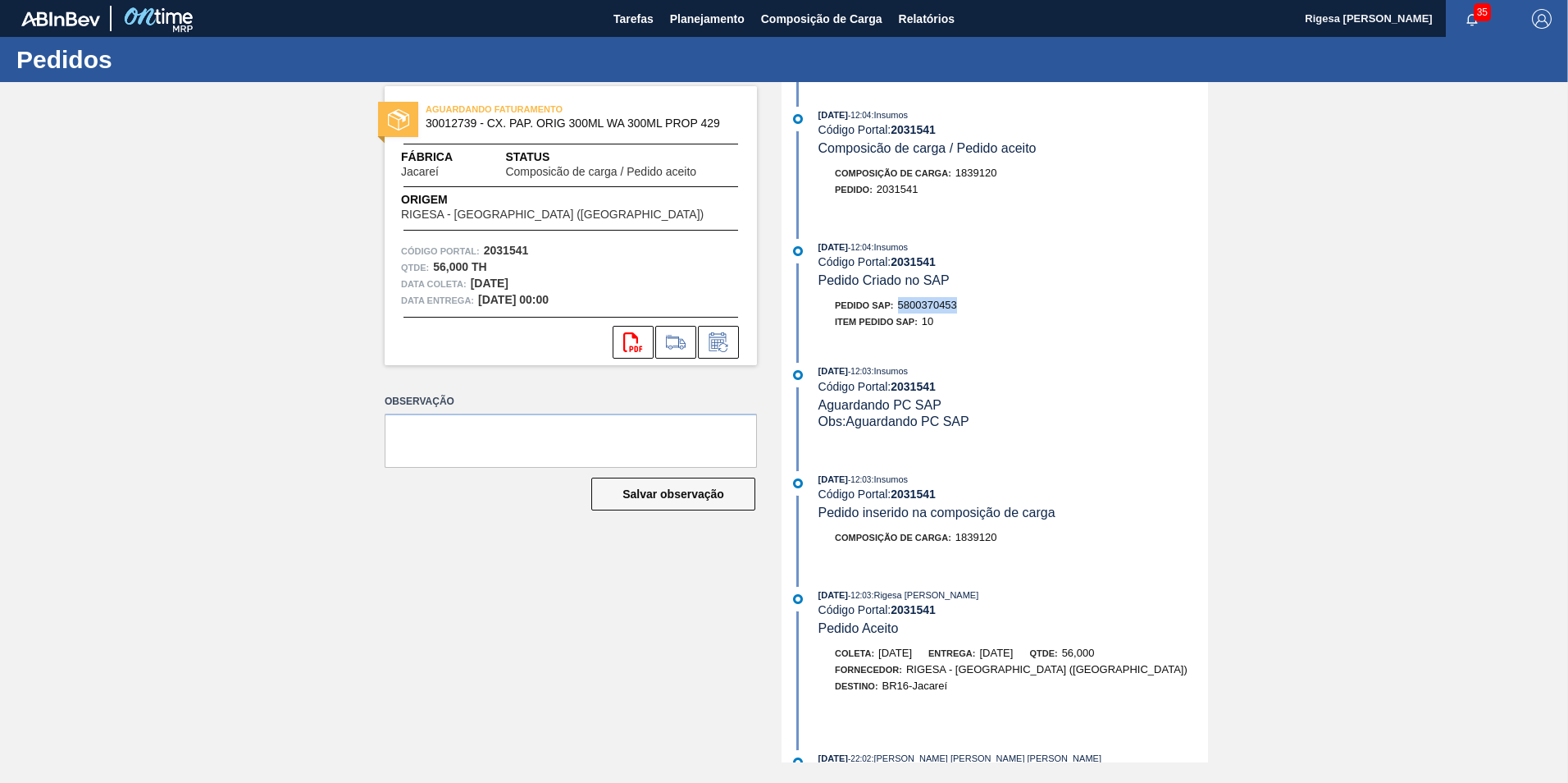
drag, startPoint x: 963, startPoint y: 302, endPoint x: 900, endPoint y: 307, distance: 63.2
click at [900, 307] on div "Pedido SAP: 5800370453" at bounding box center [1013, 305] width 389 height 17
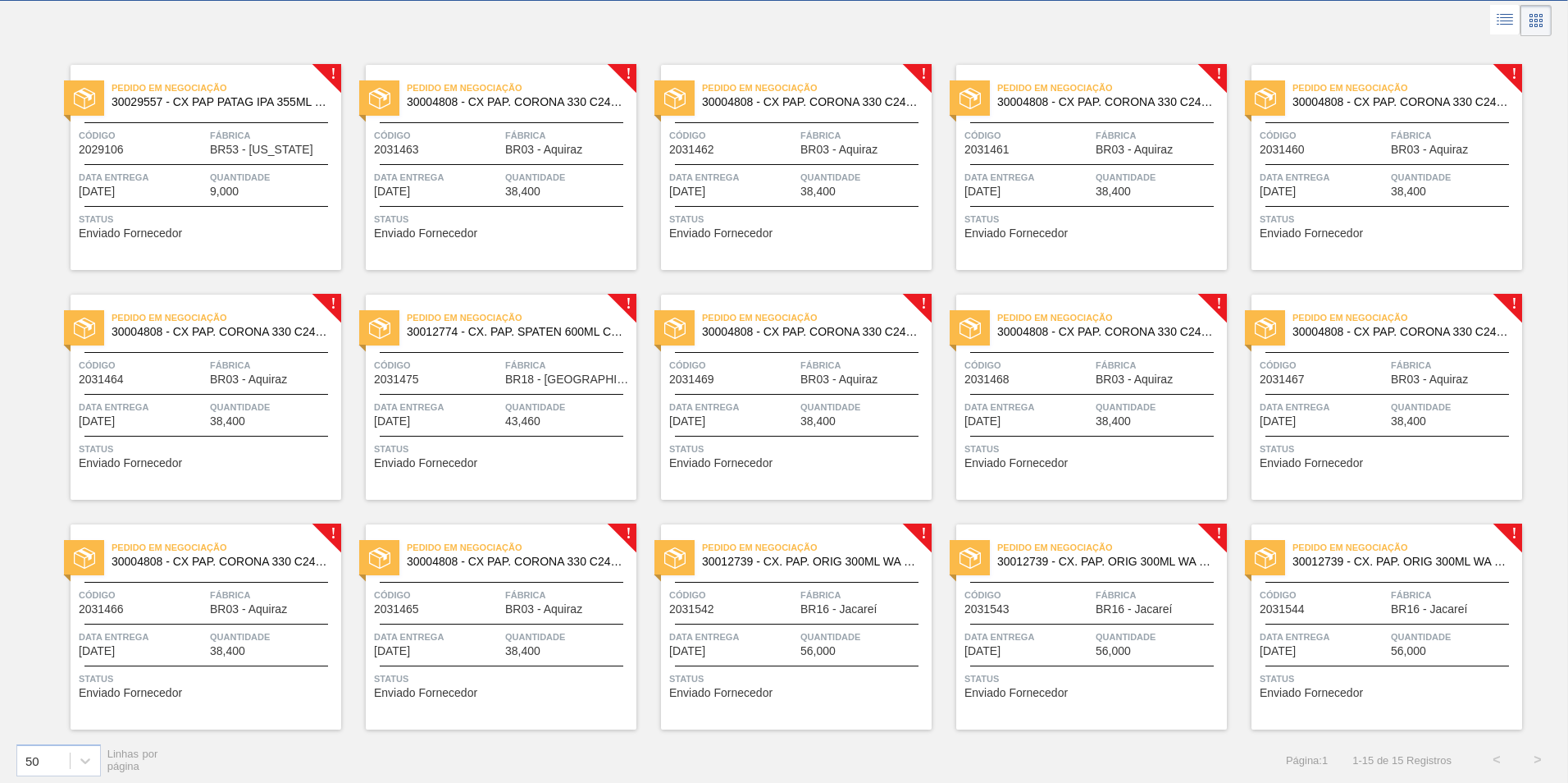
scroll to position [89, 0]
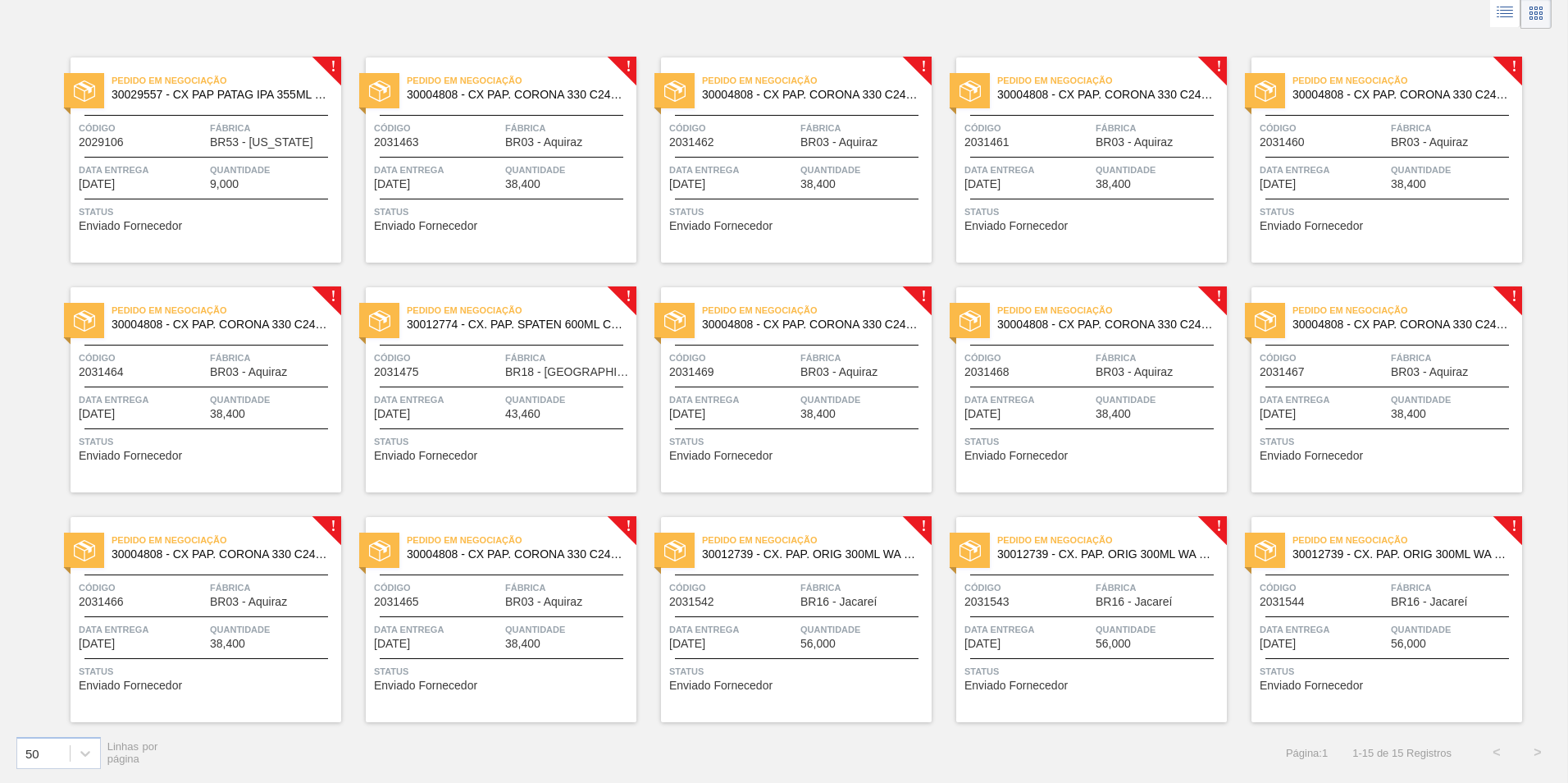
click at [789, 546] on span "Pedido em Negociação" at bounding box center [816, 540] width 229 height 17
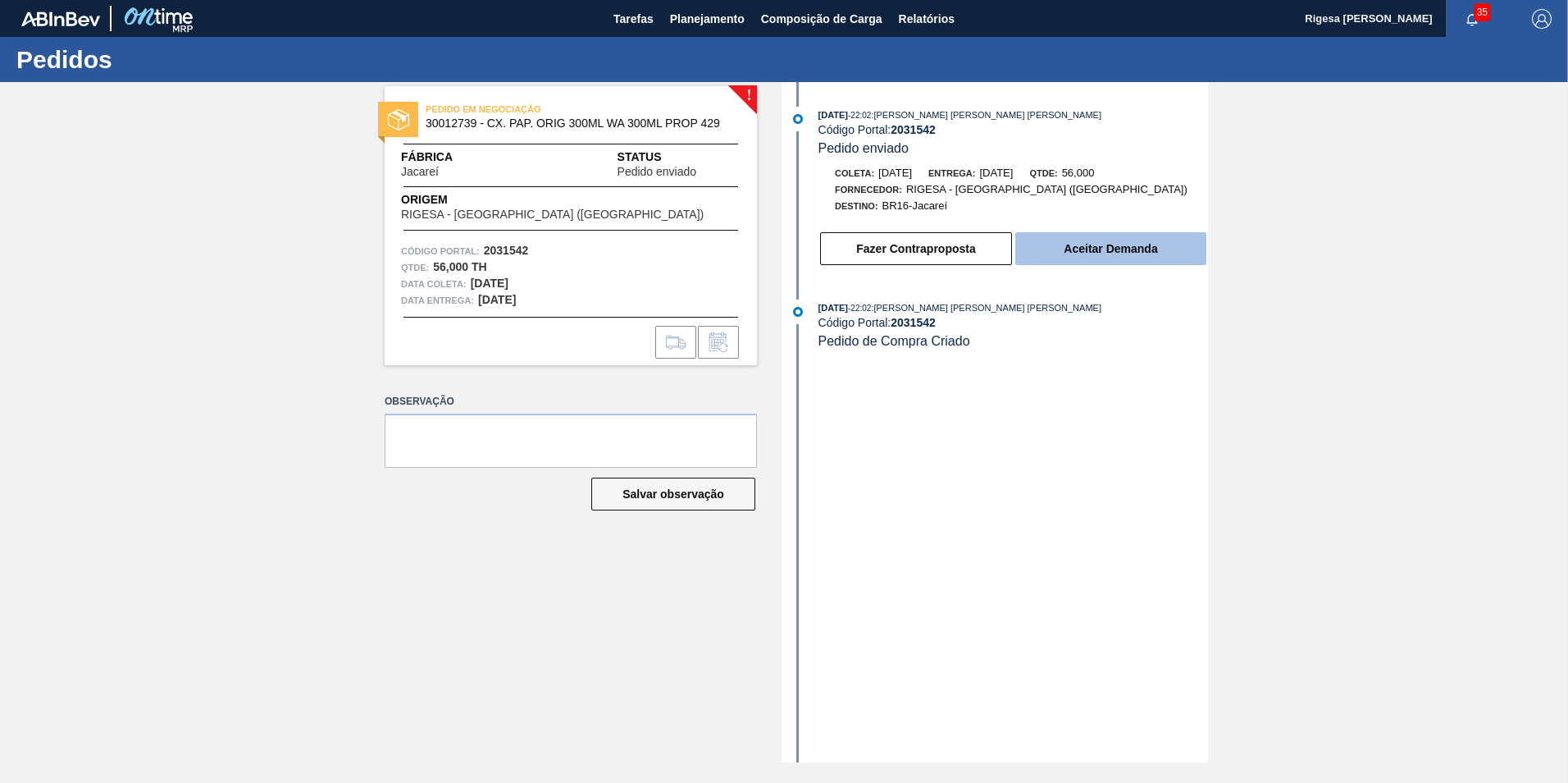
click at [1093, 248] on button "Aceitar Demanda" at bounding box center [1111, 249] width 191 height 33
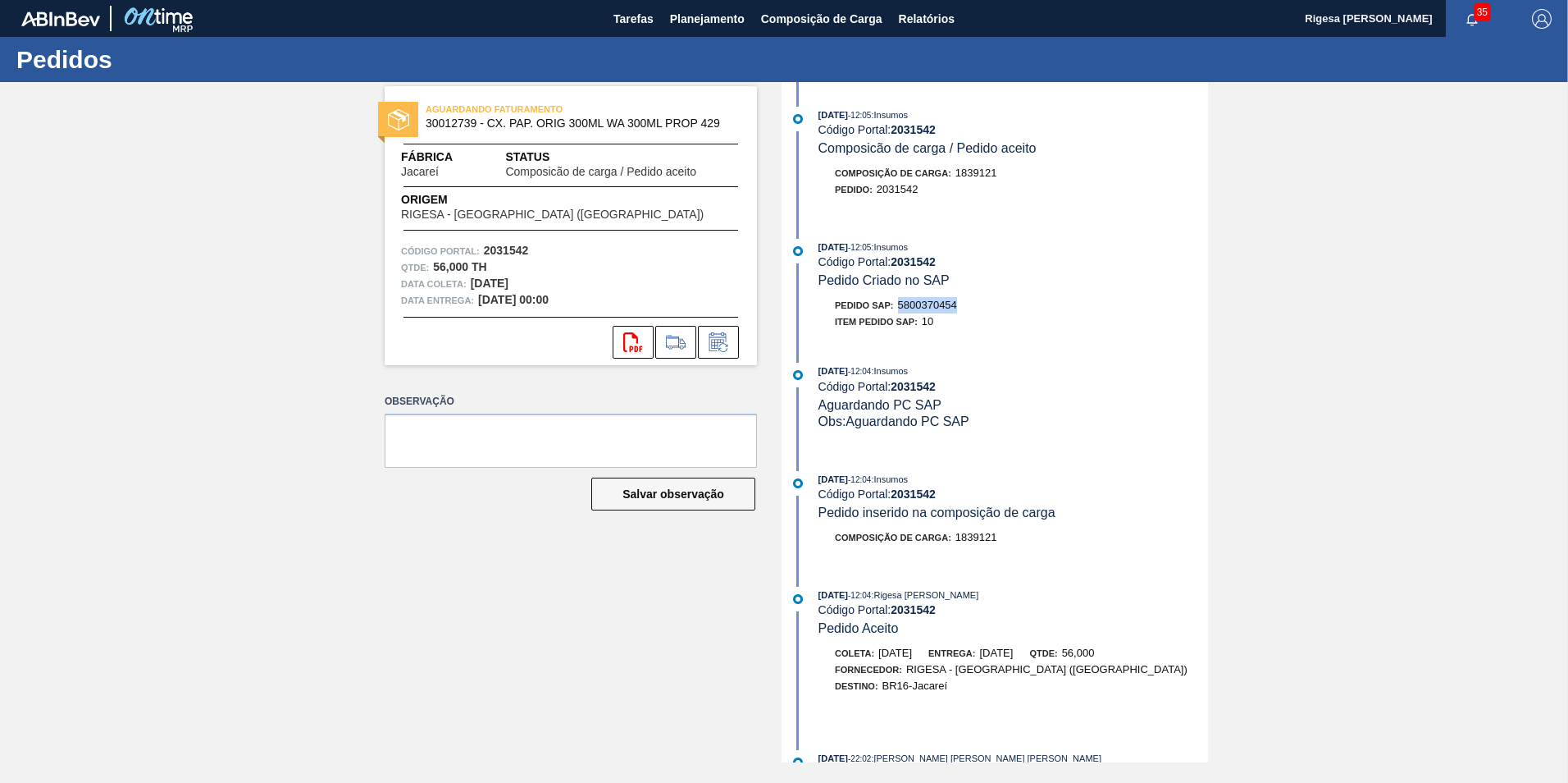
drag, startPoint x: 946, startPoint y: 305, endPoint x: 897, endPoint y: 307, distance: 49.0
click at [897, 307] on div "Pedido SAP: 5800370454" at bounding box center [1013, 305] width 389 height 17
copy span "5800370454"
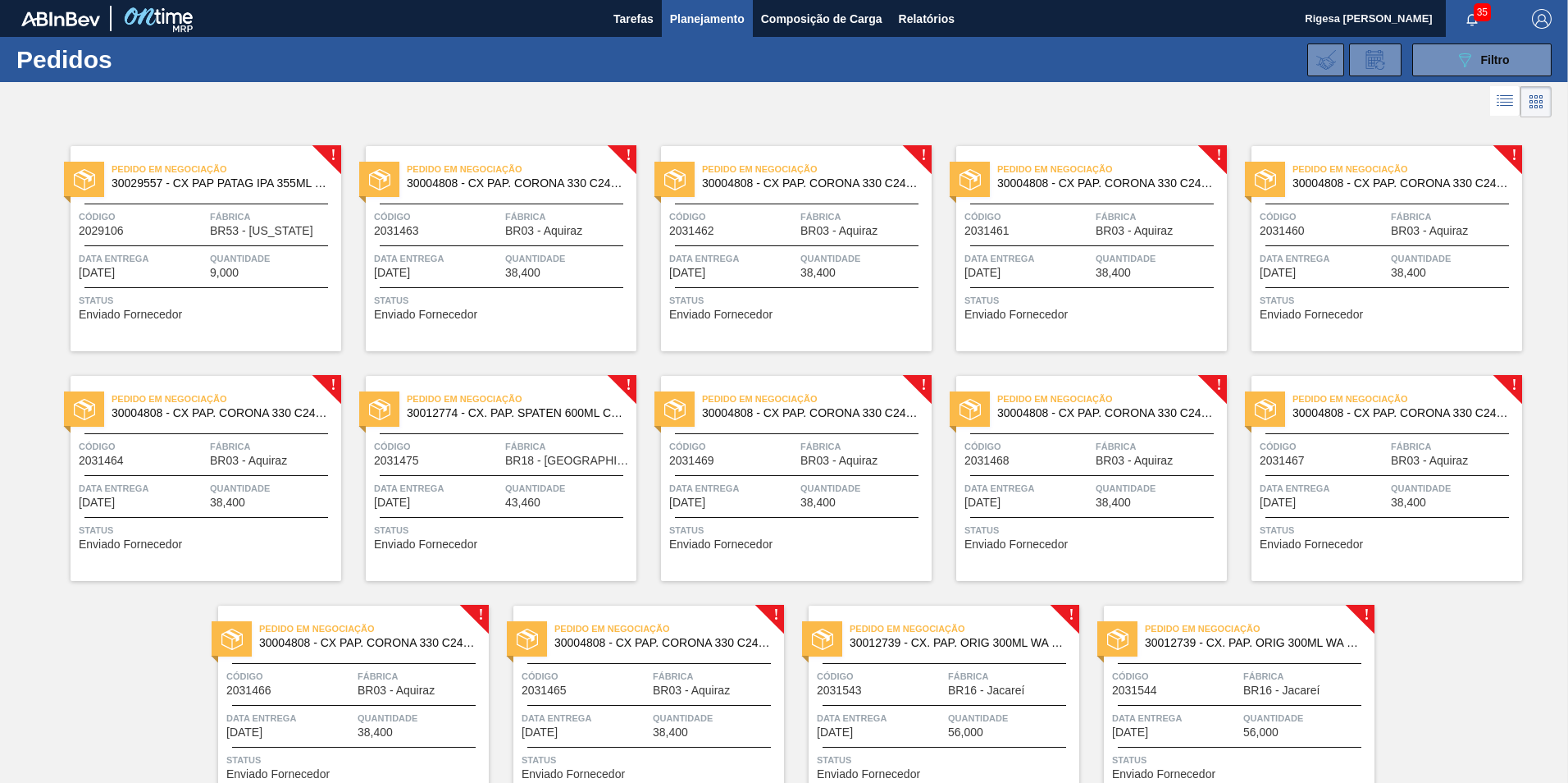
scroll to position [89, 0]
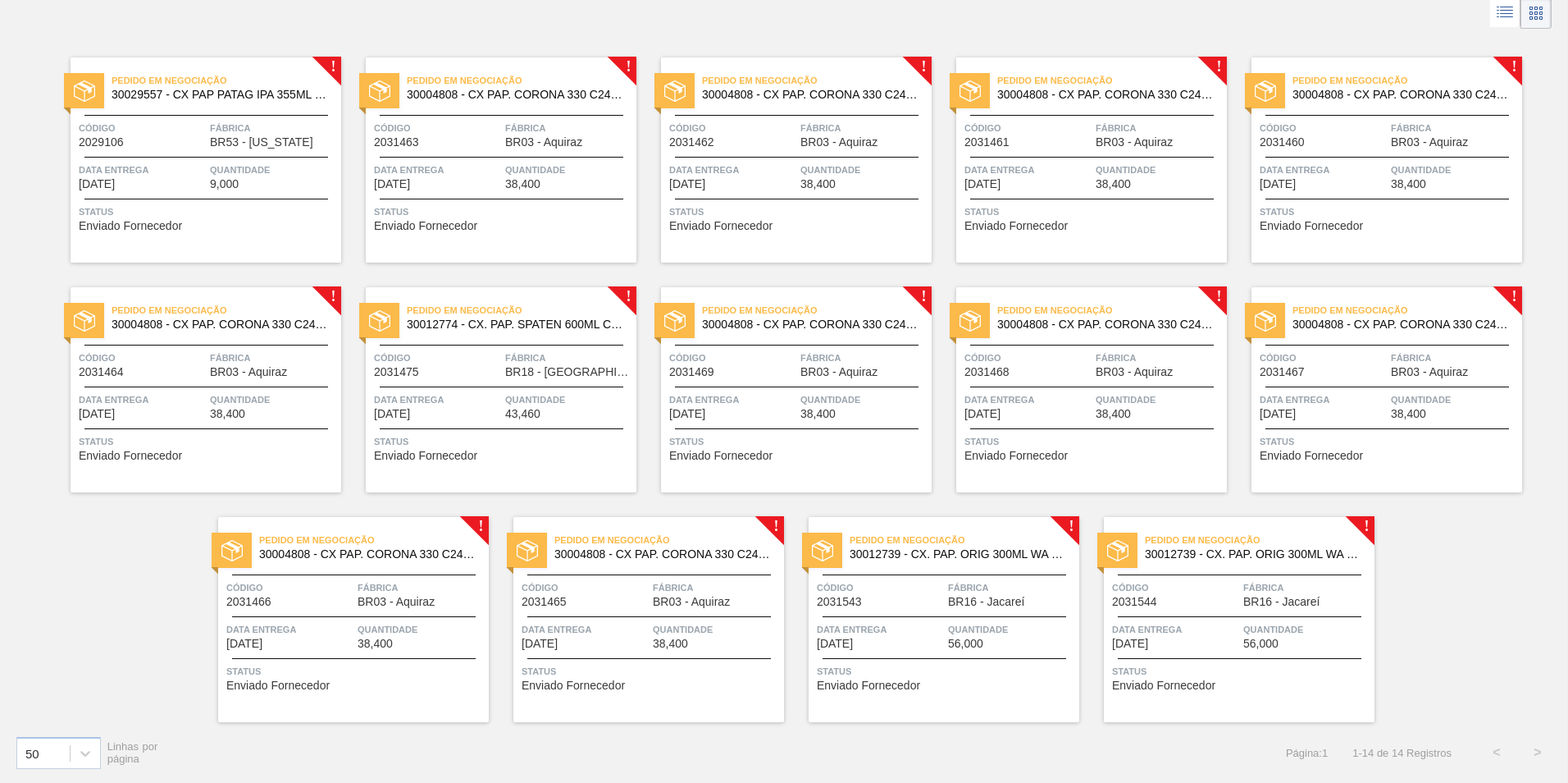
click at [896, 555] on span "30012739 - CX. PAP. ORIG 300ML WA 300ML PROP 429" at bounding box center [958, 554] width 217 height 13
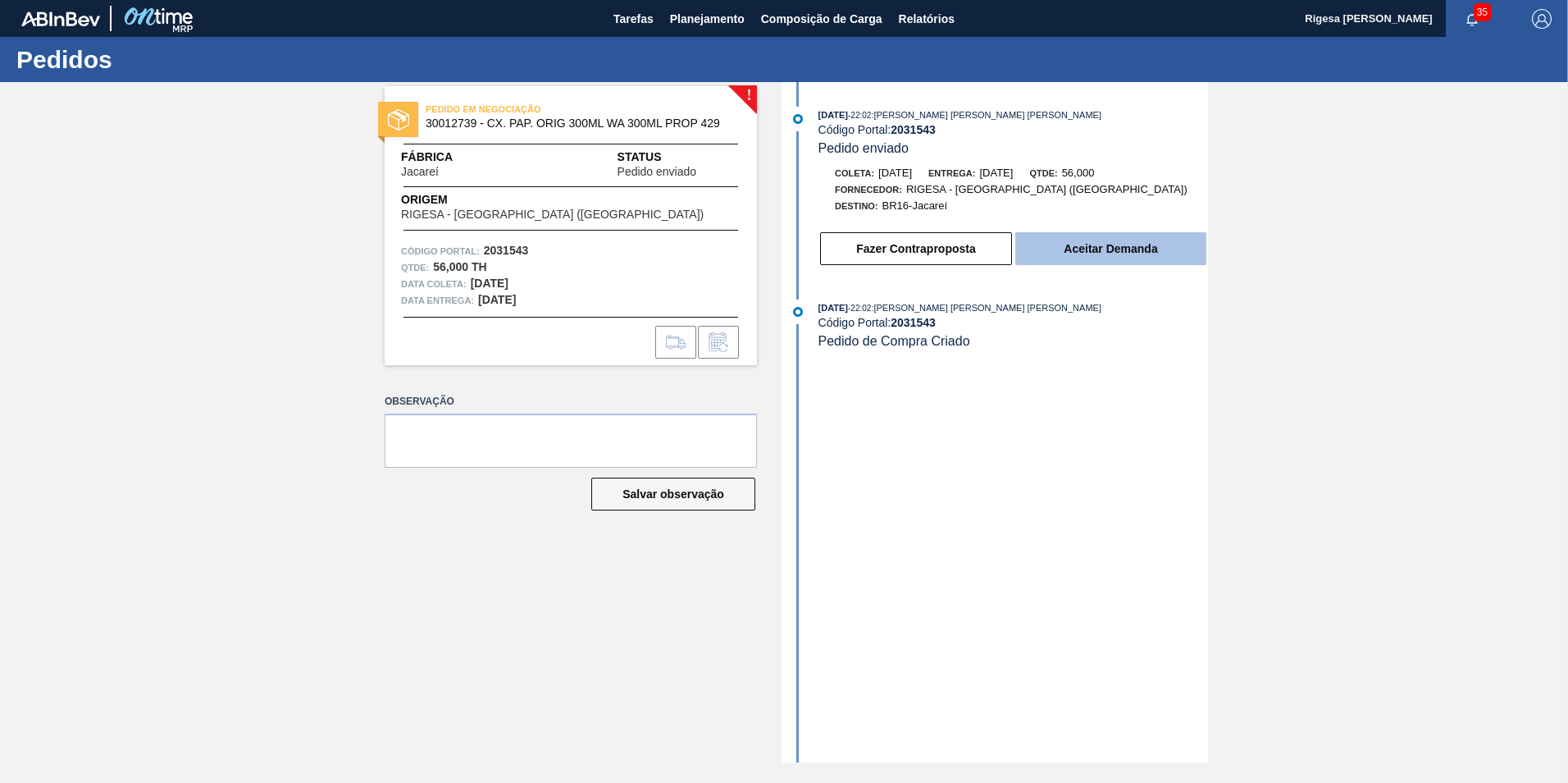
click at [1099, 242] on button "Aceitar Demanda" at bounding box center [1111, 249] width 191 height 33
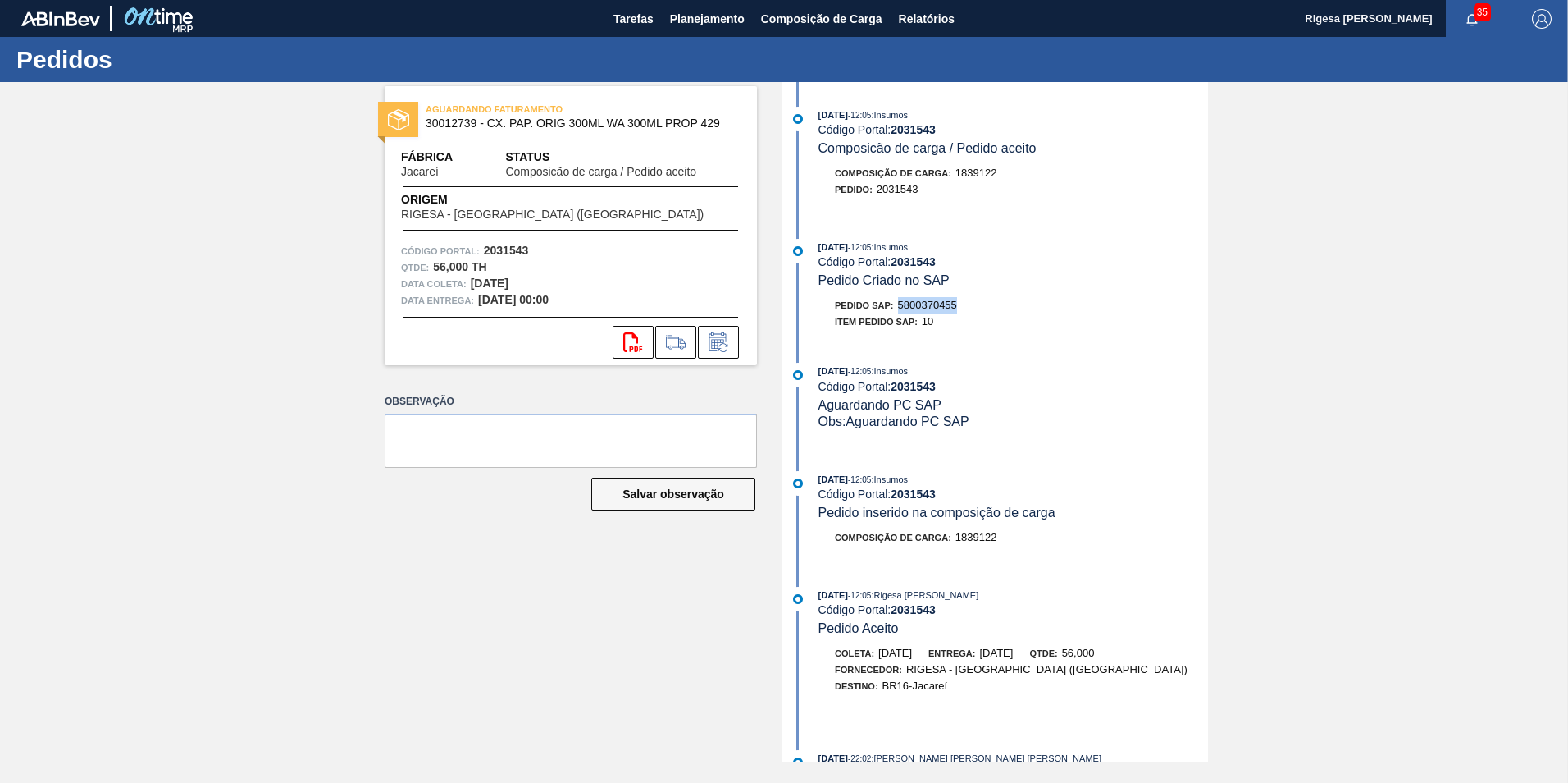
drag, startPoint x: 960, startPoint y: 307, endPoint x: 900, endPoint y: 307, distance: 60.0
click at [900, 307] on div "Pedido SAP: 5800370455" at bounding box center [1013, 305] width 389 height 17
copy span "5800370455"
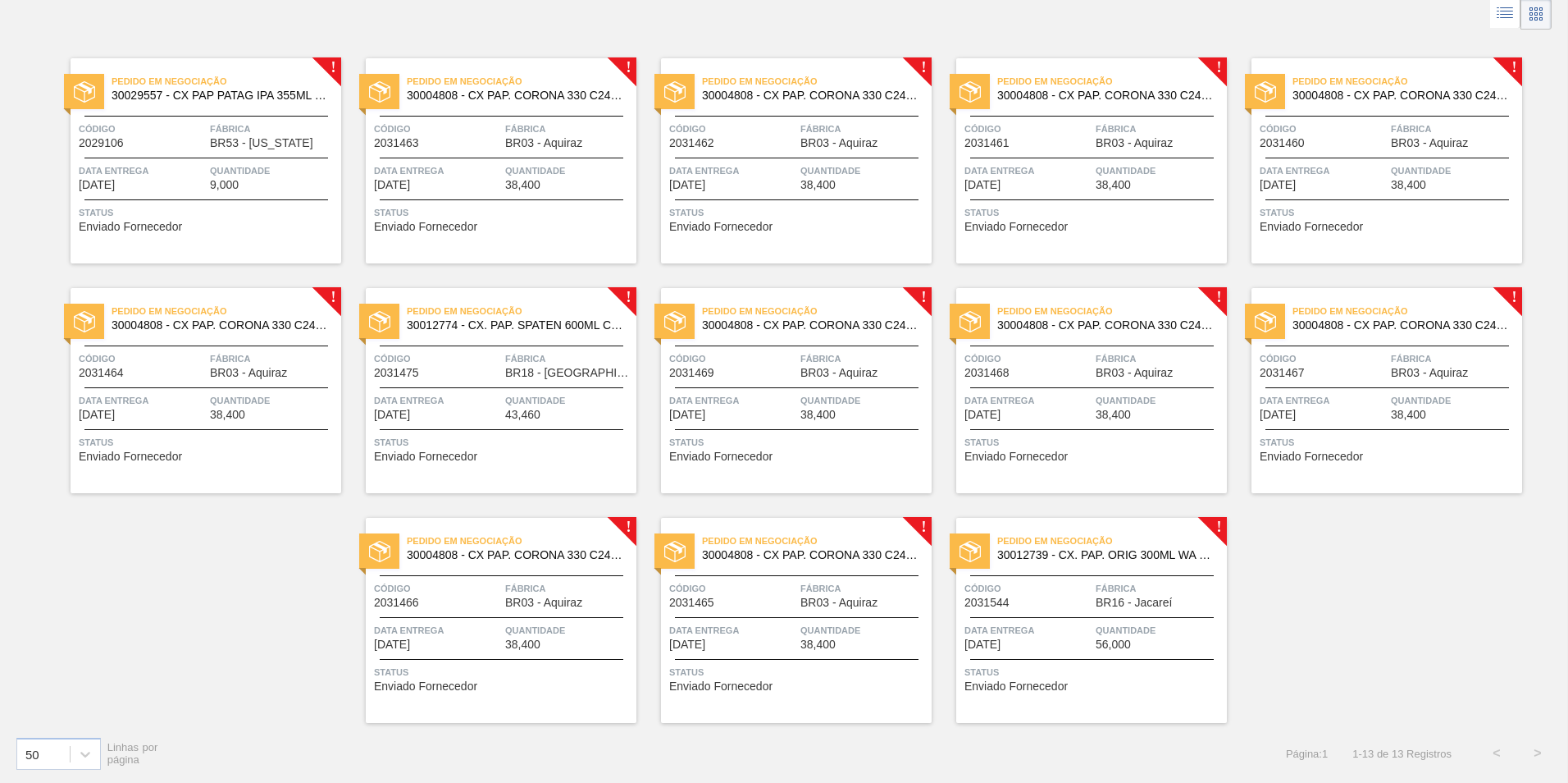
scroll to position [89, 0]
click at [1072, 549] on span "30012739 - CX. PAP. ORIG 300ML WA 300ML PROP 429" at bounding box center [1106, 554] width 217 height 13
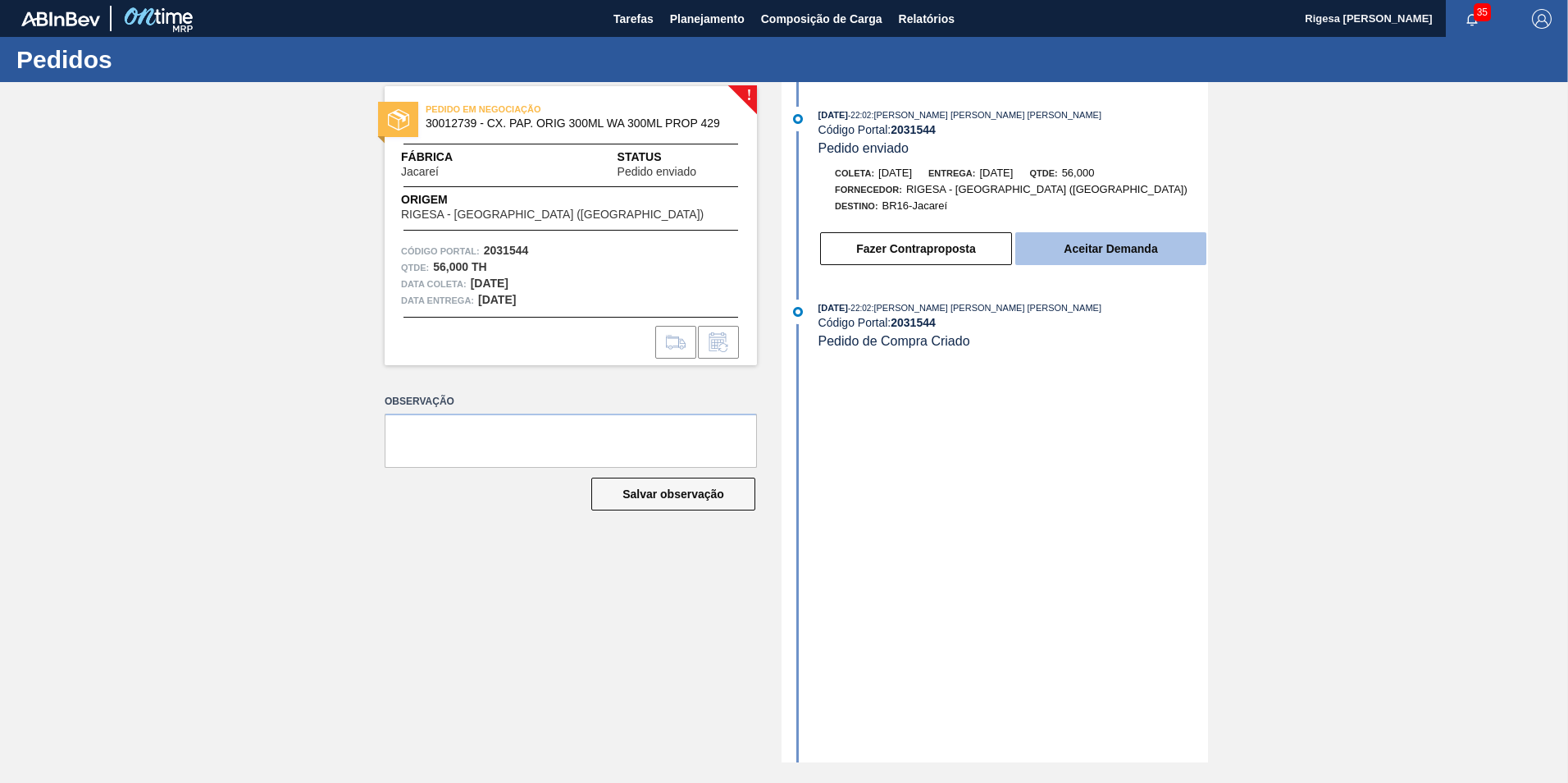
click at [1058, 241] on button "Aceitar Demanda" at bounding box center [1111, 249] width 191 height 33
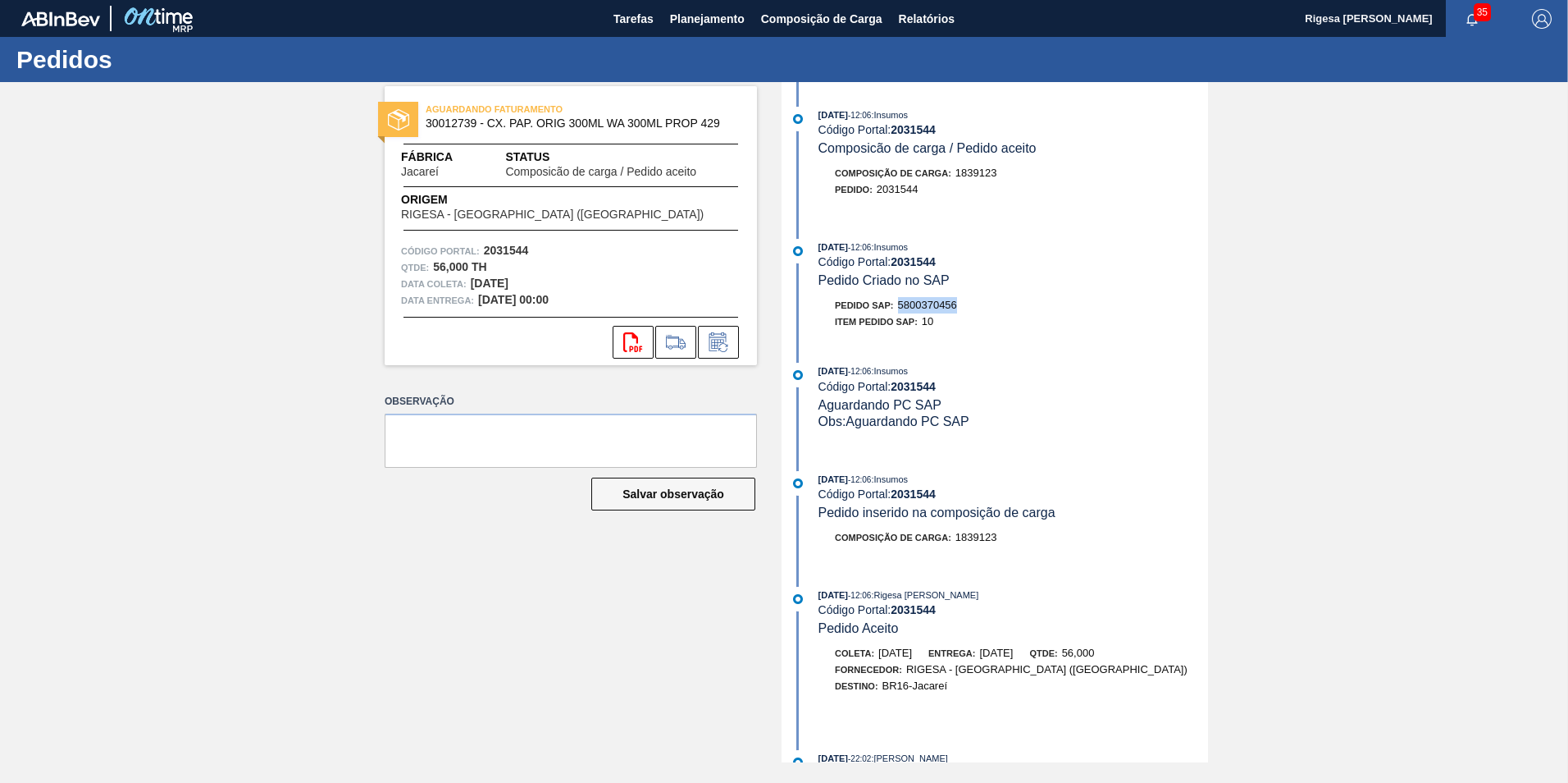
drag, startPoint x: 963, startPoint y: 304, endPoint x: 902, endPoint y: 308, distance: 61.1
click at [902, 308] on div "Pedido SAP: 5800370456" at bounding box center [1013, 305] width 389 height 17
copy span "5800370456"
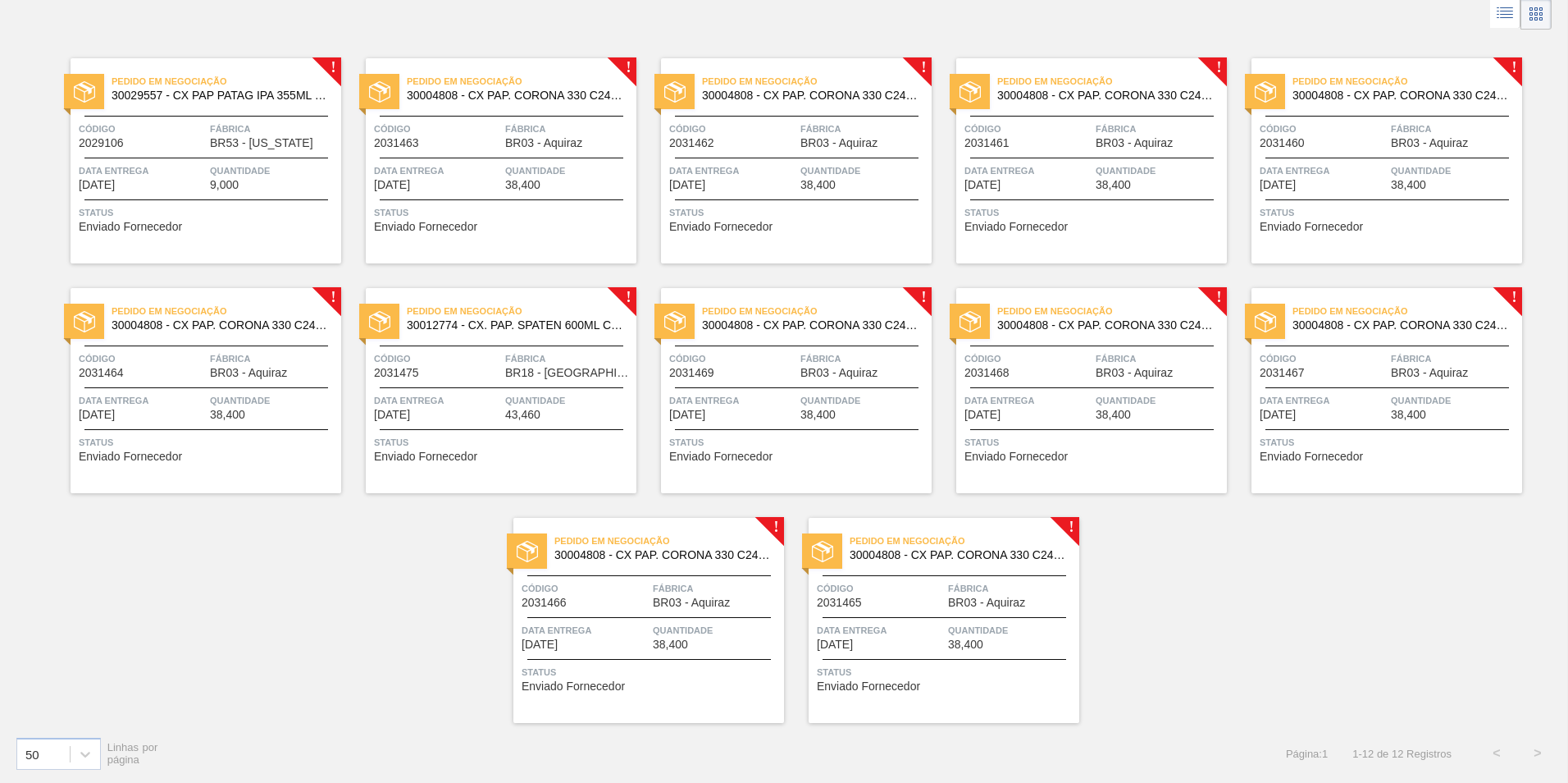
scroll to position [89, 0]
click at [464, 96] on span "30004808 - CX PAP. CORONA 330 C24 WAVE" at bounding box center [515, 95] width 217 height 13
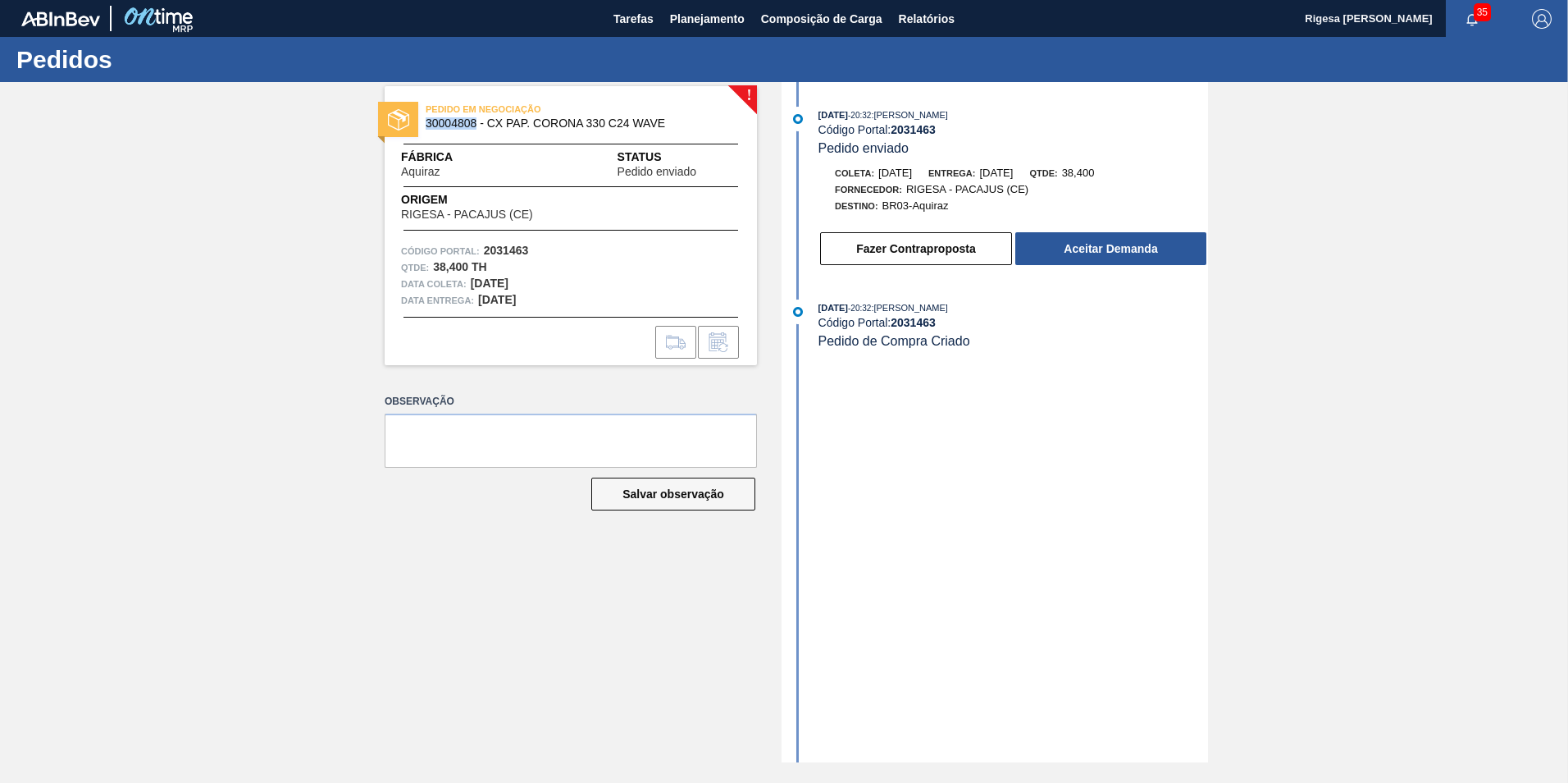
drag, startPoint x: 424, startPoint y: 120, endPoint x: 477, endPoint y: 125, distance: 53.2
click at [477, 125] on div "PEDIDO EM NEGOCIAÇÃO 30004808 - CX PAP. CORONA 330 C24 WAVE" at bounding box center [571, 117] width 373 height 37
copy span "30004808"
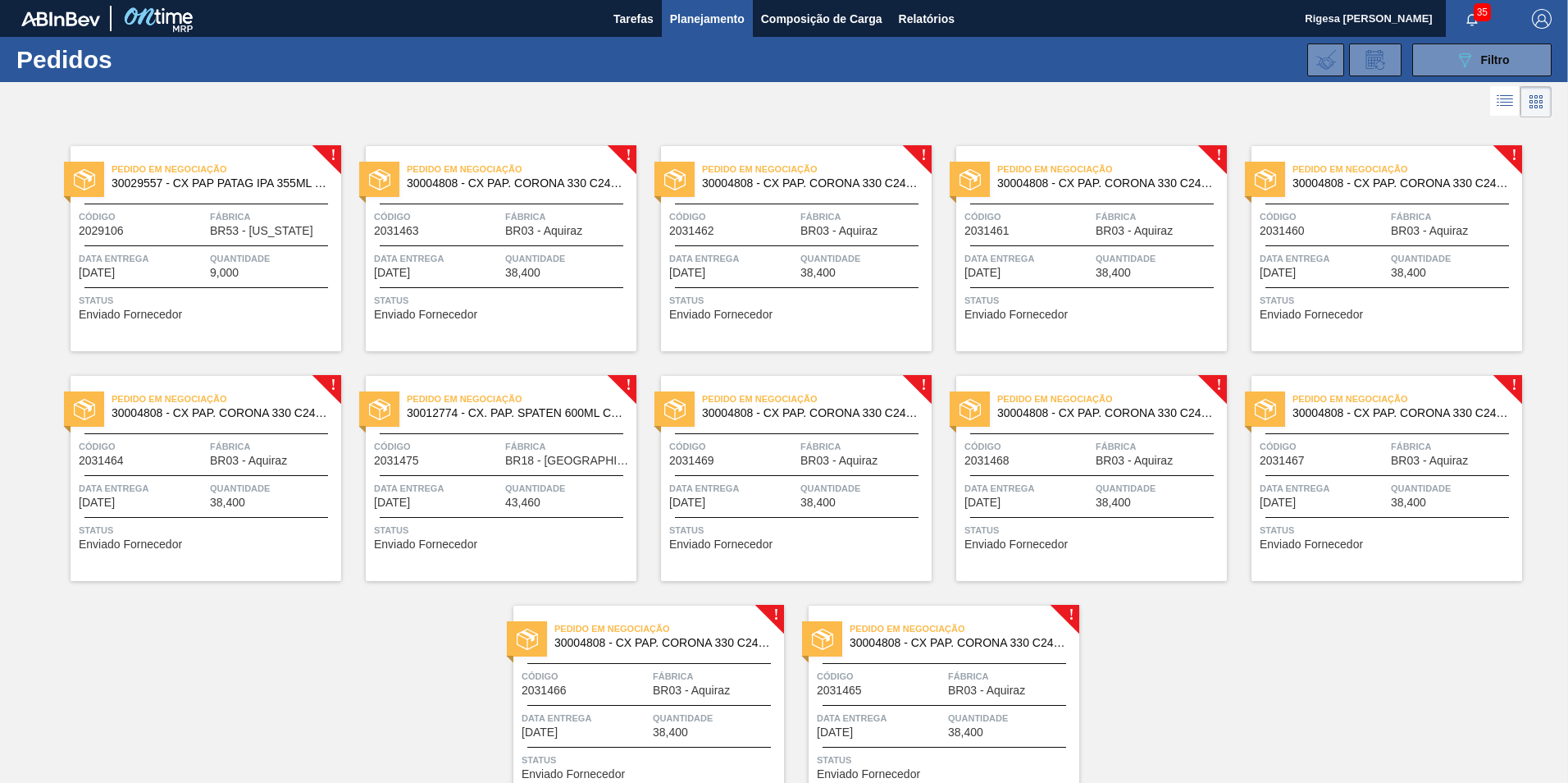
click at [576, 467] on div "Pedido em Negociação 30012774 - CX. PAP. SPATEN 600ML C12 429 Código 2031475 Fá…" at bounding box center [501, 478] width 270 height 205
click at [193, 413] on span "30004808 - CX PAP. CORONA 330 C24 WAVE" at bounding box center [220, 413] width 217 height 13
click at [197, 211] on span "Código" at bounding box center [142, 216] width 127 height 17
click at [201, 198] on div "Pedido em Negociação 30029557 - CX PAP PATAG IPA 355ML C12 NIV24 Código 2029106…" at bounding box center [205, 249] width 270 height 205
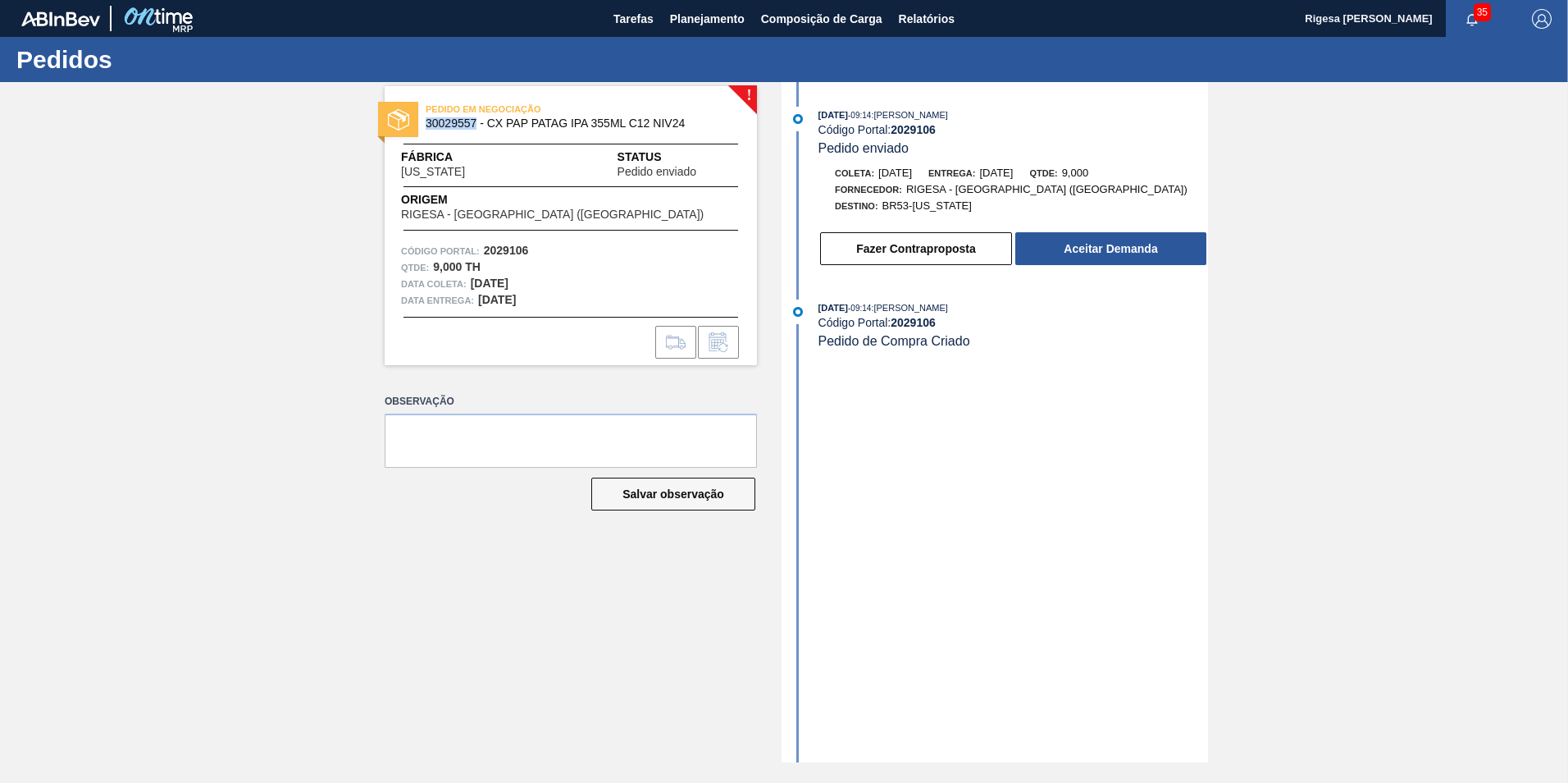
drag, startPoint x: 423, startPoint y: 121, endPoint x: 477, endPoint y: 126, distance: 54.2
click at [477, 126] on div "PEDIDO EM NEGOCIAÇÃO 30029557 - CX PAP PATAG IPA 355ML C12 NIV24" at bounding box center [571, 117] width 373 height 37
copy span "30029557"
click at [1074, 120] on div "[DATE] 09:14 : [PERSON_NAME]" at bounding box center [1013, 114] width 389 height 17
click at [683, 18] on span "Planejamento" at bounding box center [707, 19] width 74 height 20
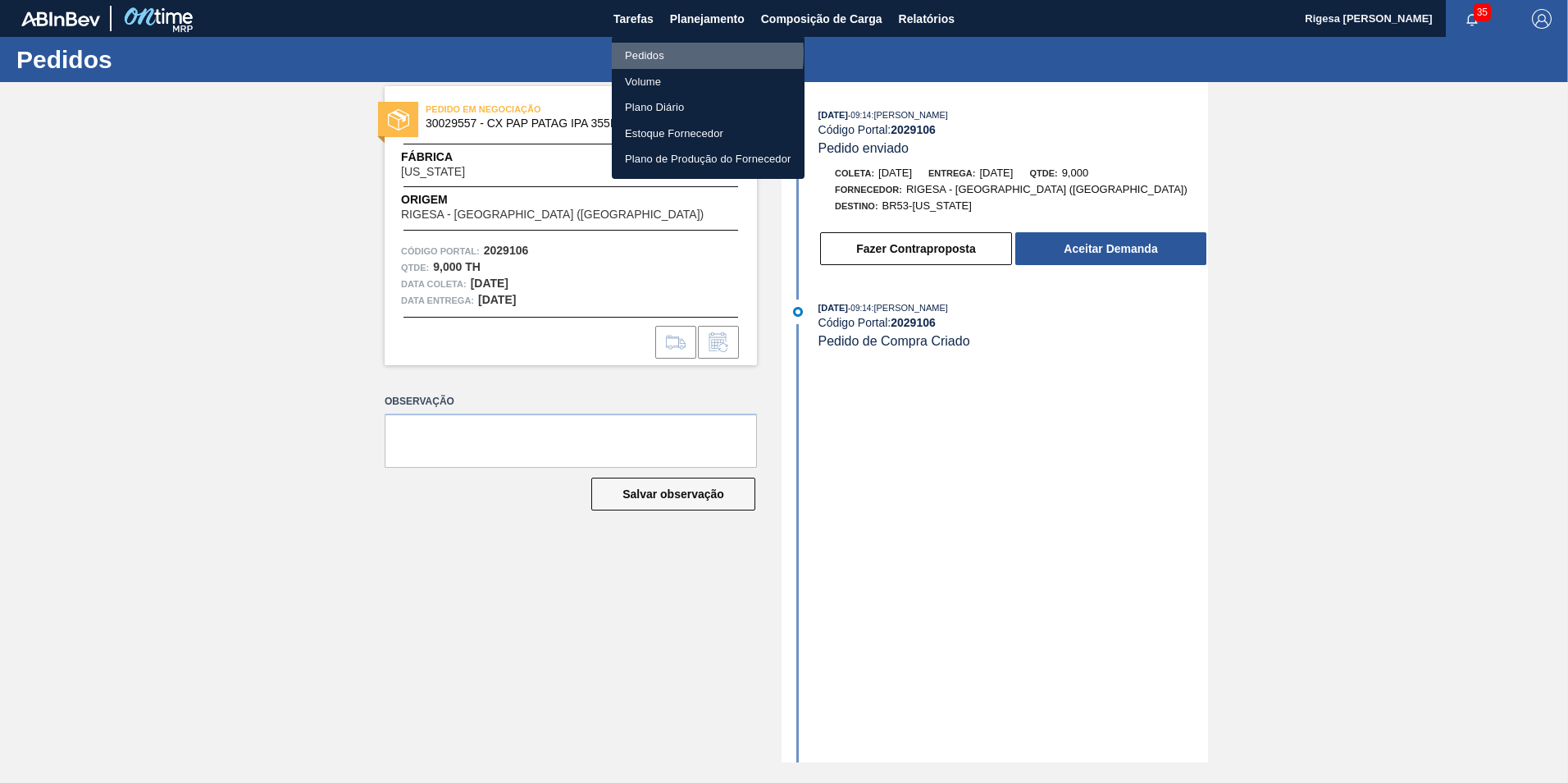
click at [659, 54] on li "Pedidos" at bounding box center [708, 56] width 193 height 26
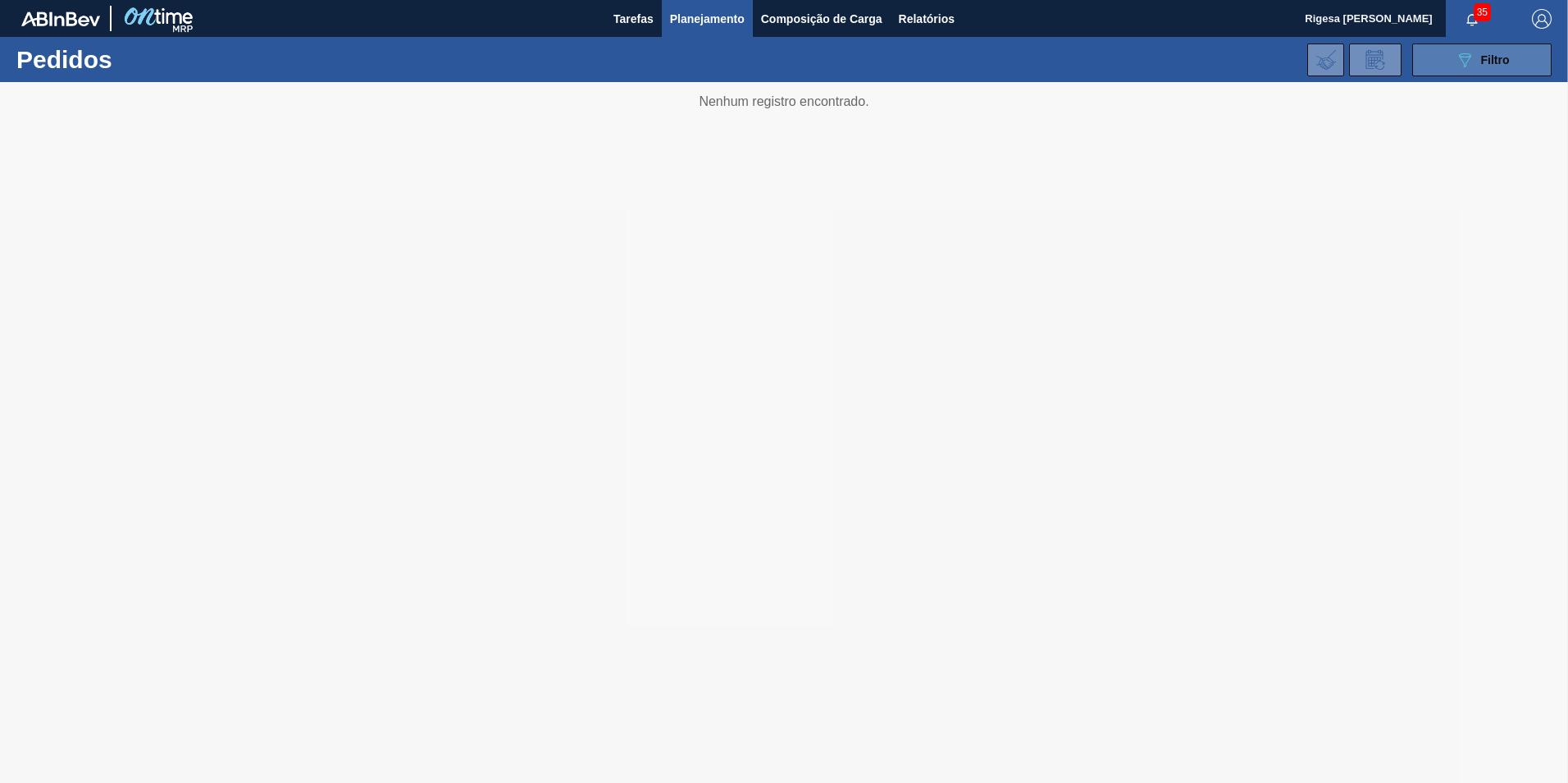
click at [1483, 62] on span "Filtro" at bounding box center [1495, 60] width 28 height 13
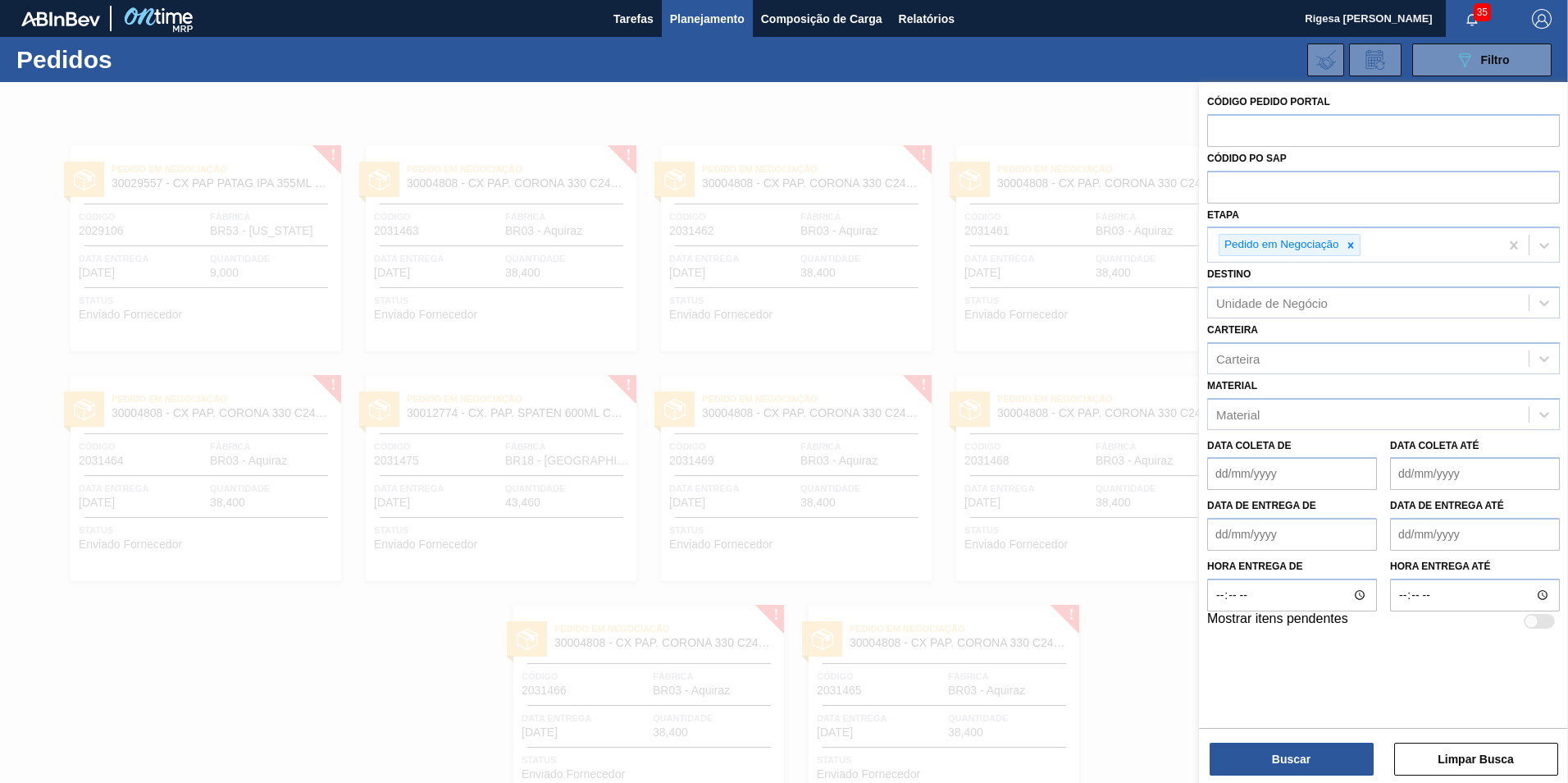
click at [1349, 245] on icon at bounding box center [1350, 245] width 12 height 12
click at [1279, 121] on input "text" at bounding box center [1383, 130] width 352 height 31
paste input "2031540"
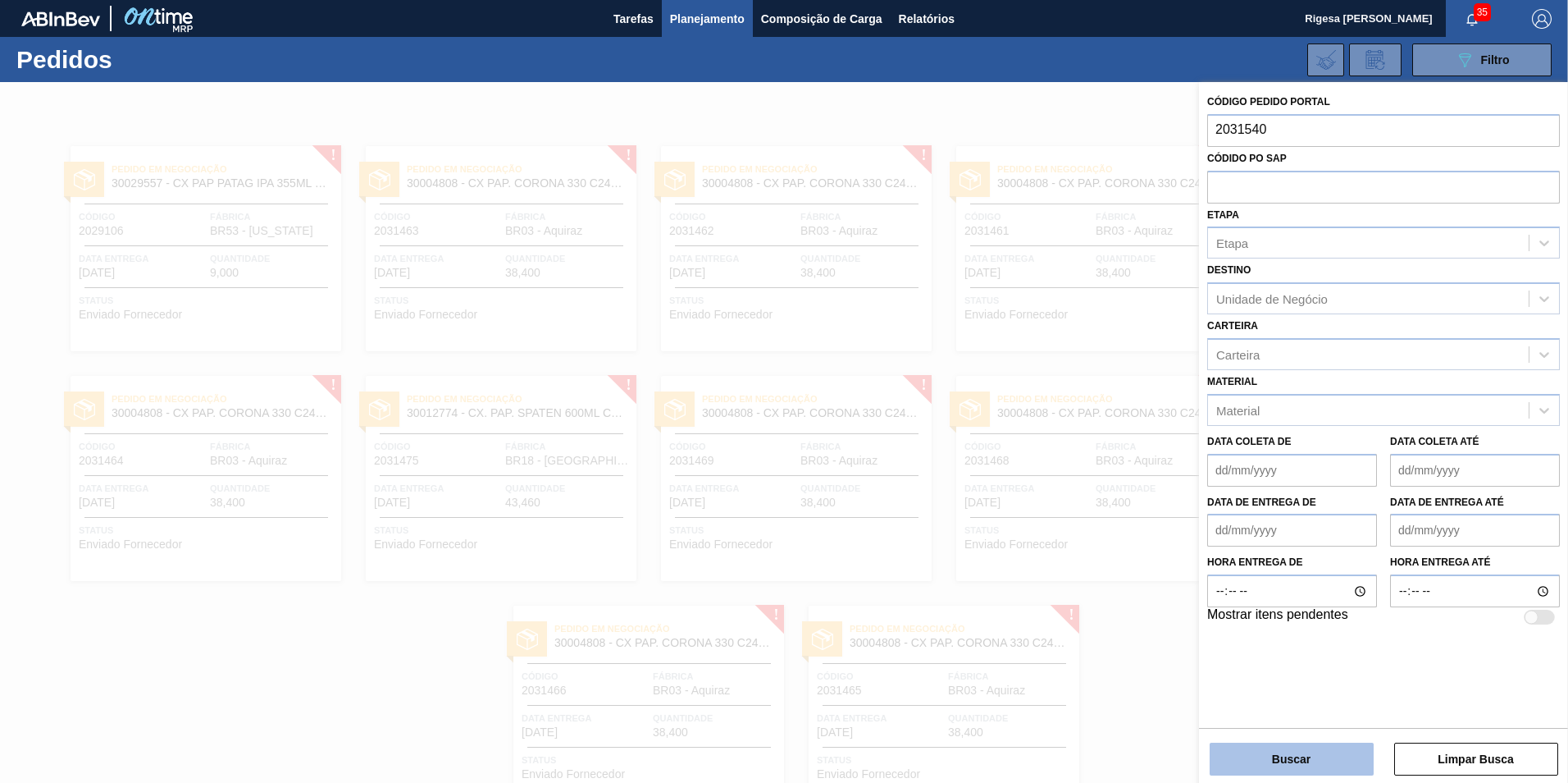
type input "2031540"
click at [1302, 750] on button "Buscar" at bounding box center [1292, 760] width 164 height 33
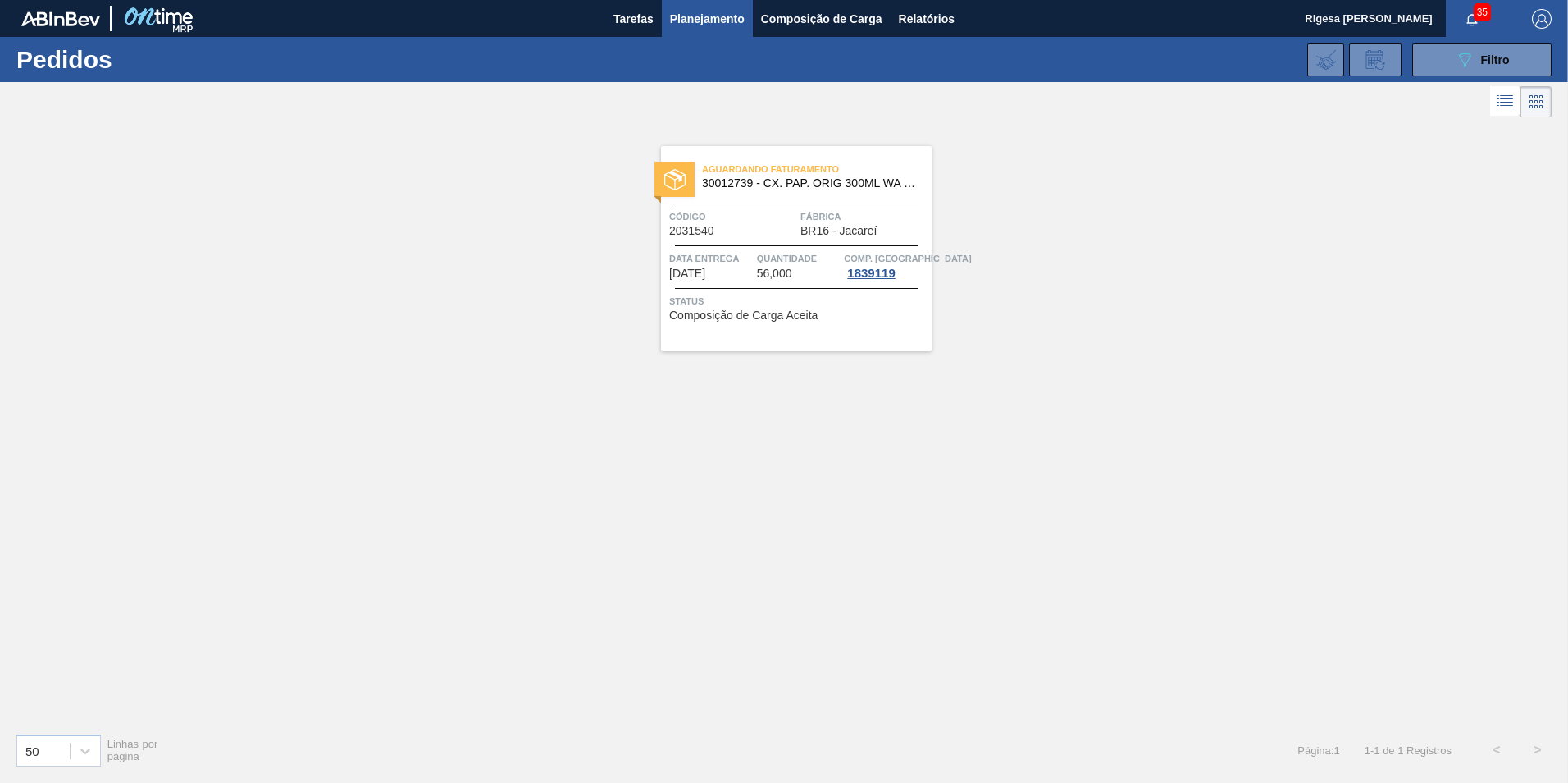
click at [758, 183] on span "30012739 - CX. PAP. ORIG 300ML WA 300ML PROP 429" at bounding box center [810, 184] width 217 height 13
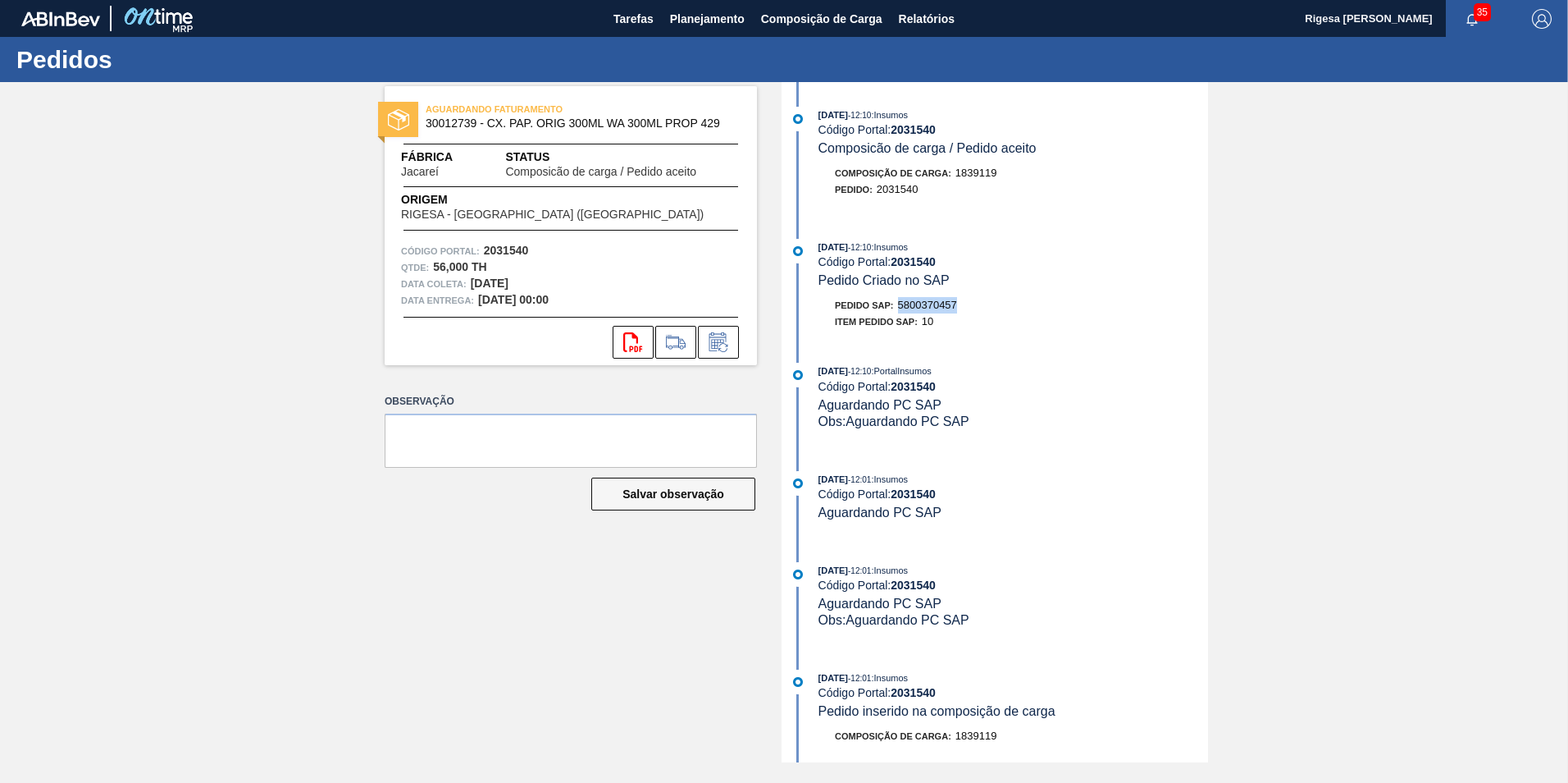
drag, startPoint x: 963, startPoint y: 306, endPoint x: 897, endPoint y: 307, distance: 66.0
click at [897, 307] on div "Pedido SAP: 5800370457" at bounding box center [1013, 305] width 389 height 17
copy span "5800370457"
